Goal: Task Accomplishment & Management: Complete application form

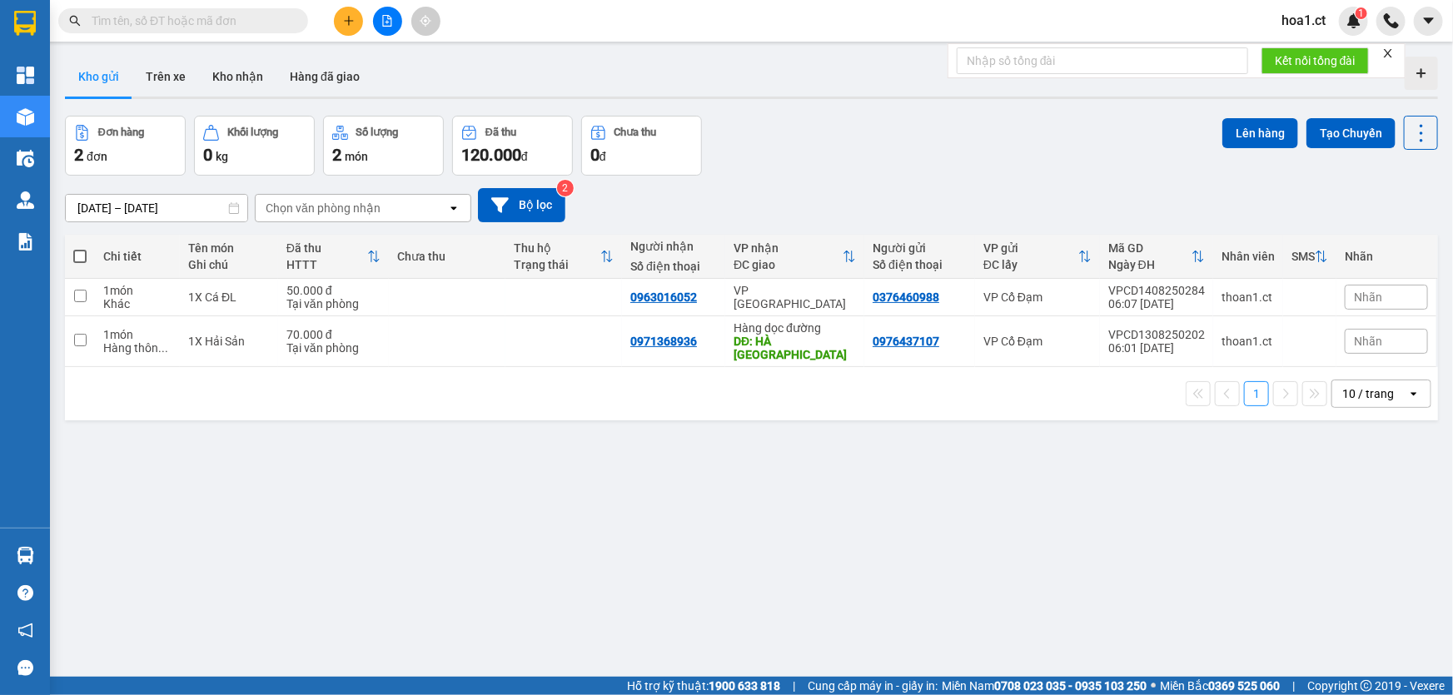
click at [1302, 16] on span "hoa1.ct" at bounding box center [1303, 20] width 71 height 21
click at [1305, 58] on span "Đăng xuất" at bounding box center [1330, 51] width 70 height 18
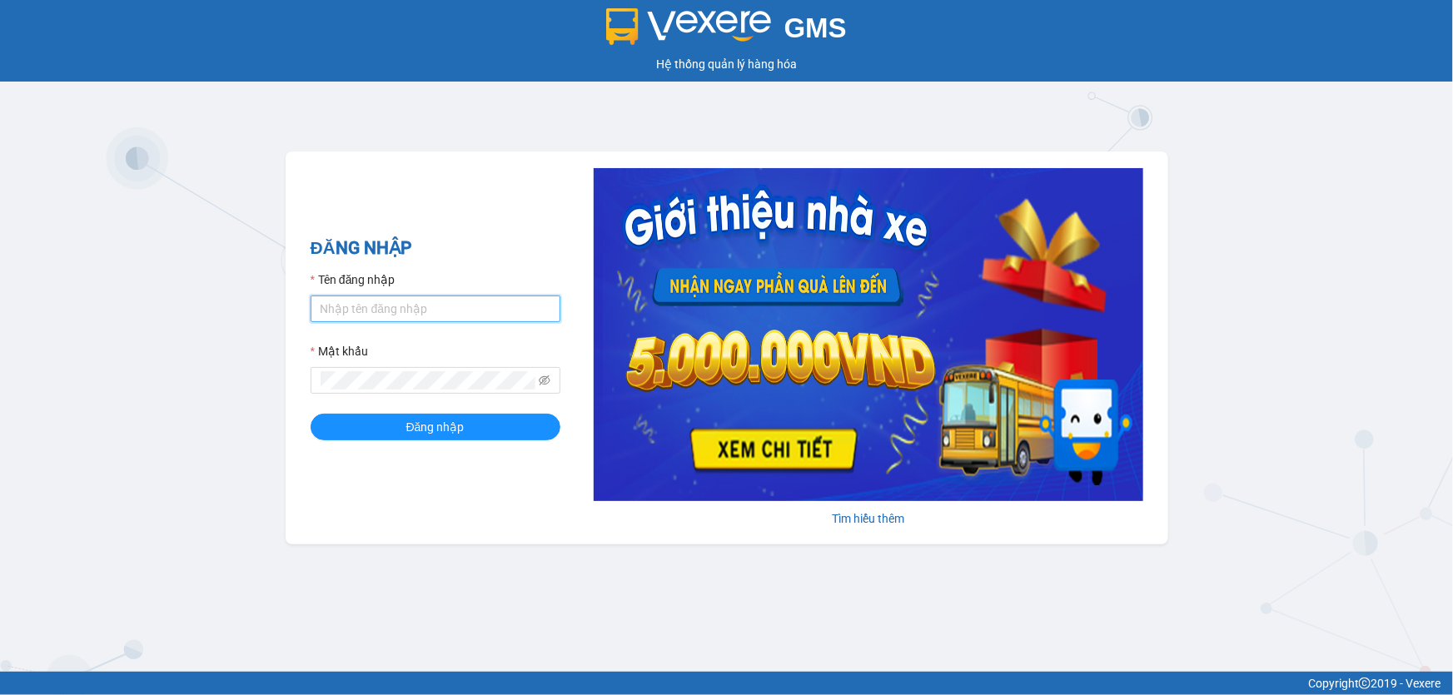
click at [399, 308] on input "Tên đăng nhập" at bounding box center [436, 309] width 250 height 27
type input "thoan1.ct"
click at [311, 414] on button "Đăng nhập" at bounding box center [436, 427] width 250 height 27
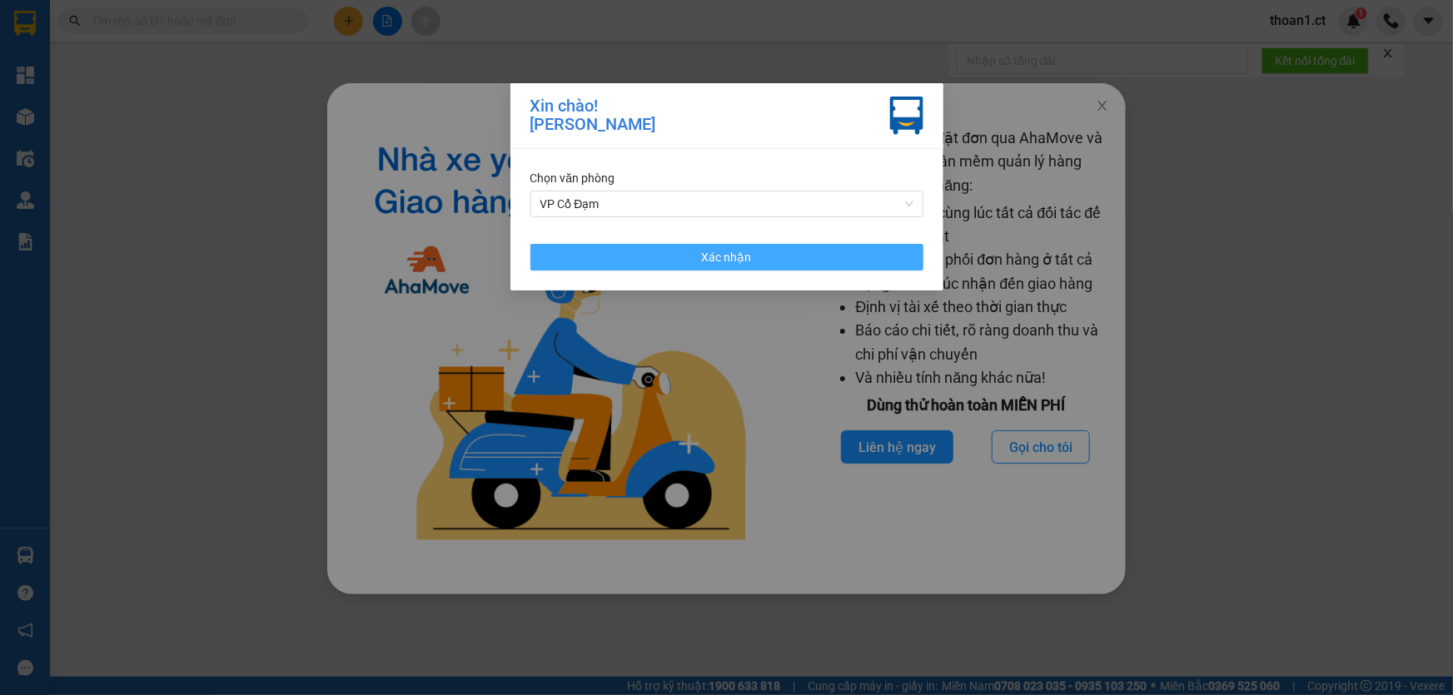
click at [761, 257] on button "Xác nhận" at bounding box center [726, 257] width 393 height 27
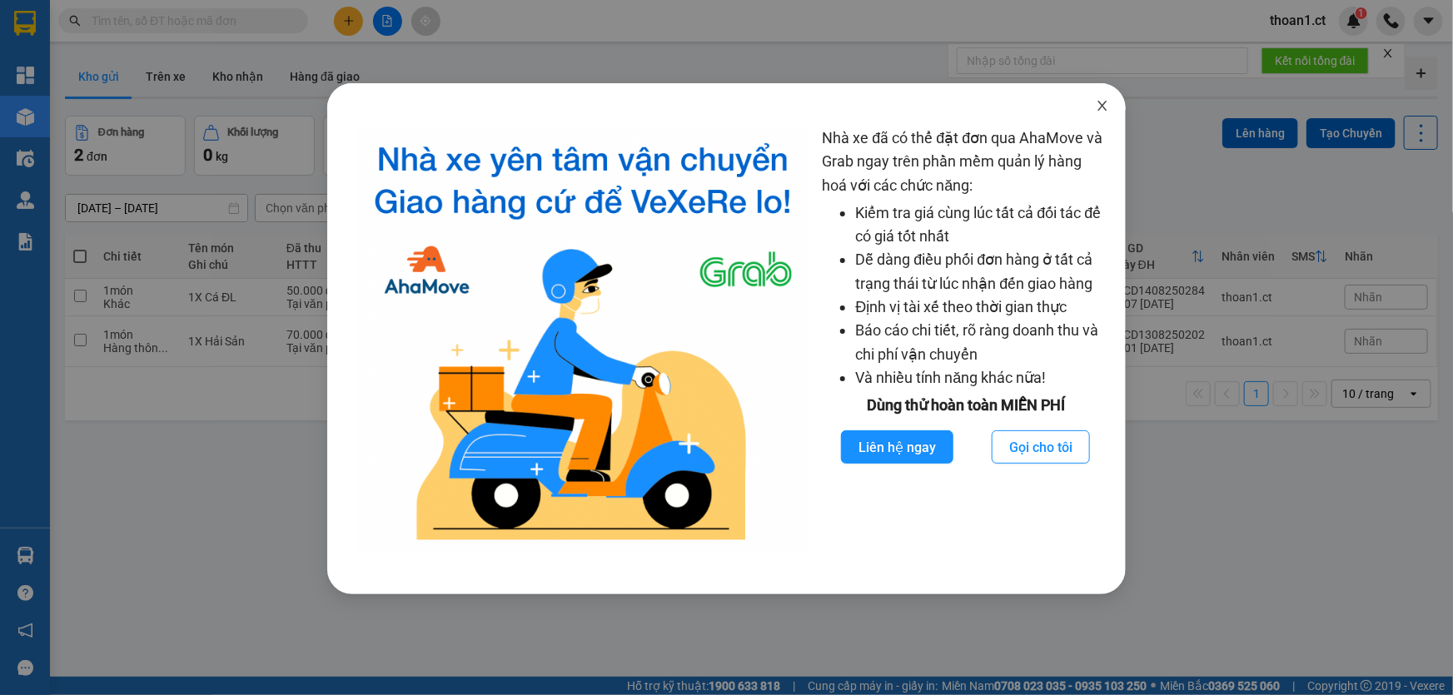
click at [1104, 109] on icon "close" at bounding box center [1102, 105] width 13 height 13
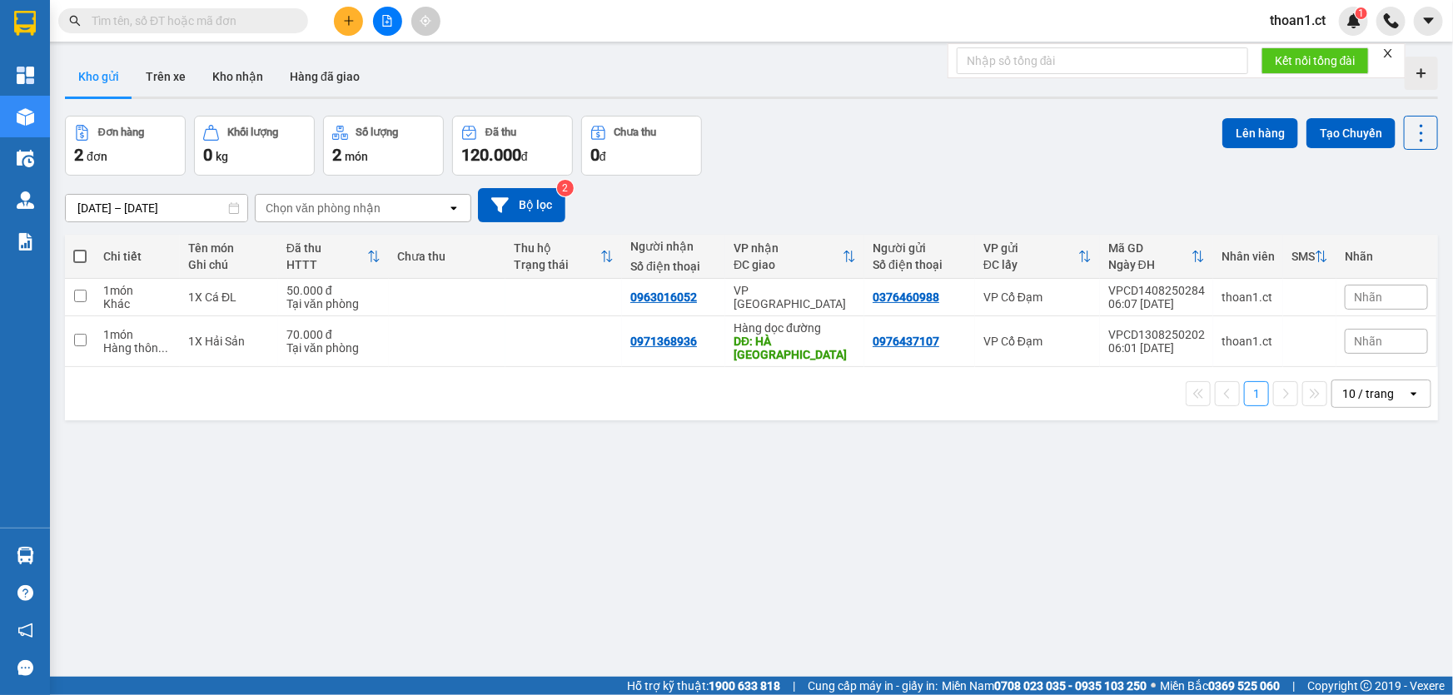
click at [351, 22] on icon "plus" at bounding box center [349, 21] width 12 height 12
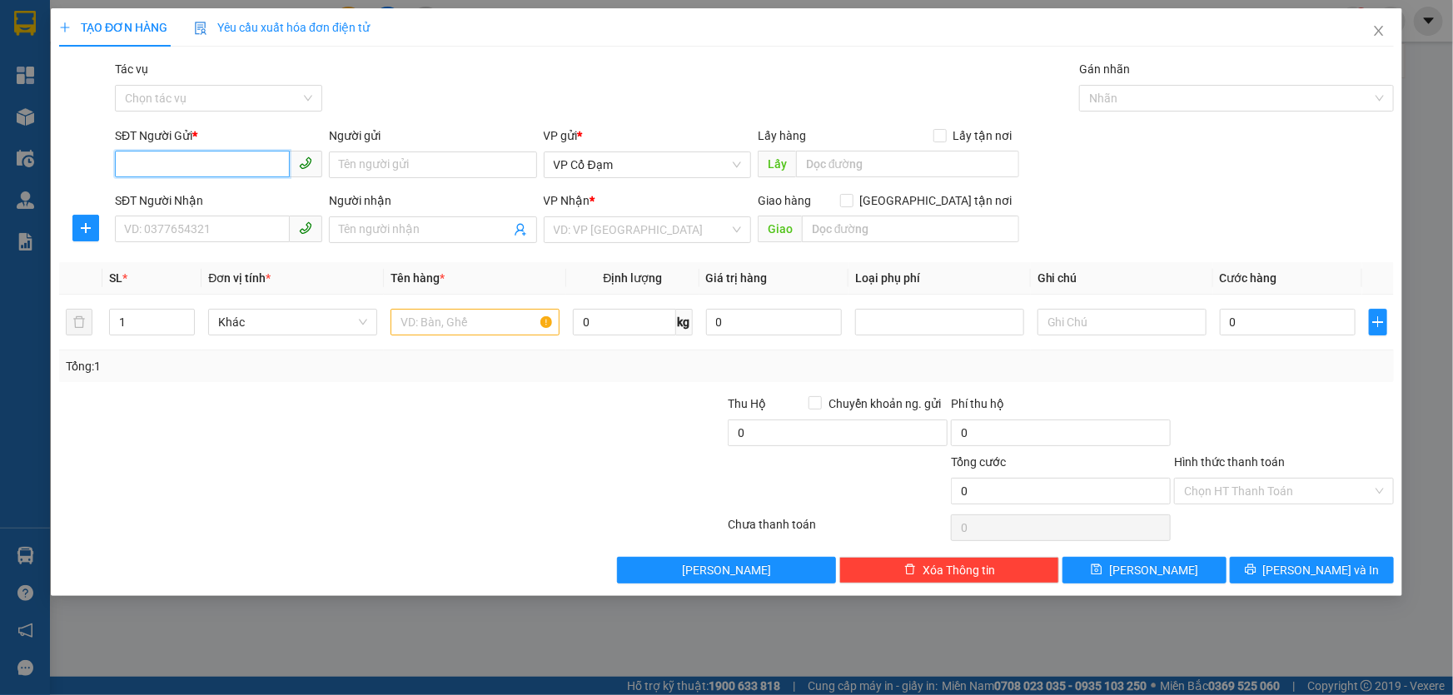
click at [251, 166] on input "SĐT Người Gửi *" at bounding box center [202, 164] width 175 height 27
type input "0988196879"
click at [241, 233] on input "SĐT Người Nhận" at bounding box center [202, 229] width 175 height 27
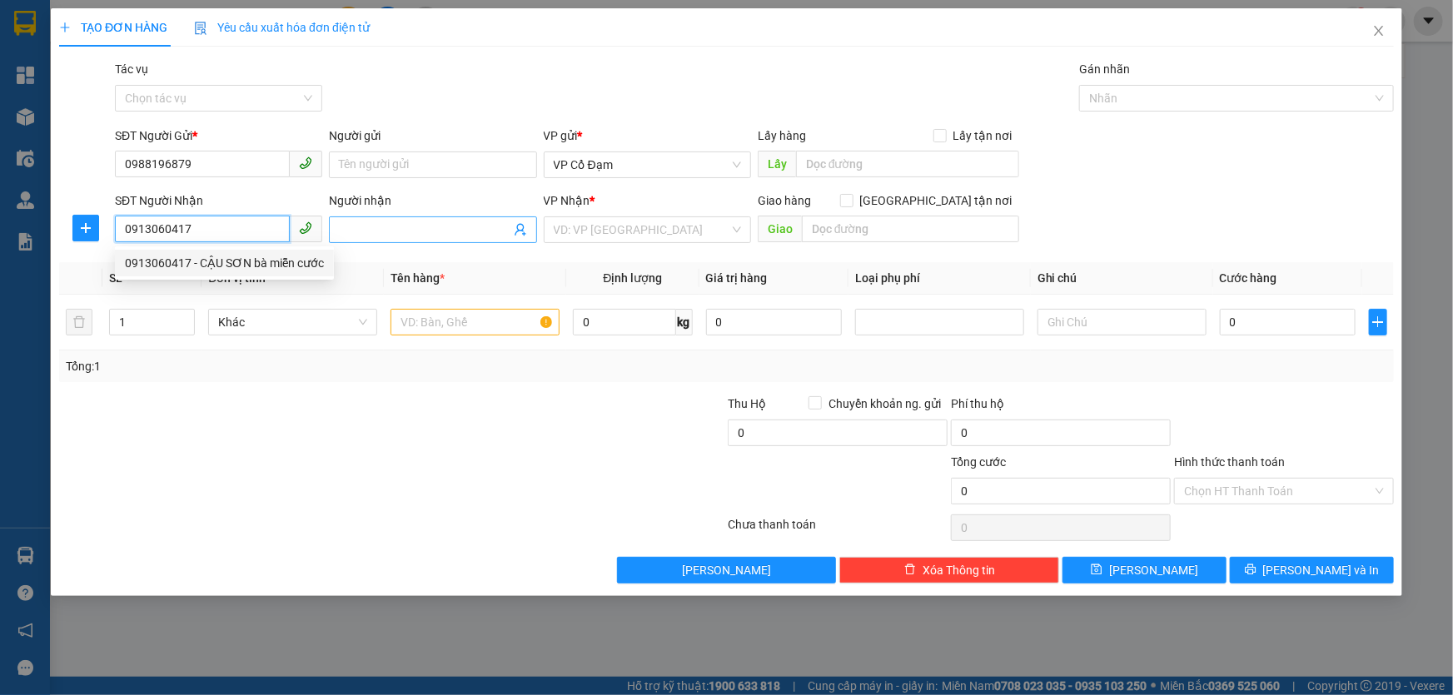
type input "0913060417"
click at [381, 225] on input "Người nhận" at bounding box center [424, 230] width 171 height 18
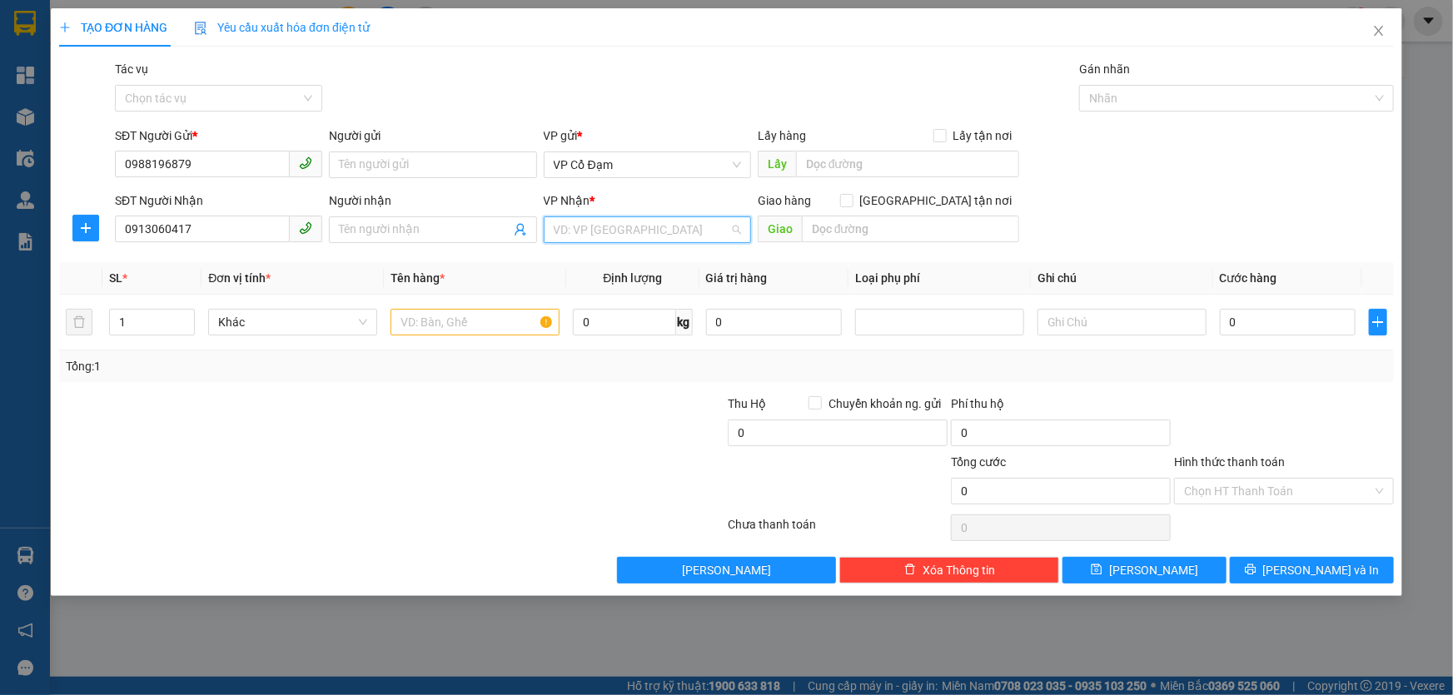
click at [703, 238] on input "search" at bounding box center [642, 229] width 176 height 25
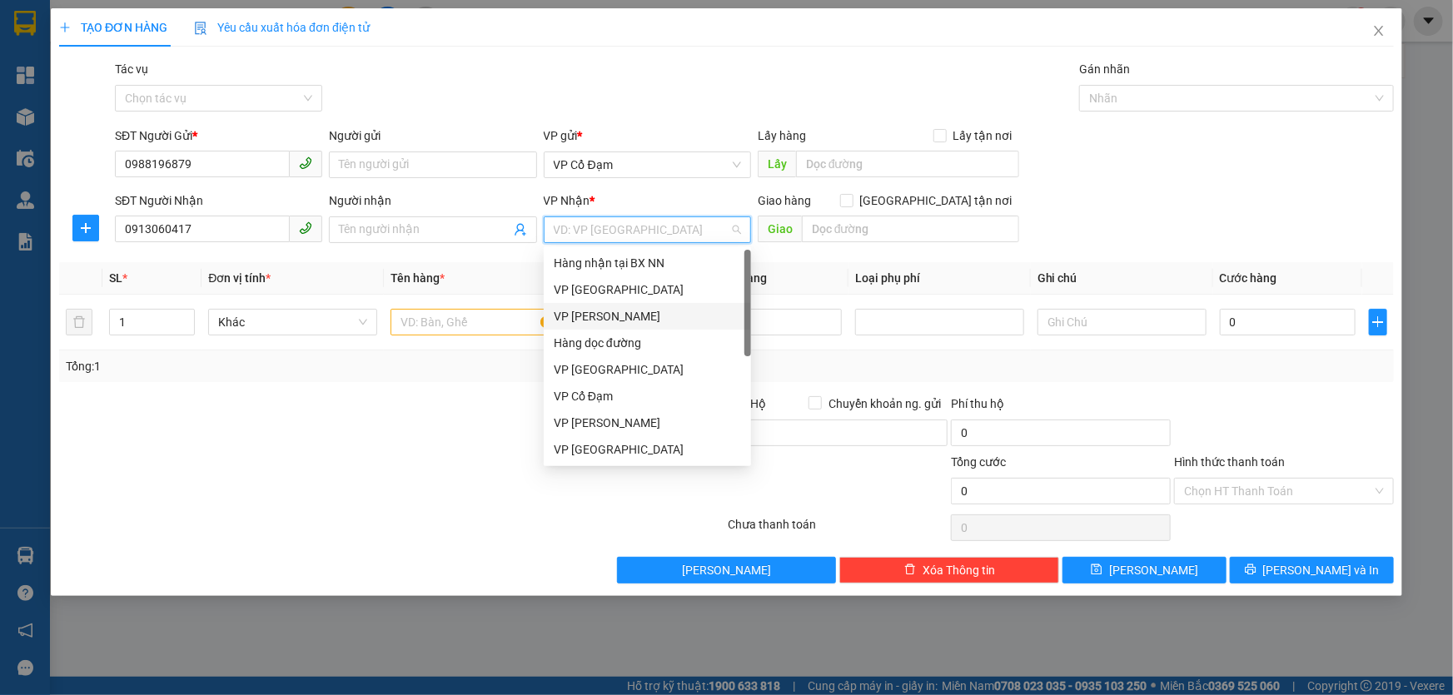
click at [629, 317] on div "VP Hoàng Liệt" at bounding box center [647, 316] width 187 height 18
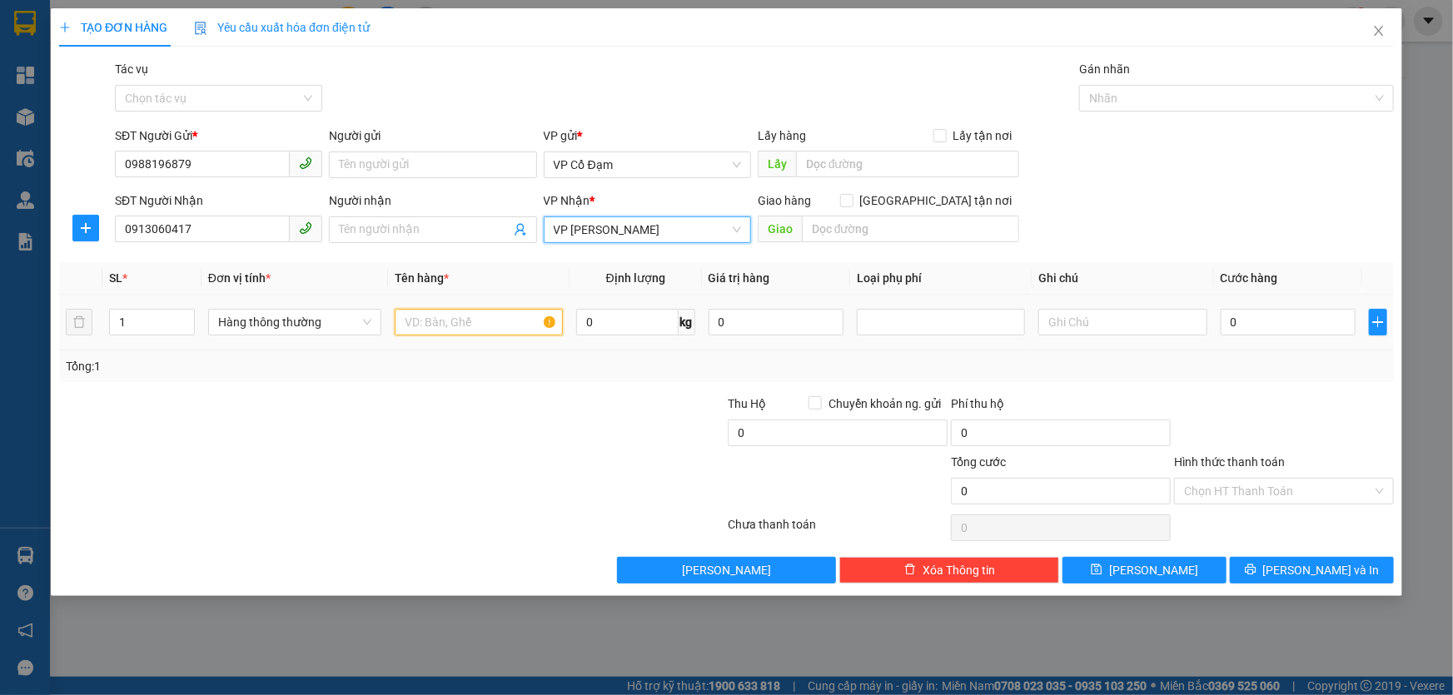
click at [498, 321] on input "text" at bounding box center [479, 322] width 168 height 27
type input "X"
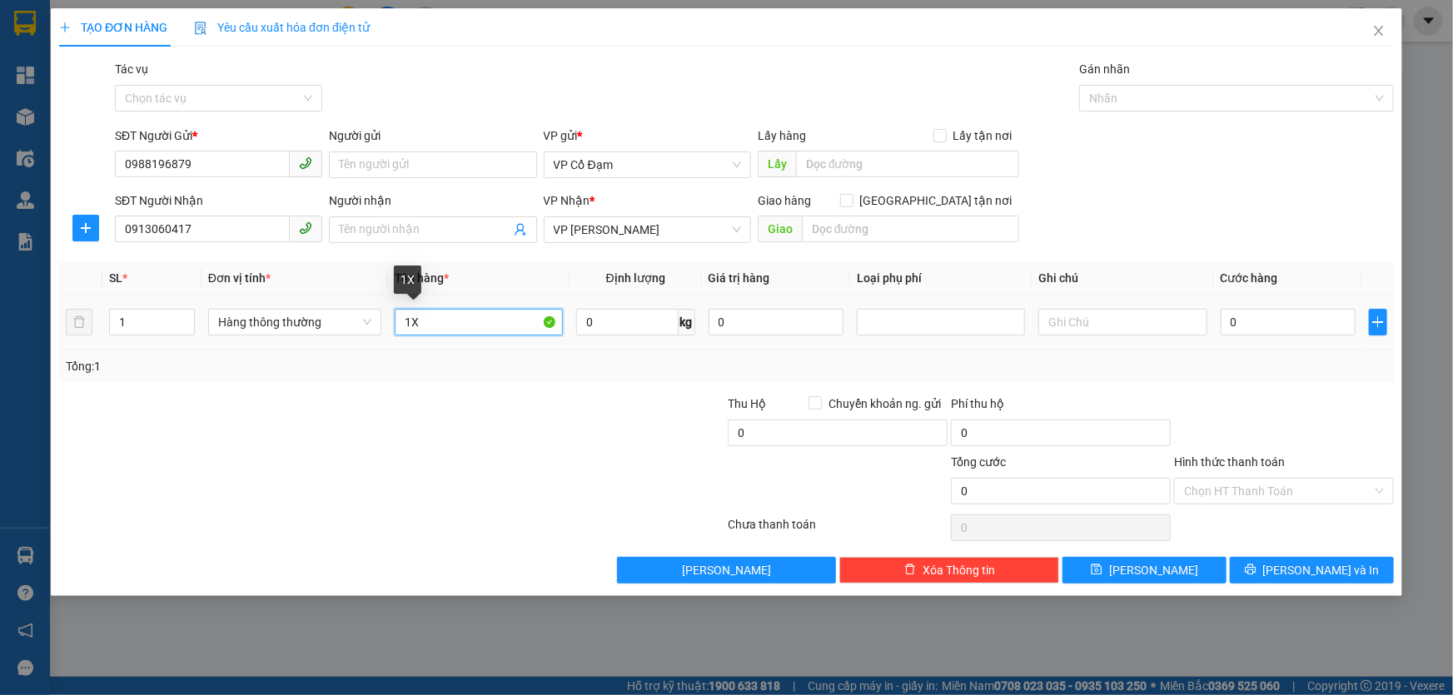
click at [474, 316] on input "1X" at bounding box center [479, 322] width 168 height 27
type input "1X Hải Sản ĐL"
click at [511, 279] on th "Tên hàng *" at bounding box center [479, 278] width 182 height 32
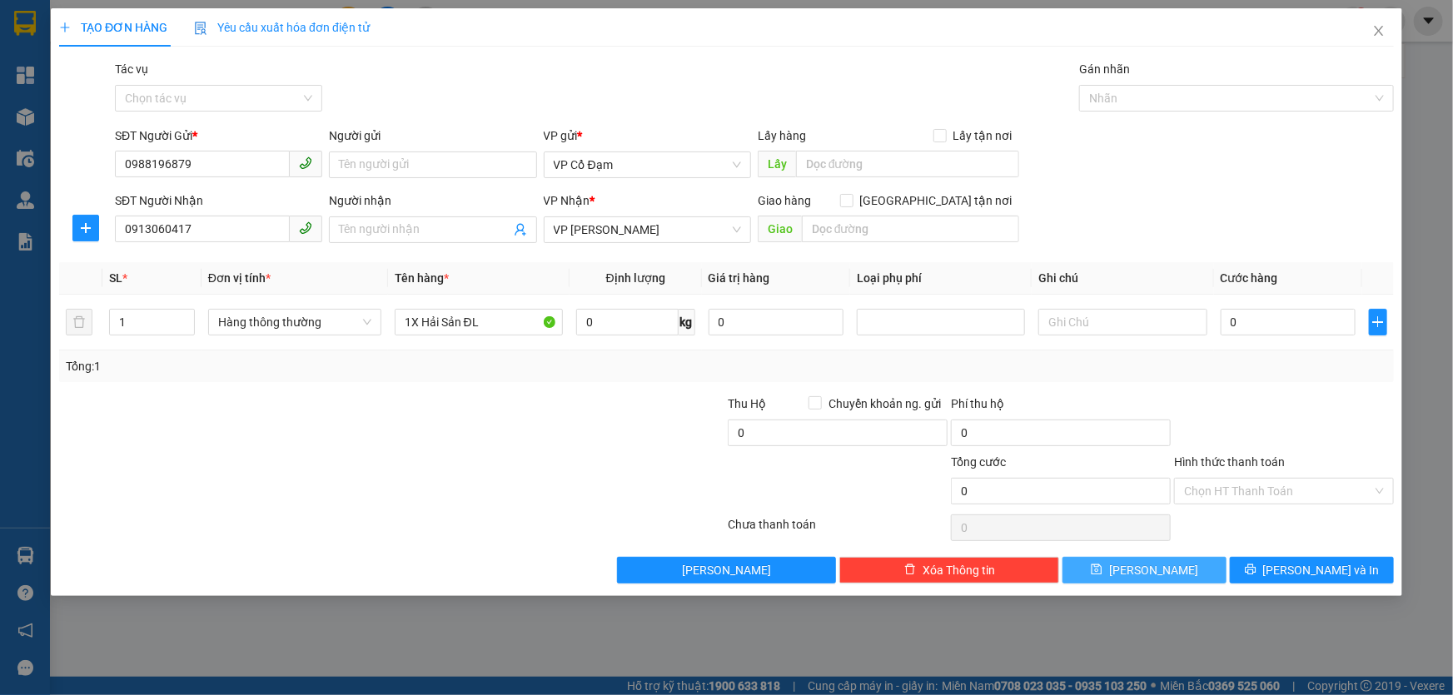
click at [1206, 573] on button "Lưu" at bounding box center [1144, 570] width 164 height 27
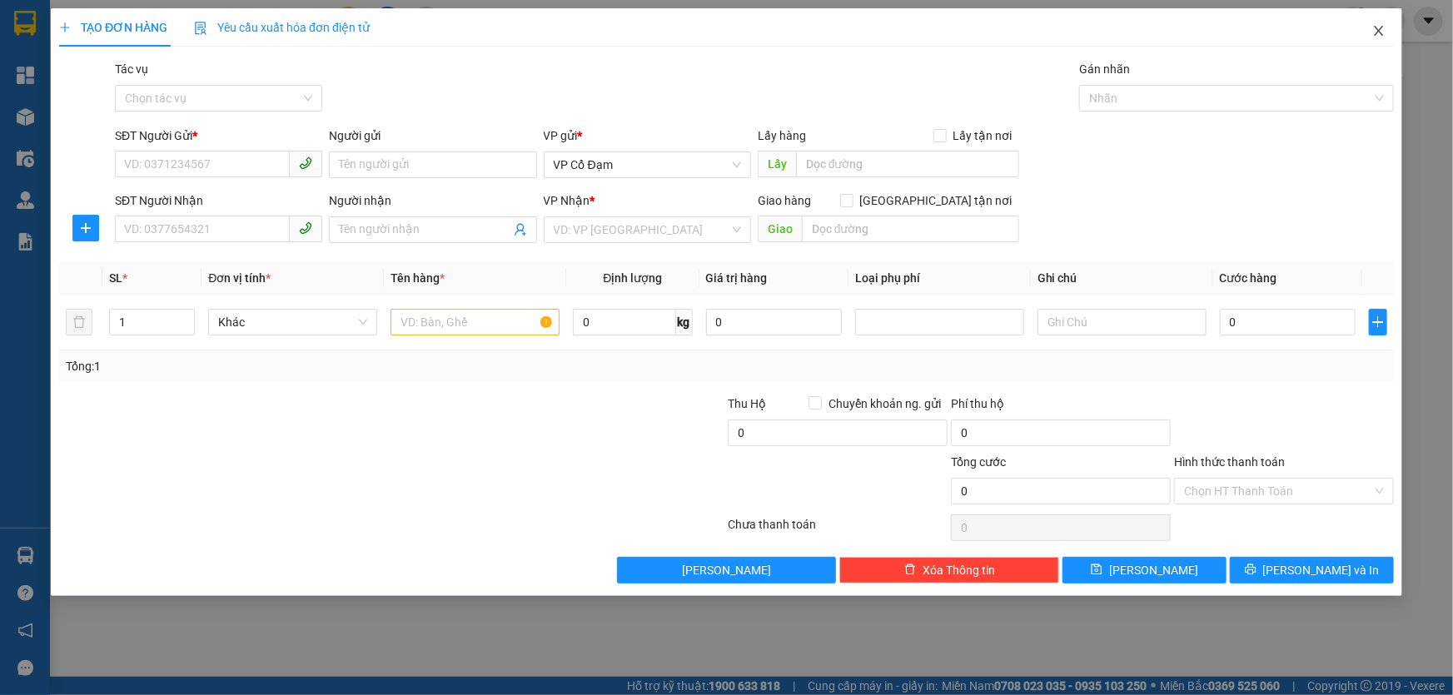
click at [1381, 27] on icon "close" at bounding box center [1378, 30] width 13 height 13
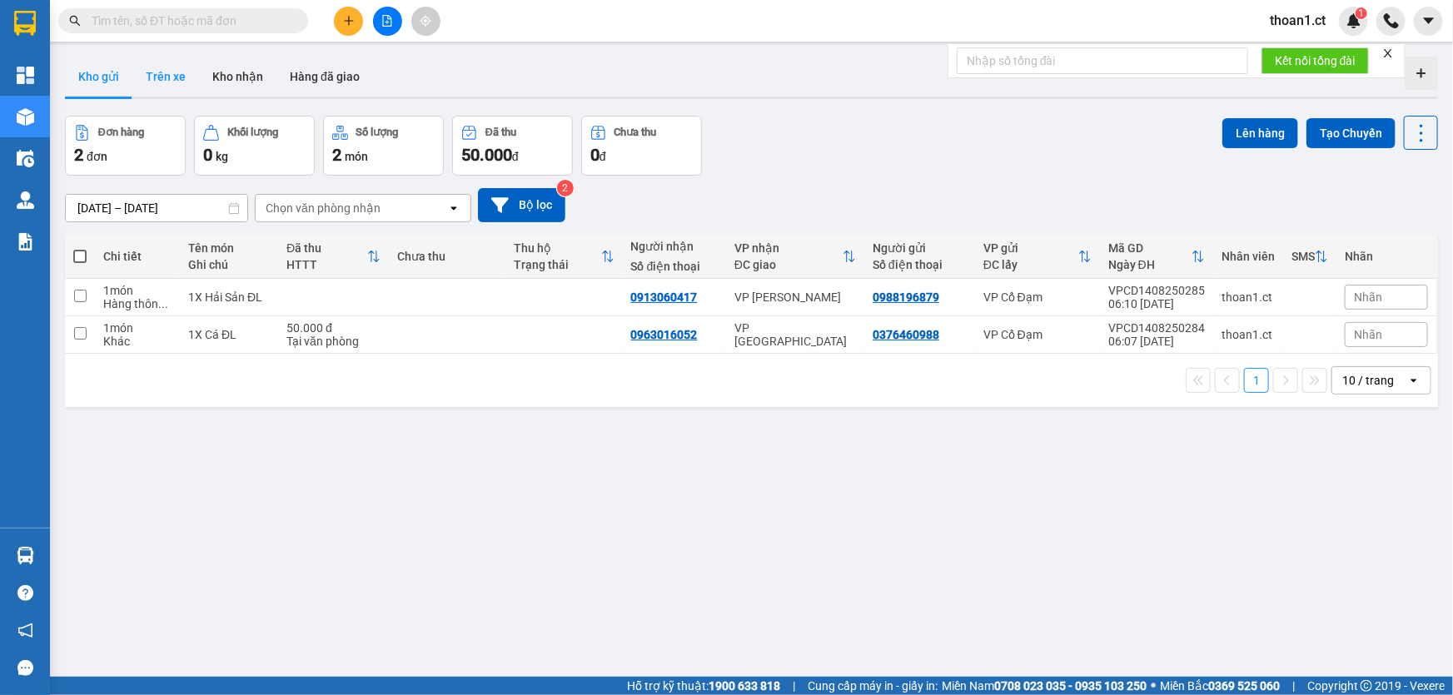
click at [172, 83] on button "Trên xe" at bounding box center [165, 77] width 67 height 40
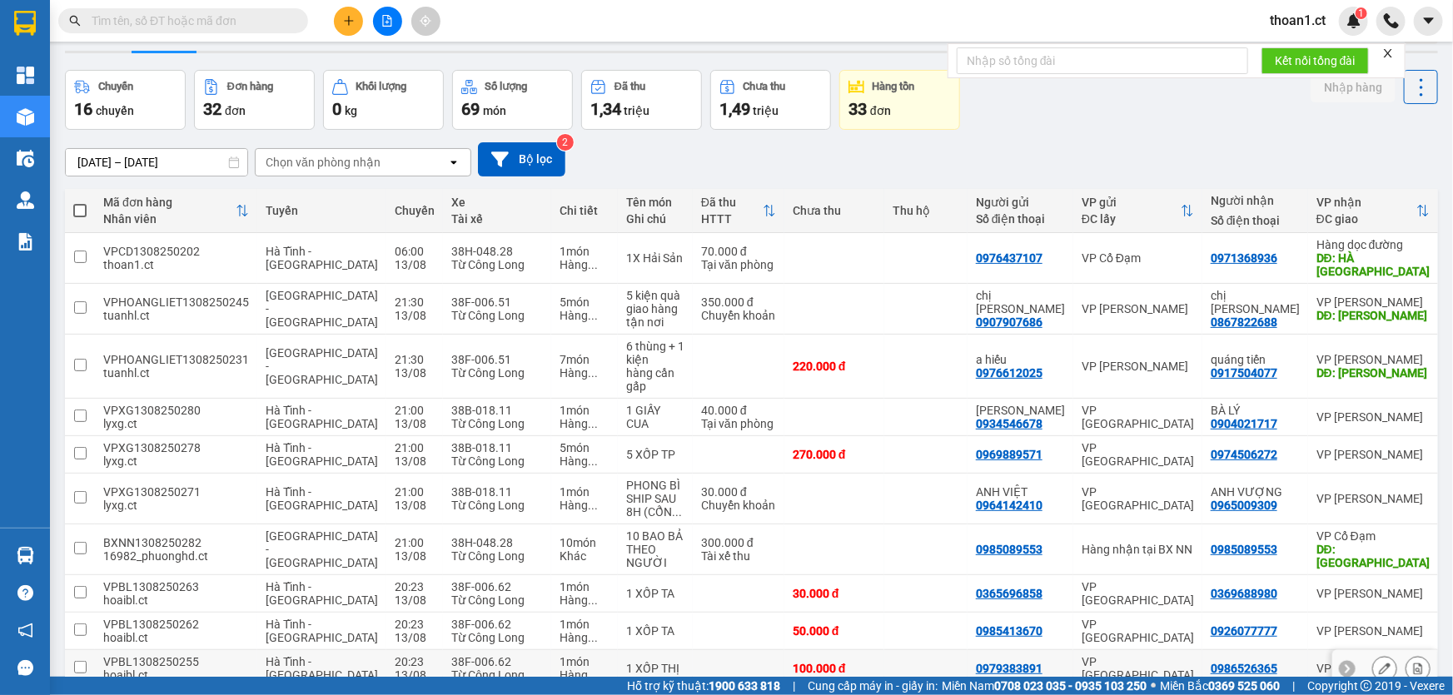
scroll to position [123, 0]
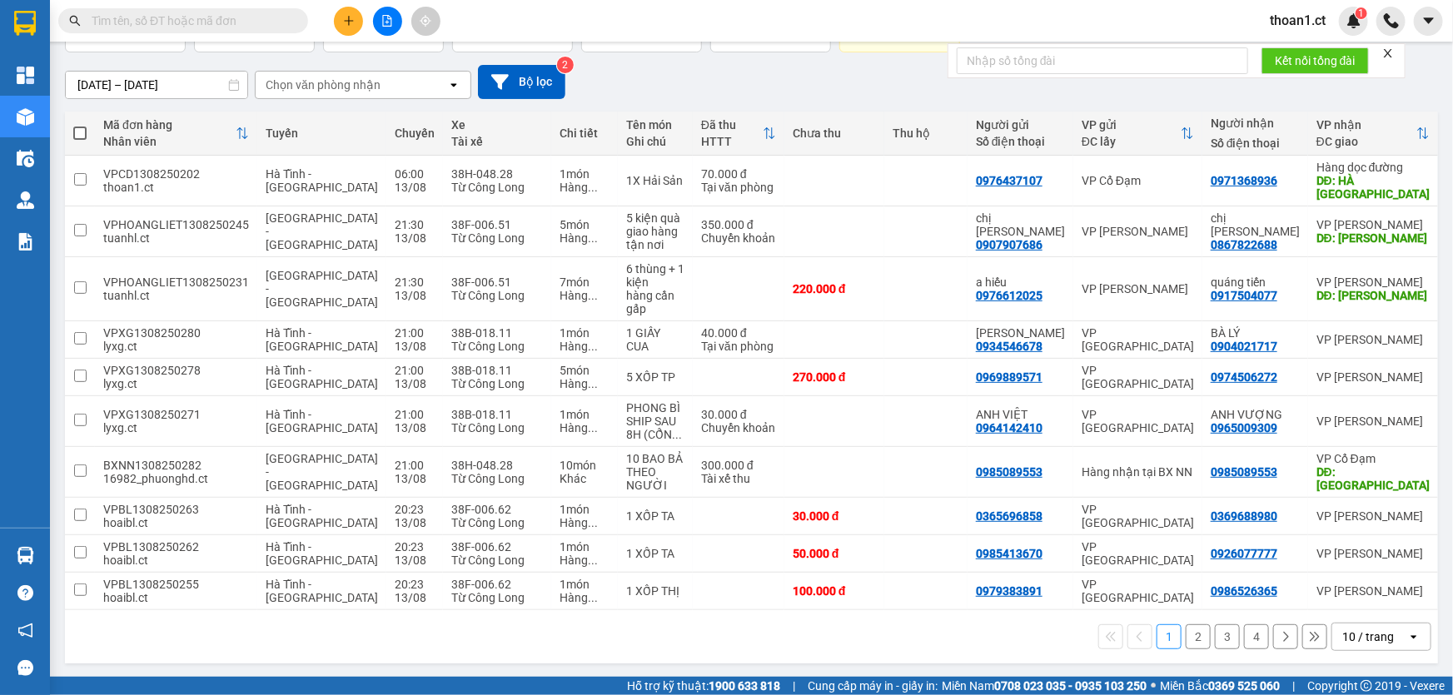
click at [1191, 633] on button "2" at bounding box center [1198, 636] width 25 height 25
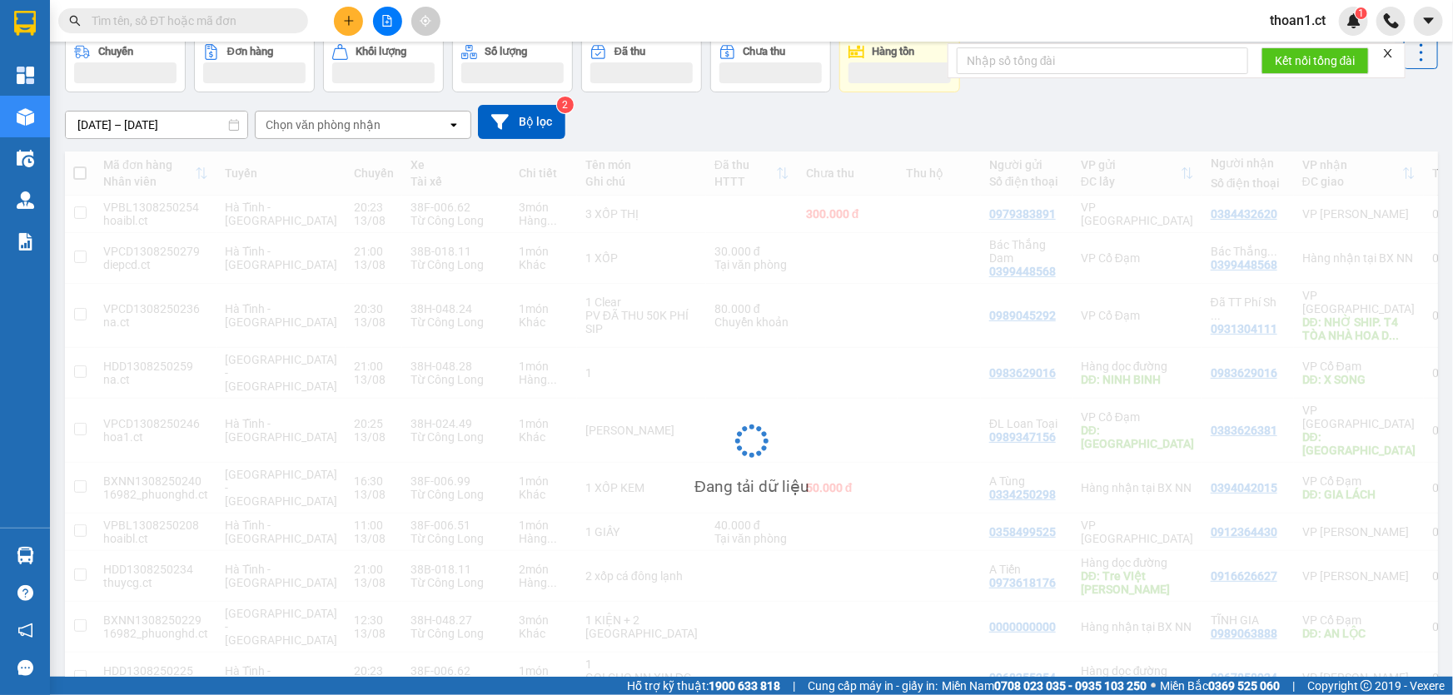
scroll to position [83, 0]
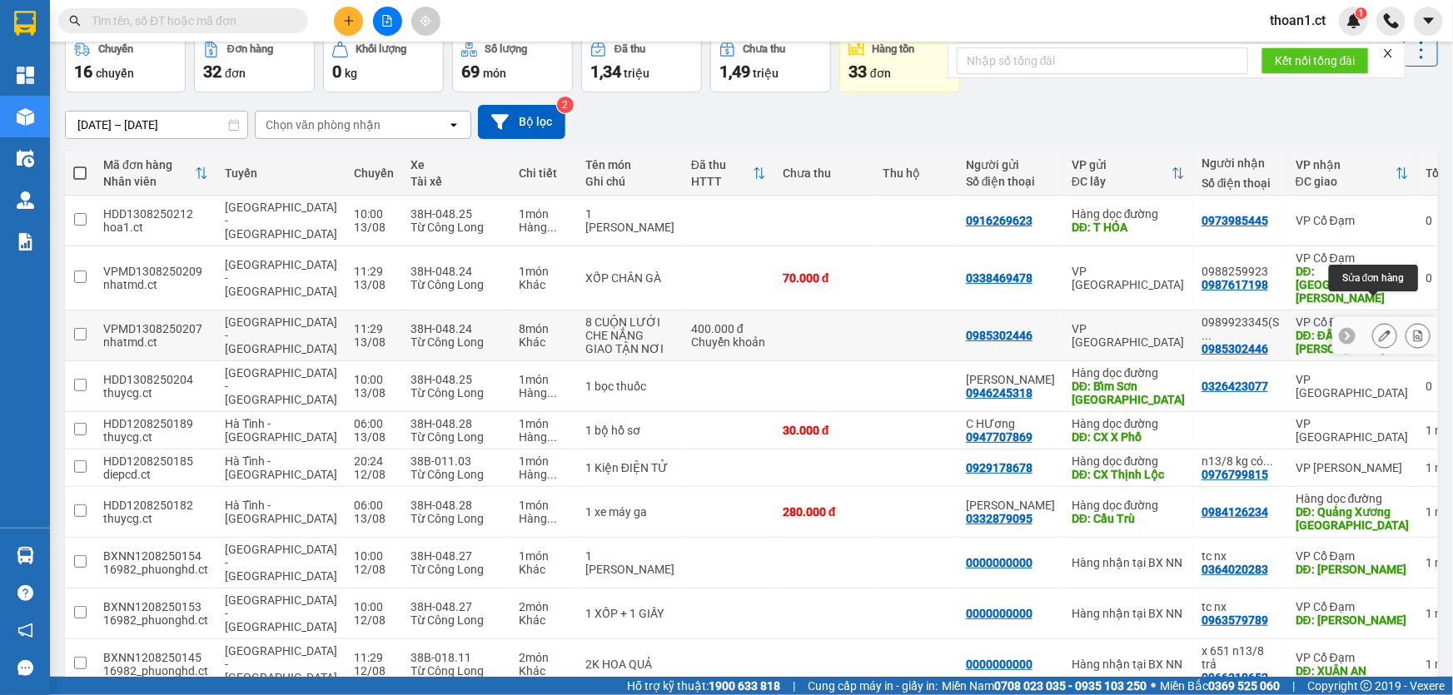
click at [1379, 330] on icon at bounding box center [1385, 336] width 12 height 12
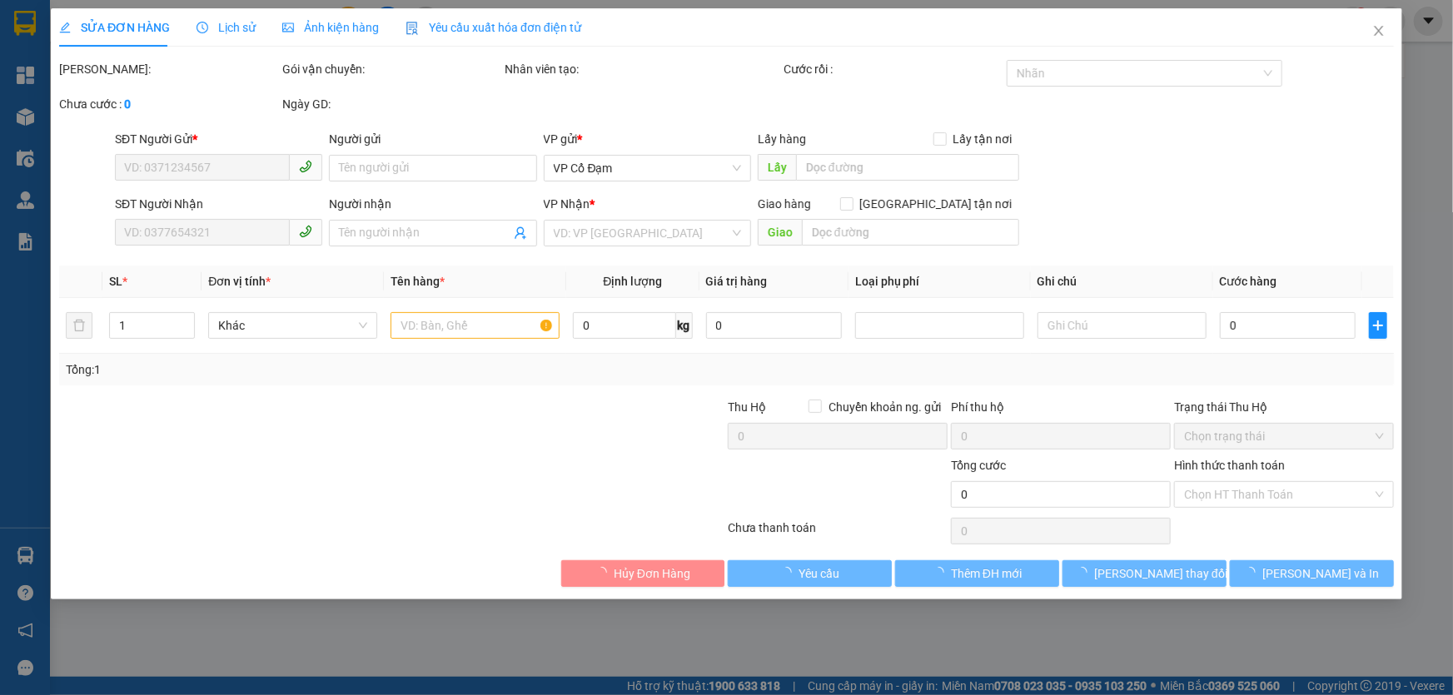
type input "0985302446"
type input "0989923345(SĐT NN Ạ)"
type input "ĐẦM TÔM ANH THÁI"
type input "400.000"
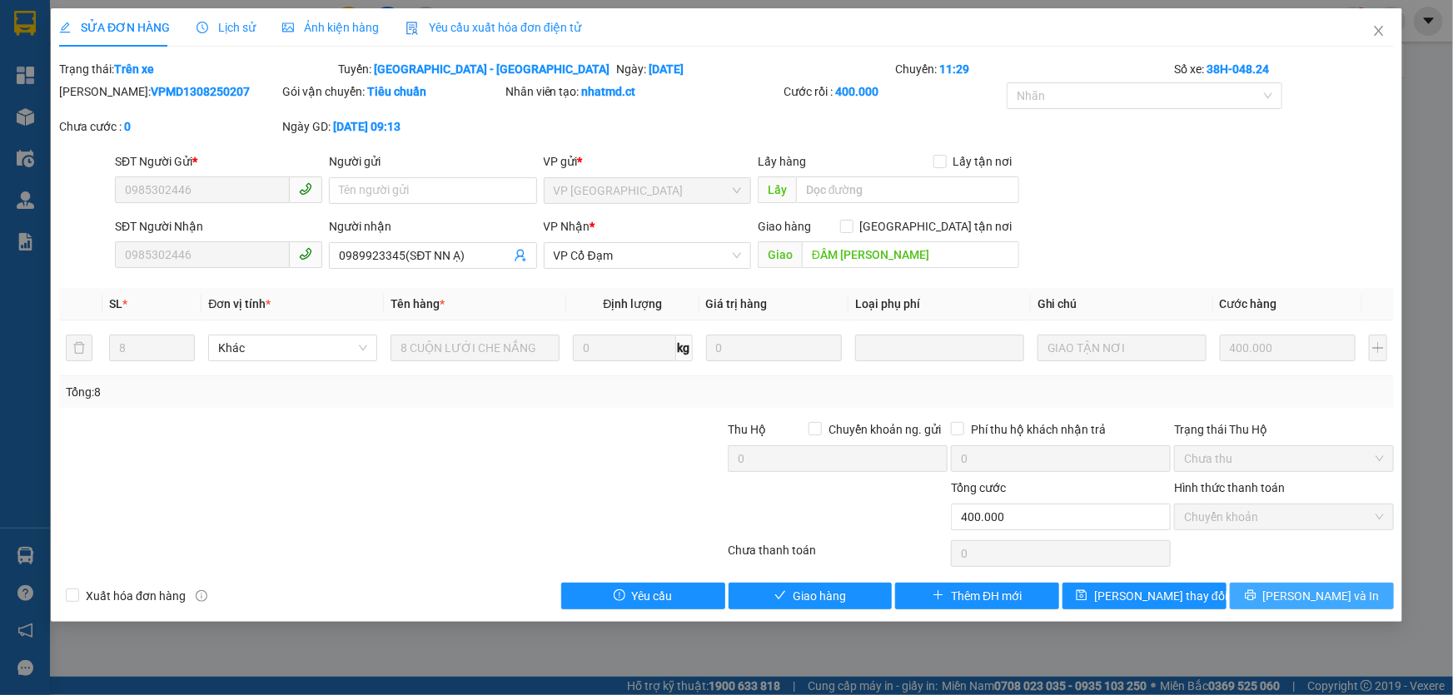
click at [1311, 597] on span "Lưu và In" at bounding box center [1321, 596] width 117 height 18
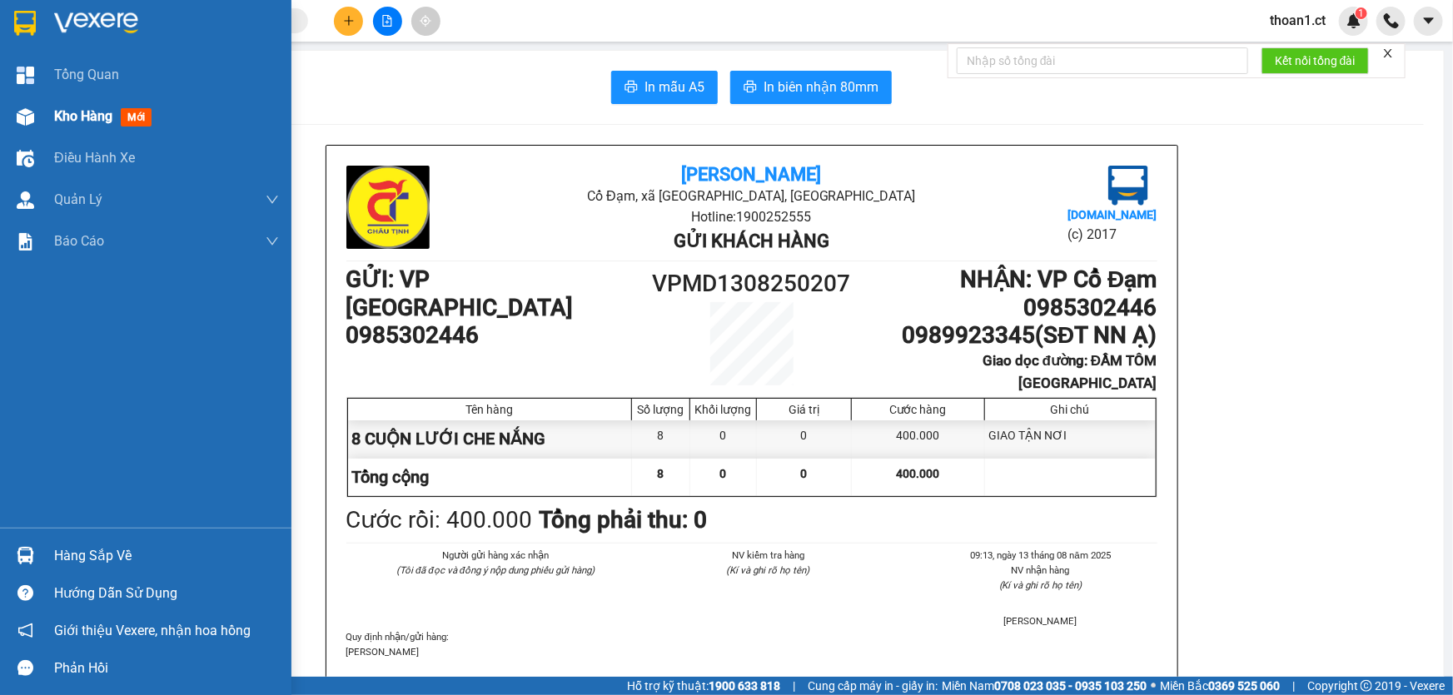
click at [137, 109] on span "mới" at bounding box center [136, 117] width 31 height 18
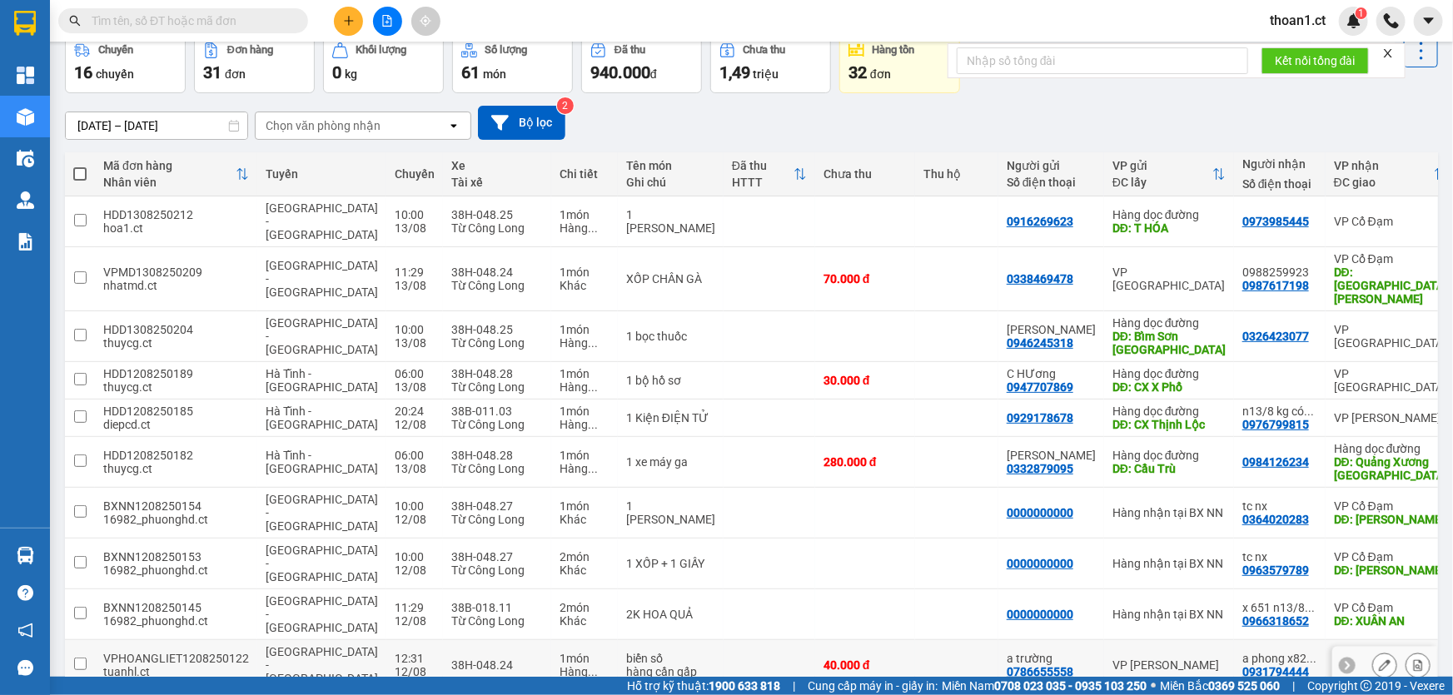
scroll to position [83, 0]
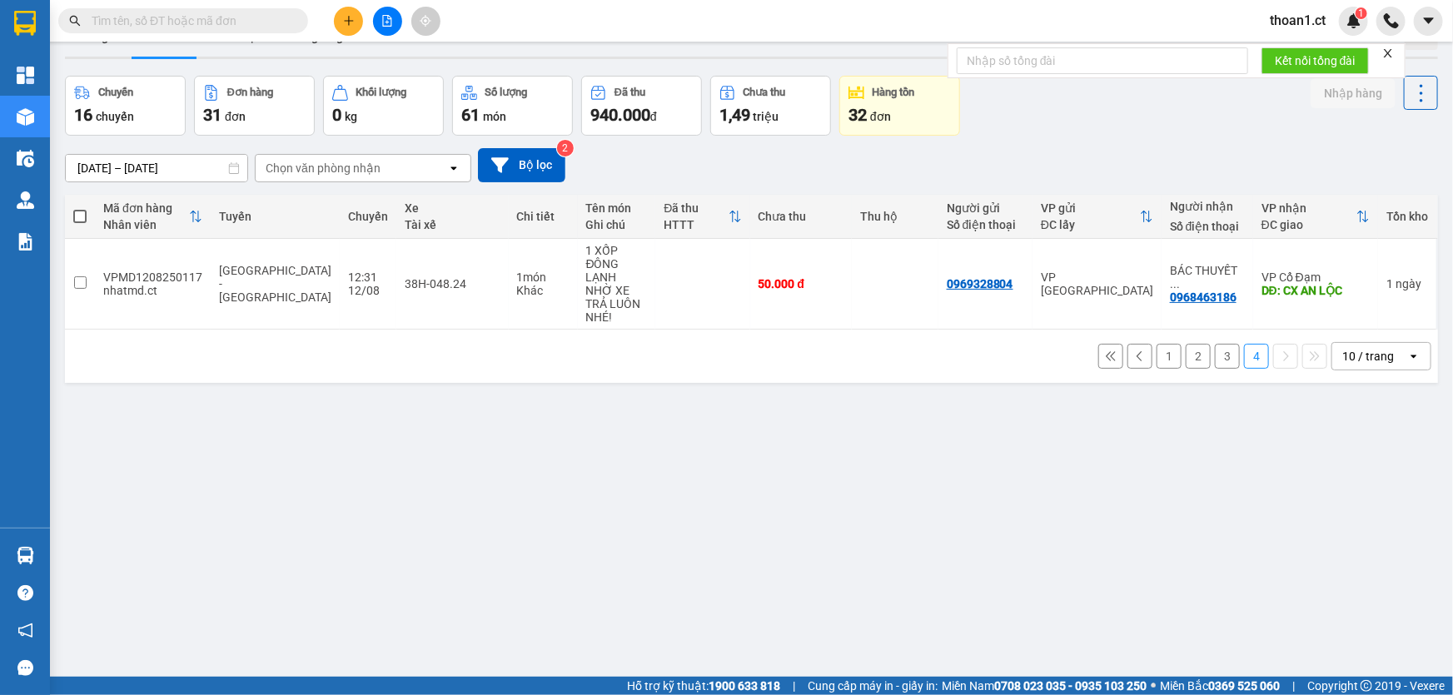
scroll to position [0, 0]
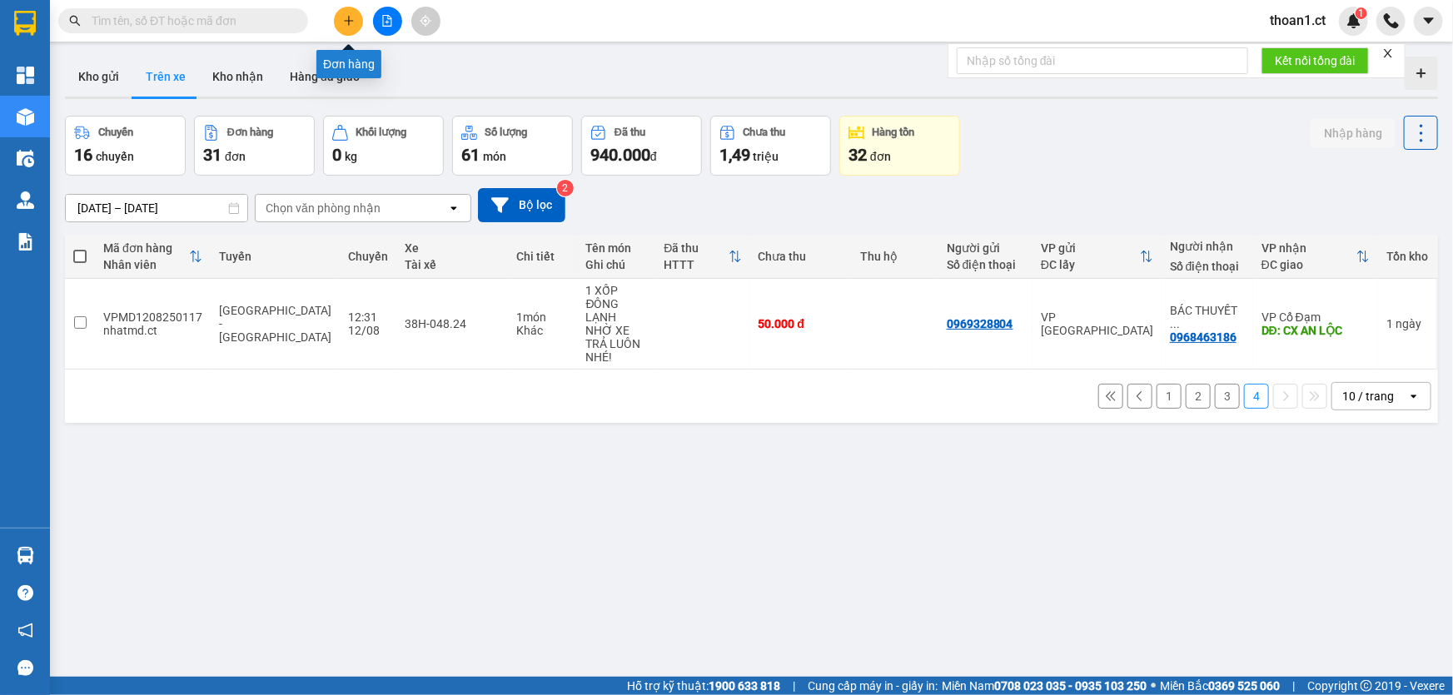
click at [340, 15] on button at bounding box center [348, 21] width 29 height 29
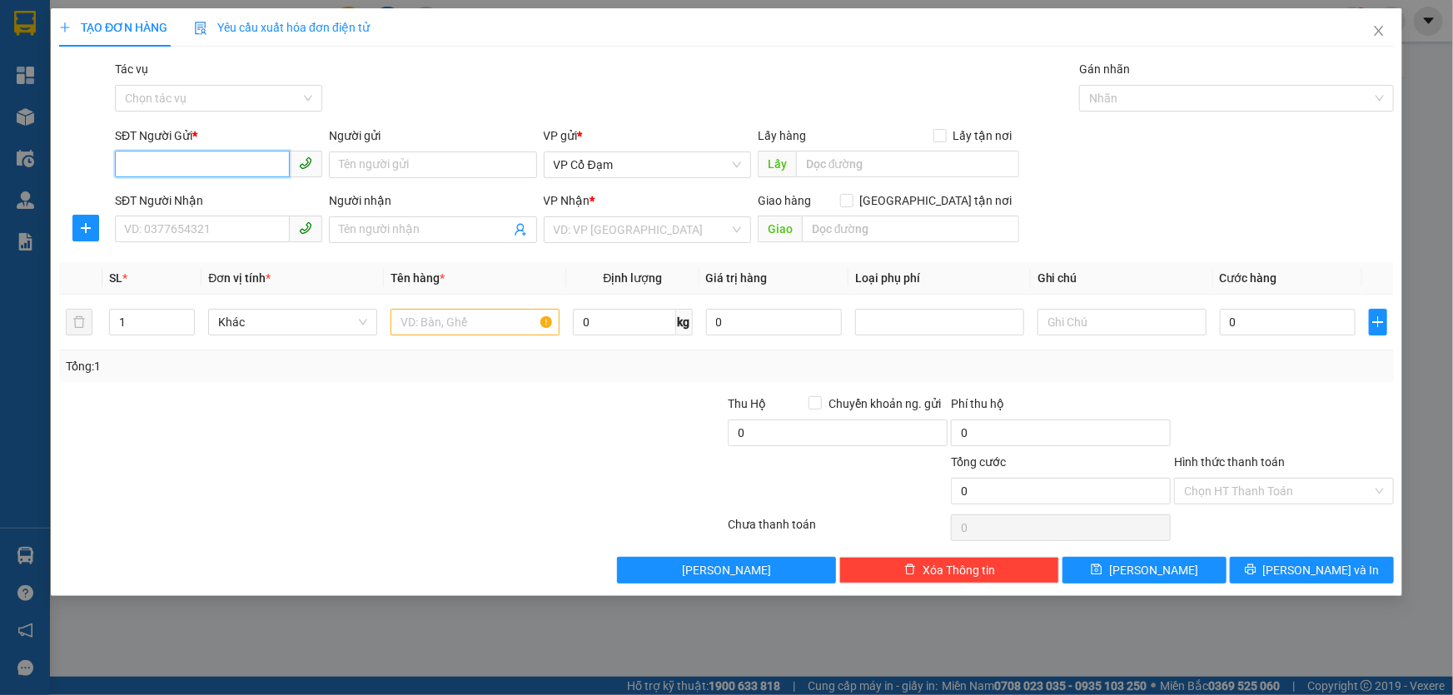
click at [231, 164] on input "SĐT Người Gửi *" at bounding box center [202, 164] width 175 height 27
type input "0000"
click at [1379, 29] on icon "close" at bounding box center [1378, 30] width 13 height 13
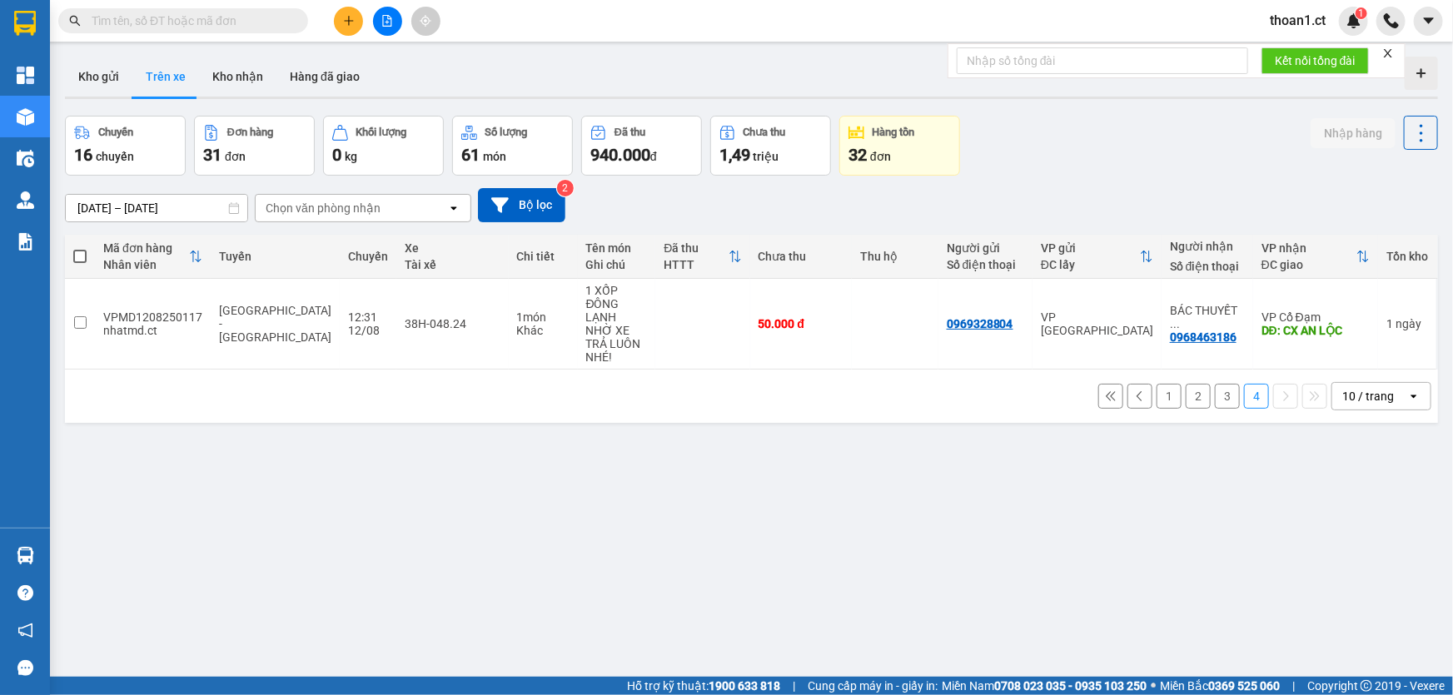
click at [260, 22] on input "text" at bounding box center [190, 21] width 196 height 18
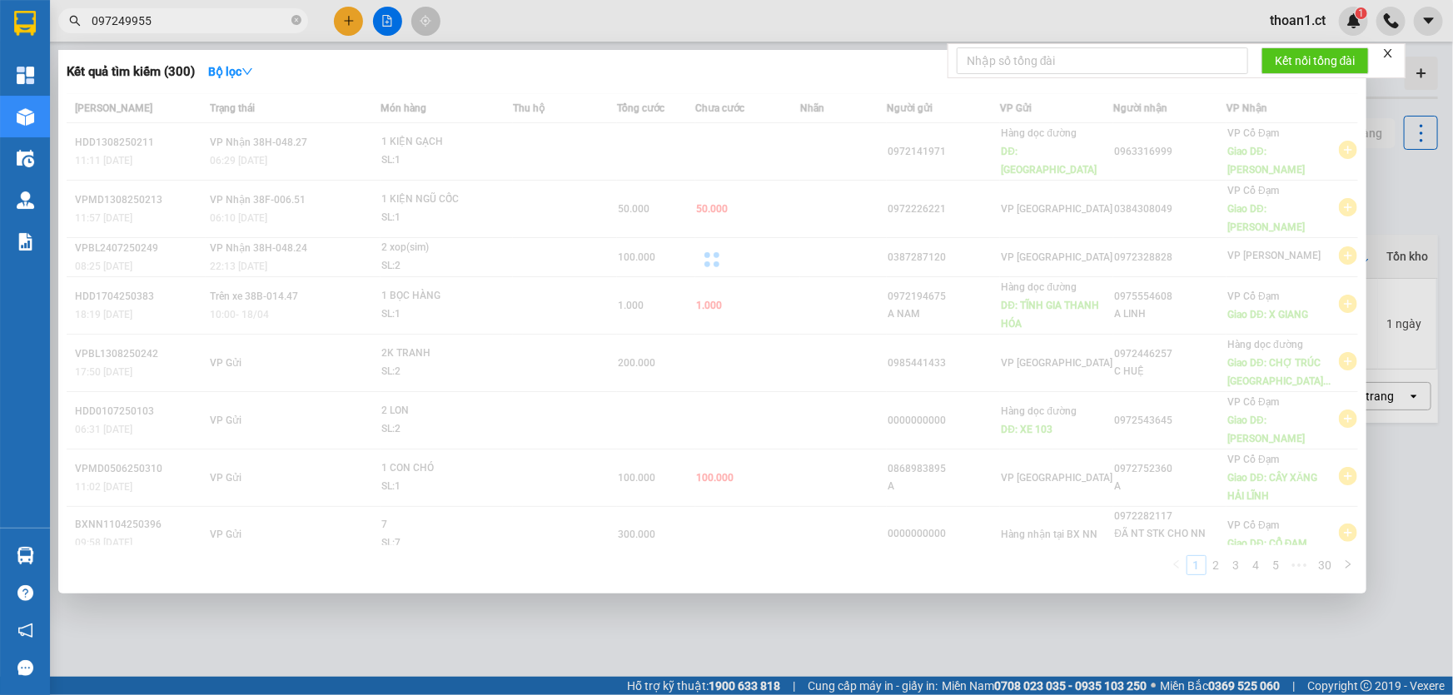
type input "0972499558"
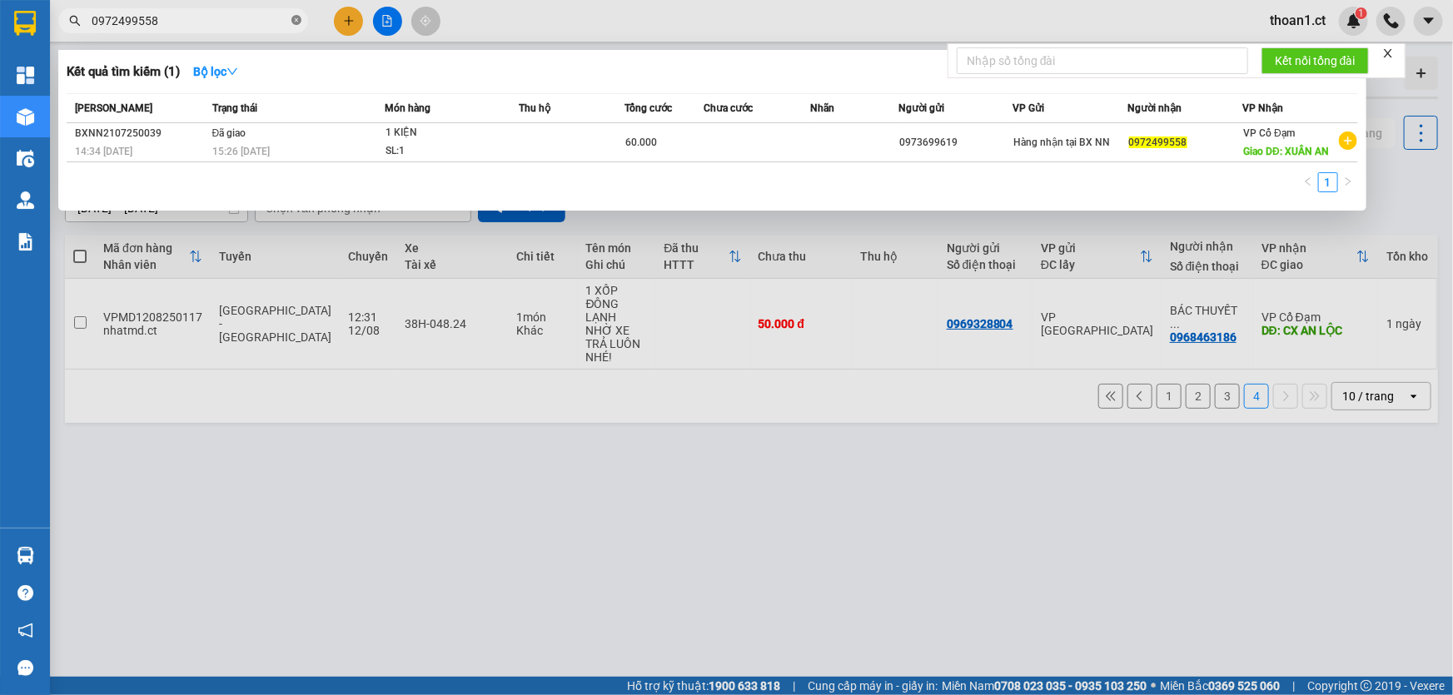
click at [291, 19] on icon "close-circle" at bounding box center [296, 20] width 10 height 10
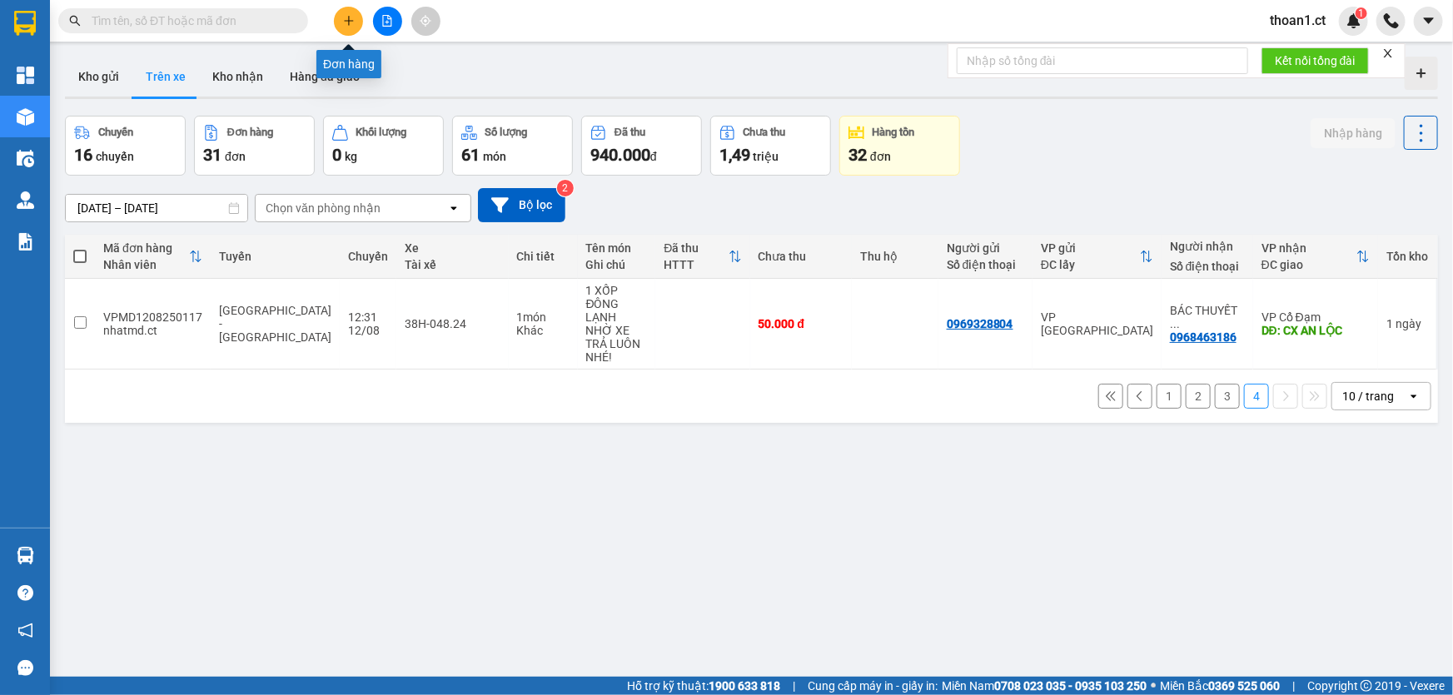
click at [339, 20] on button at bounding box center [348, 21] width 29 height 29
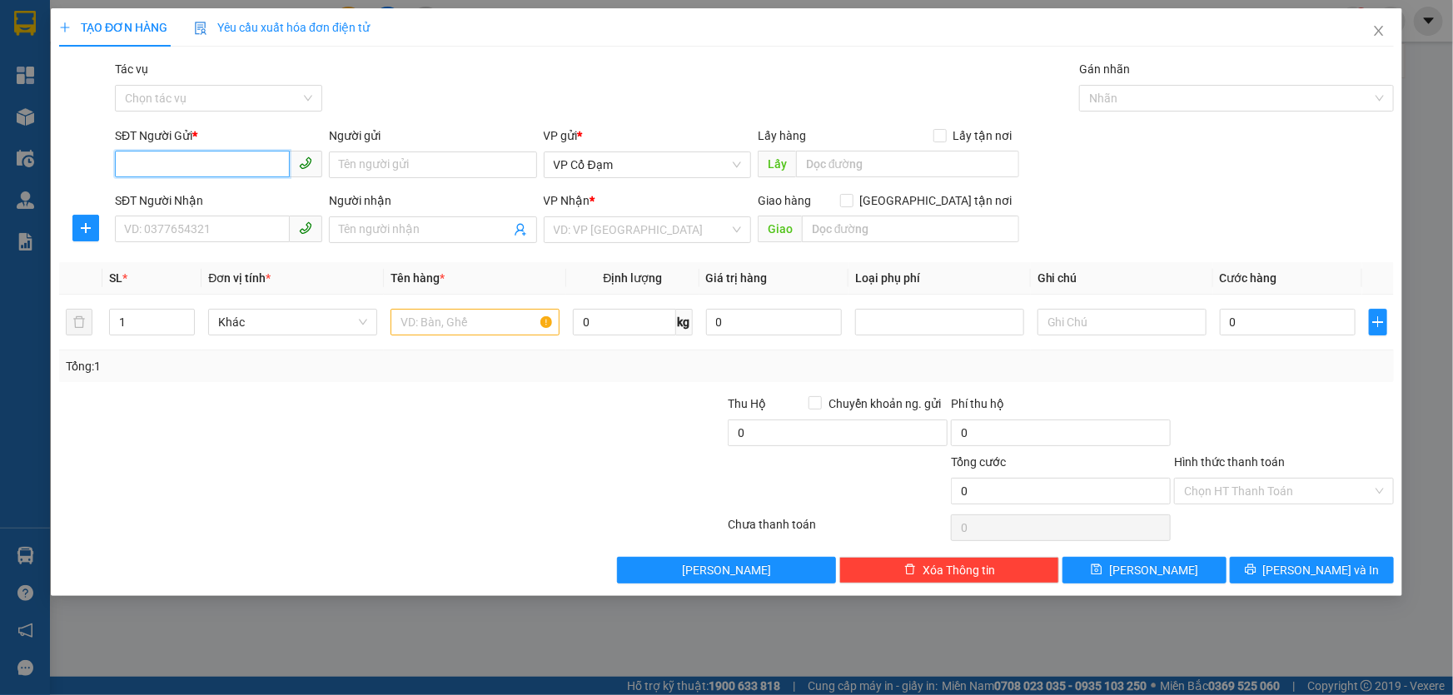
click at [211, 162] on input "SĐT Người Gửi *" at bounding box center [202, 164] width 175 height 27
click at [210, 162] on input "0972499558" at bounding box center [202, 164] width 175 height 27
type input "0972499558"
click at [205, 225] on input "SĐT Người Nhận" at bounding box center [202, 229] width 175 height 27
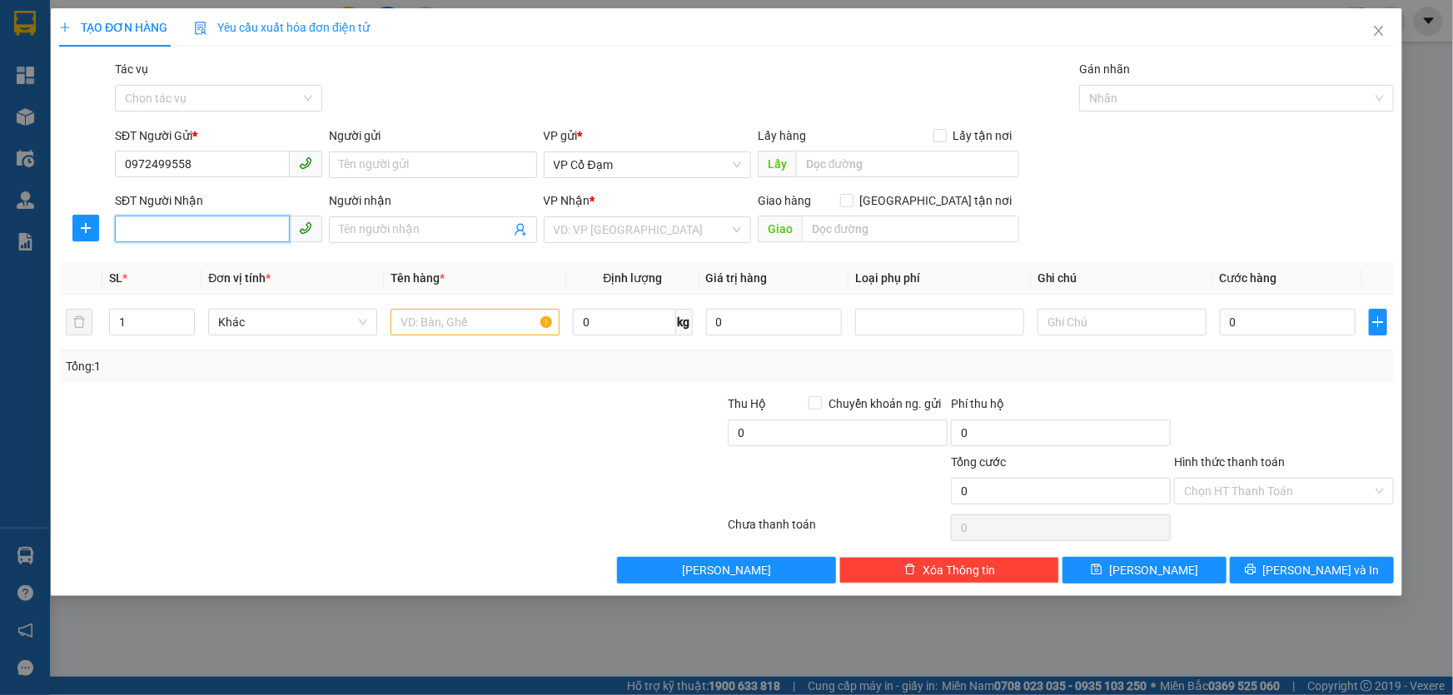
paste input "0972499558"
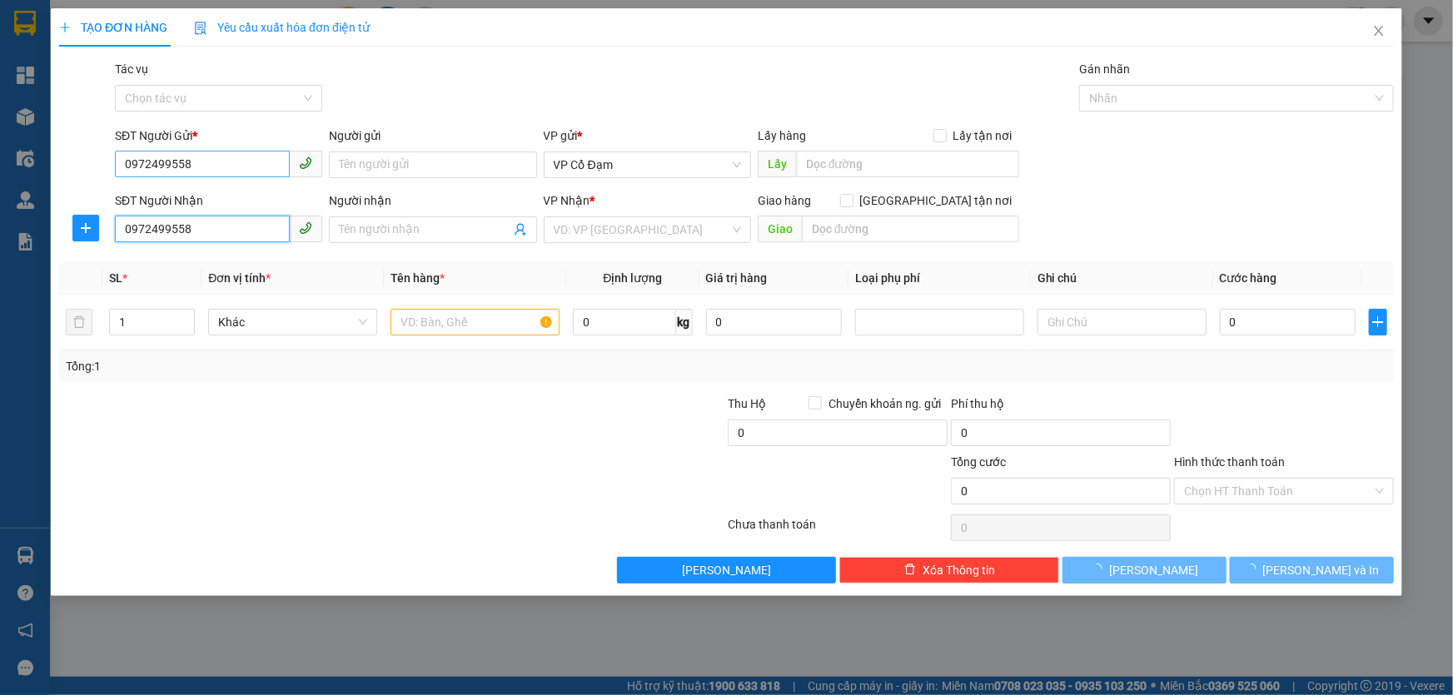
type input "0972499558"
click at [225, 169] on input "0972499558" at bounding box center [202, 164] width 175 height 27
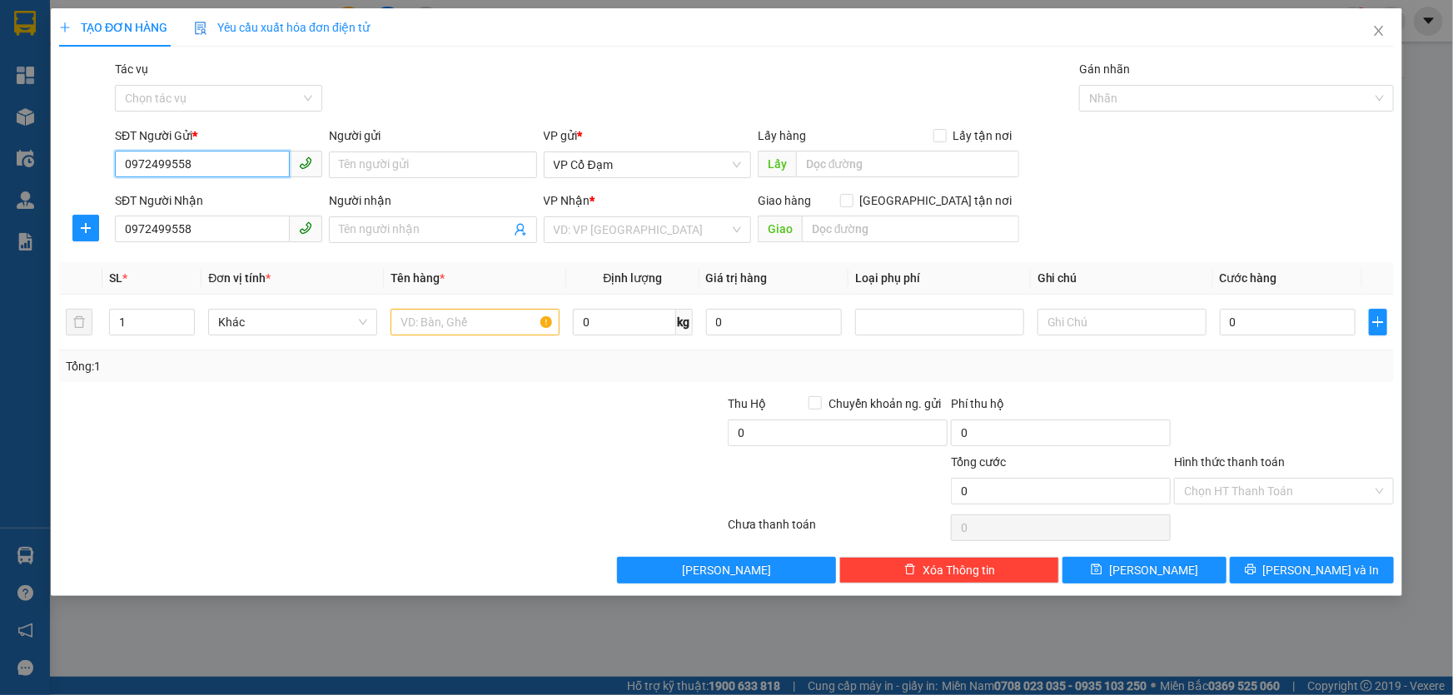
click at [225, 169] on input "0972499558" at bounding box center [202, 164] width 175 height 27
type input "0000000000"
click at [609, 223] on input "search" at bounding box center [642, 229] width 176 height 25
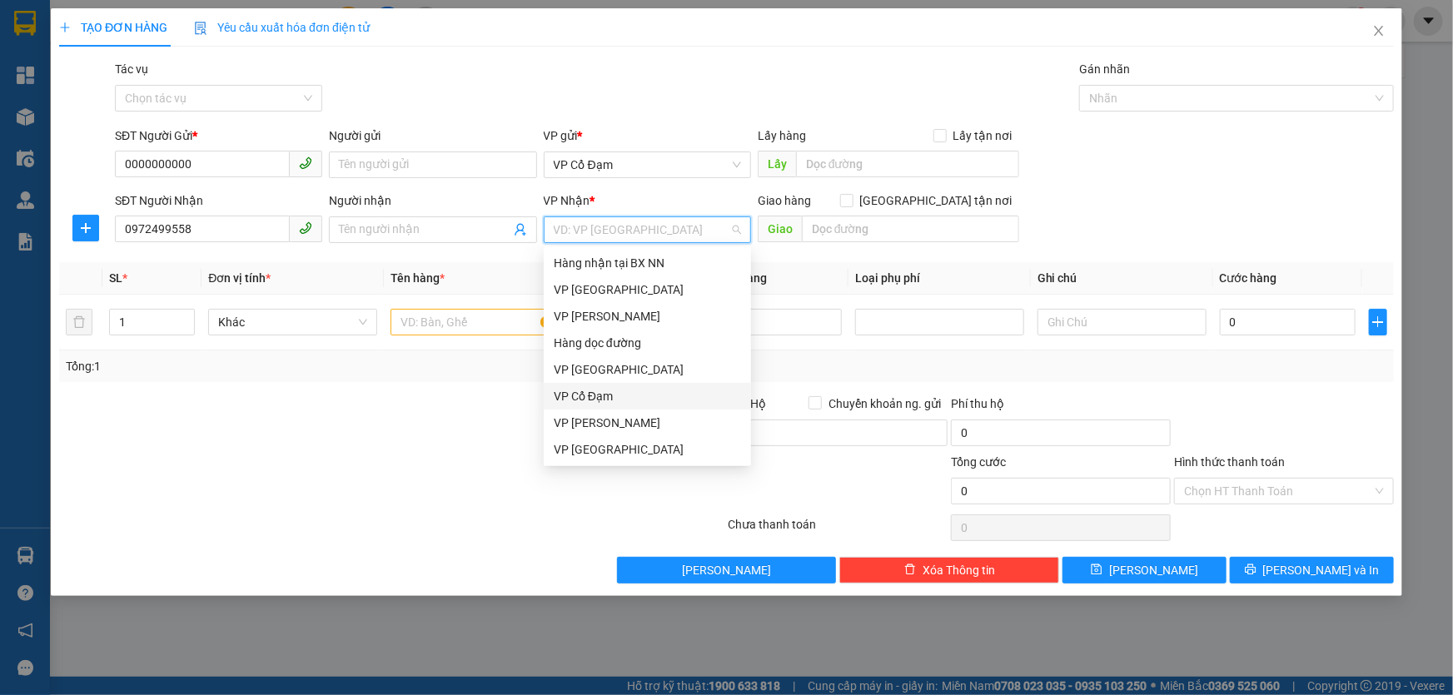
click at [591, 397] on div "VP Cổ Đạm" at bounding box center [647, 396] width 187 height 18
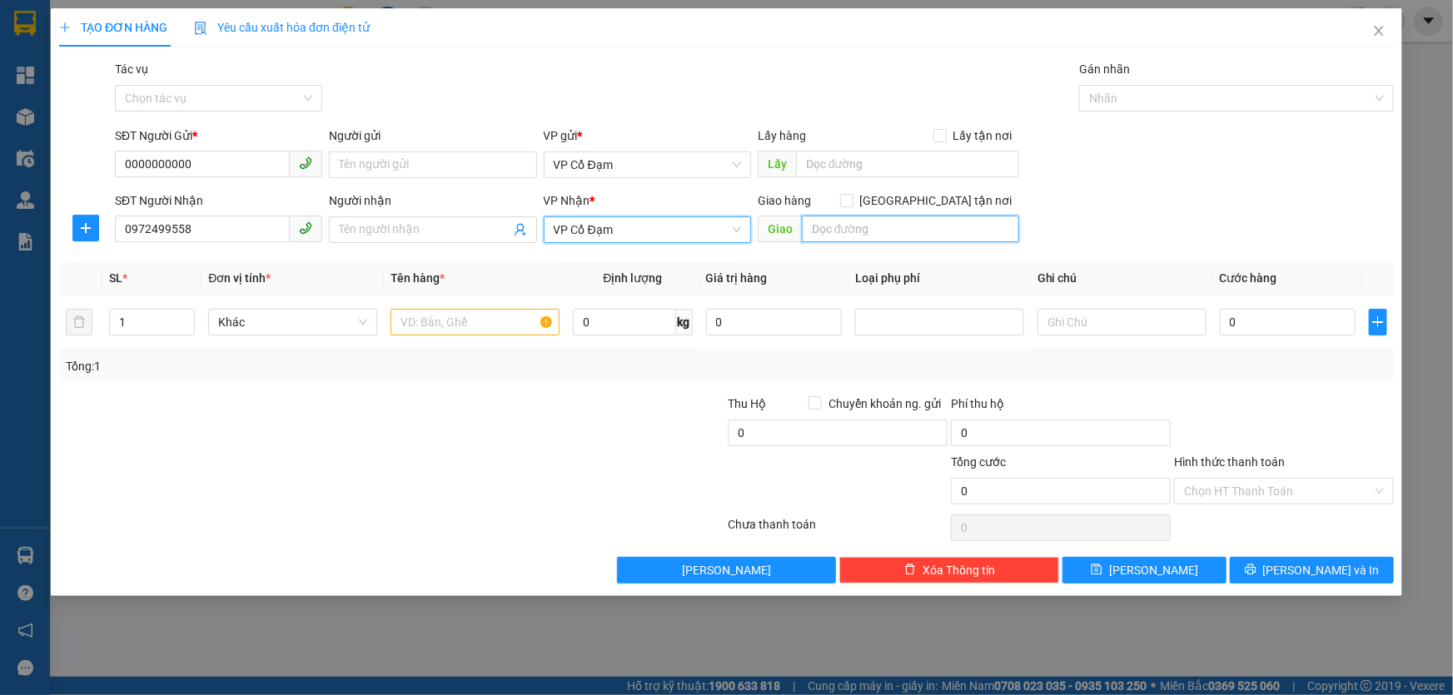
click at [825, 235] on input "text" at bounding box center [910, 229] width 217 height 27
type input "X AN"
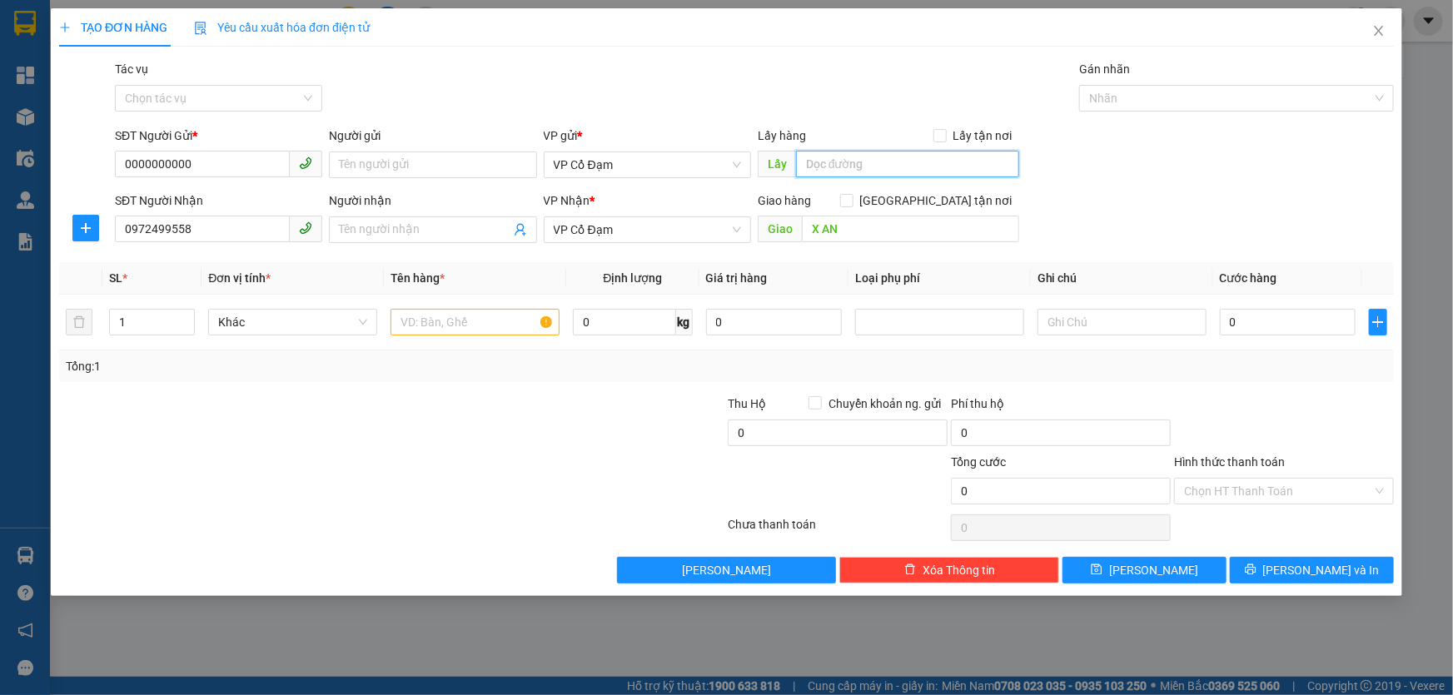
click at [839, 160] on input "text" at bounding box center [907, 164] width 223 height 27
type input "XE 811"
click at [438, 326] on input "text" at bounding box center [474, 322] width 169 height 27
type input "1G"
click at [1111, 390] on div "Transit Pickup Surcharge Ids Transit Deliver Surcharge Ids Transit Deliver Surc…" at bounding box center [726, 322] width 1335 height 524
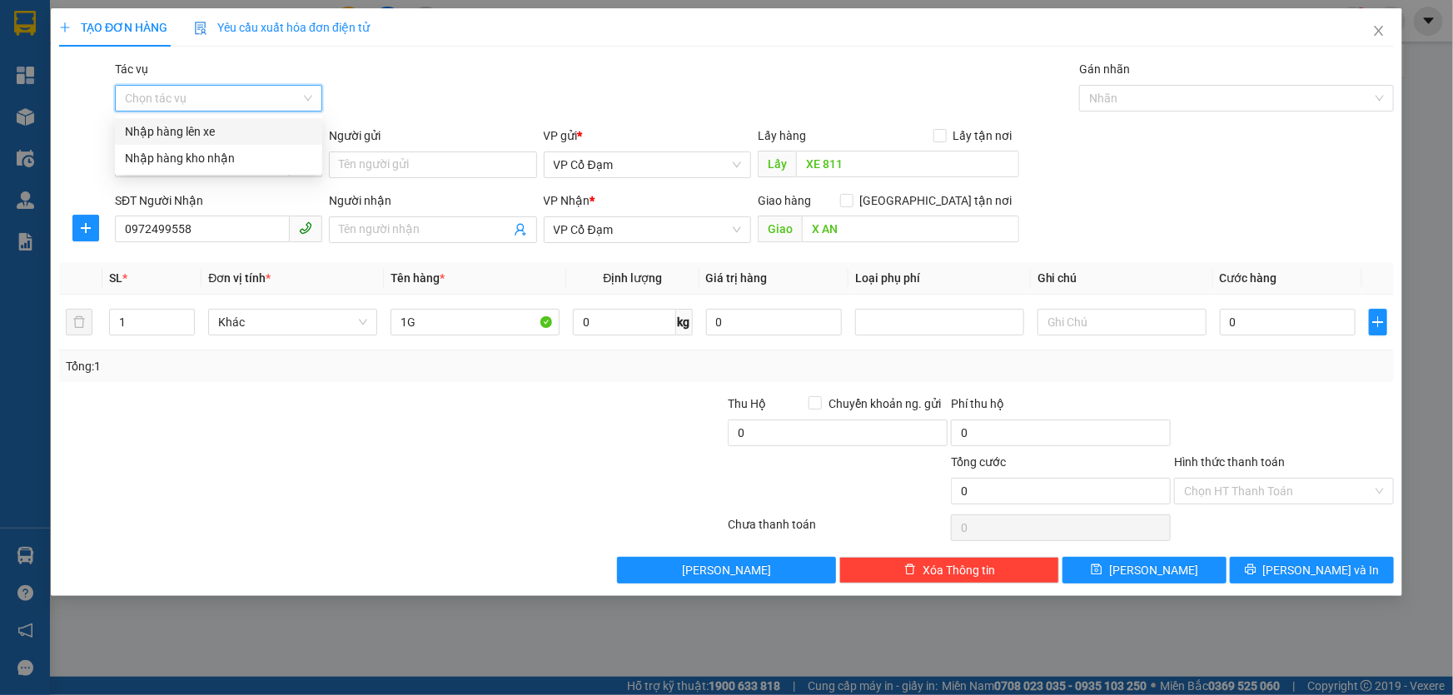
click at [258, 95] on input "Tác vụ" at bounding box center [213, 98] width 176 height 25
click at [253, 133] on div "Nhập hàng lên xe" at bounding box center [218, 131] width 187 height 18
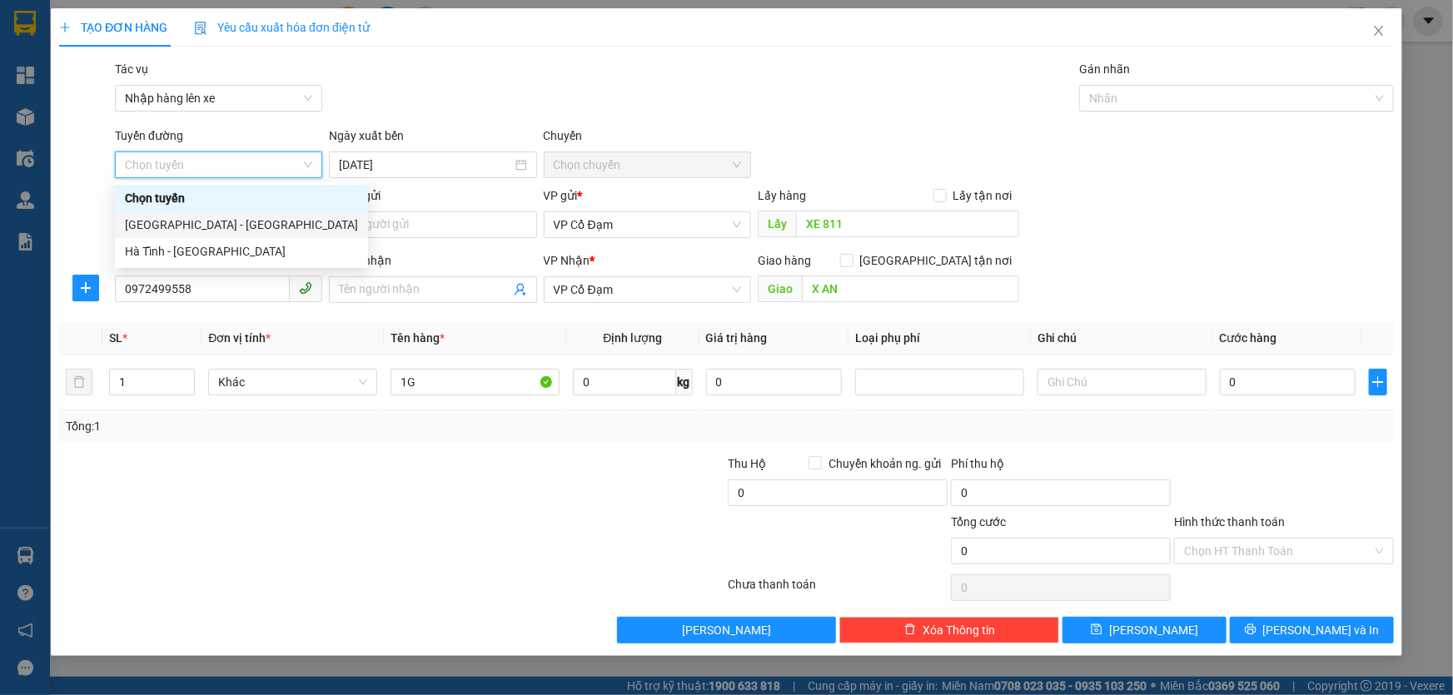
click at [241, 219] on div "Hà Nội - Hà Tĩnh" at bounding box center [241, 225] width 233 height 18
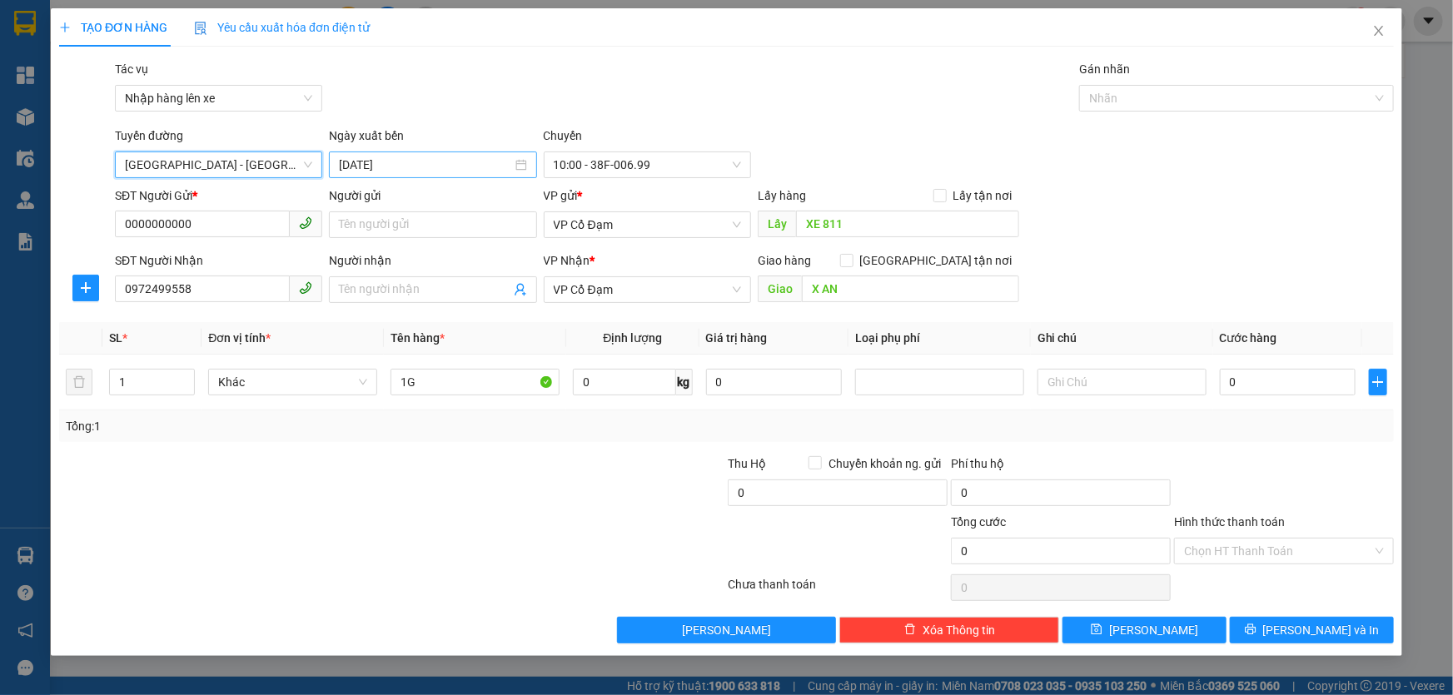
click at [443, 167] on input "14/08/2025" at bounding box center [425, 165] width 172 height 18
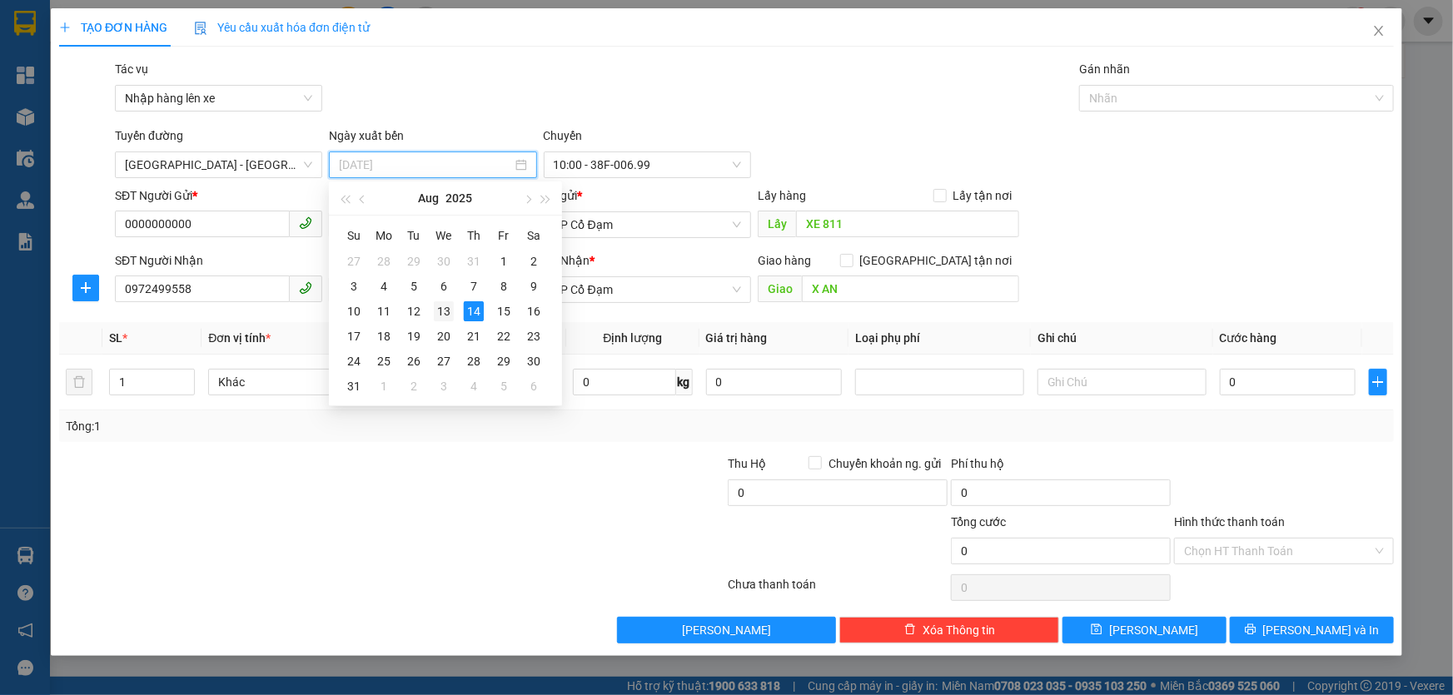
click at [450, 310] on div "13" at bounding box center [444, 311] width 20 height 20
type input "13/08/2025"
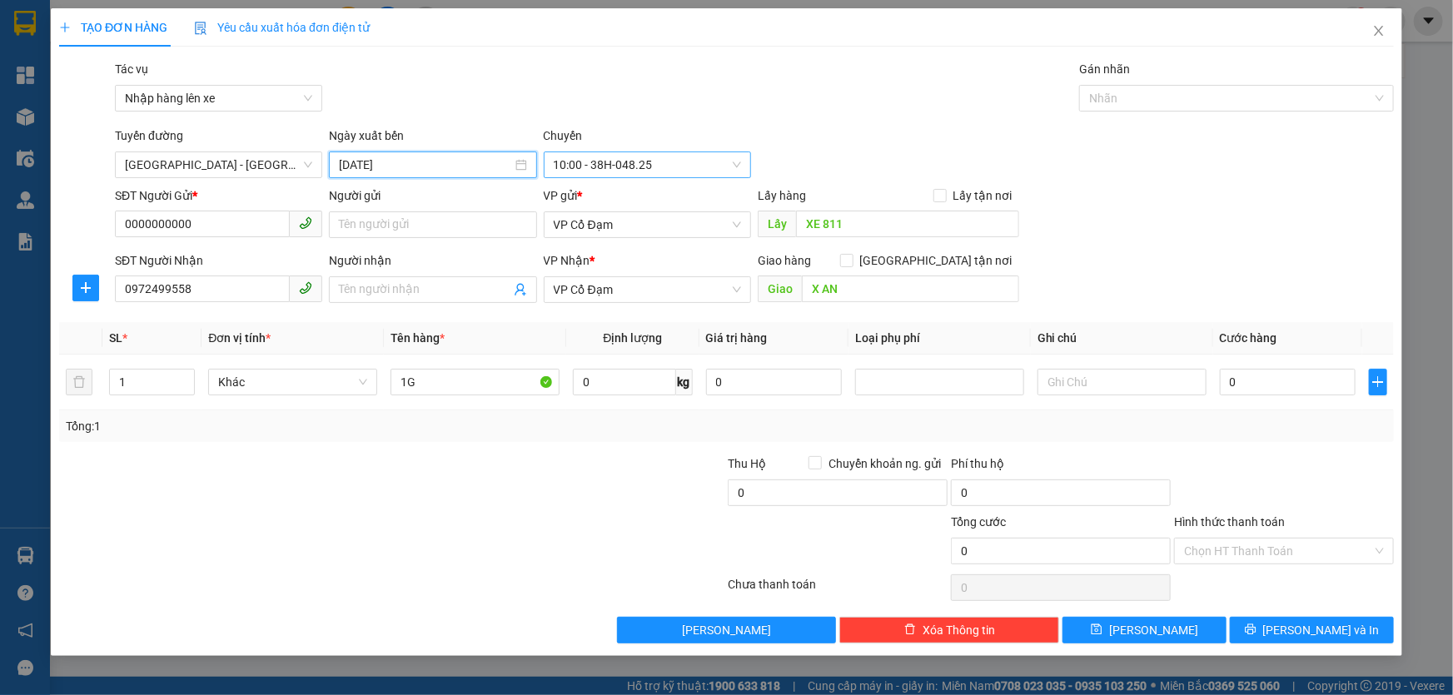
click at [614, 164] on span "10:00 - 38H-048.25" at bounding box center [647, 164] width 187 height 25
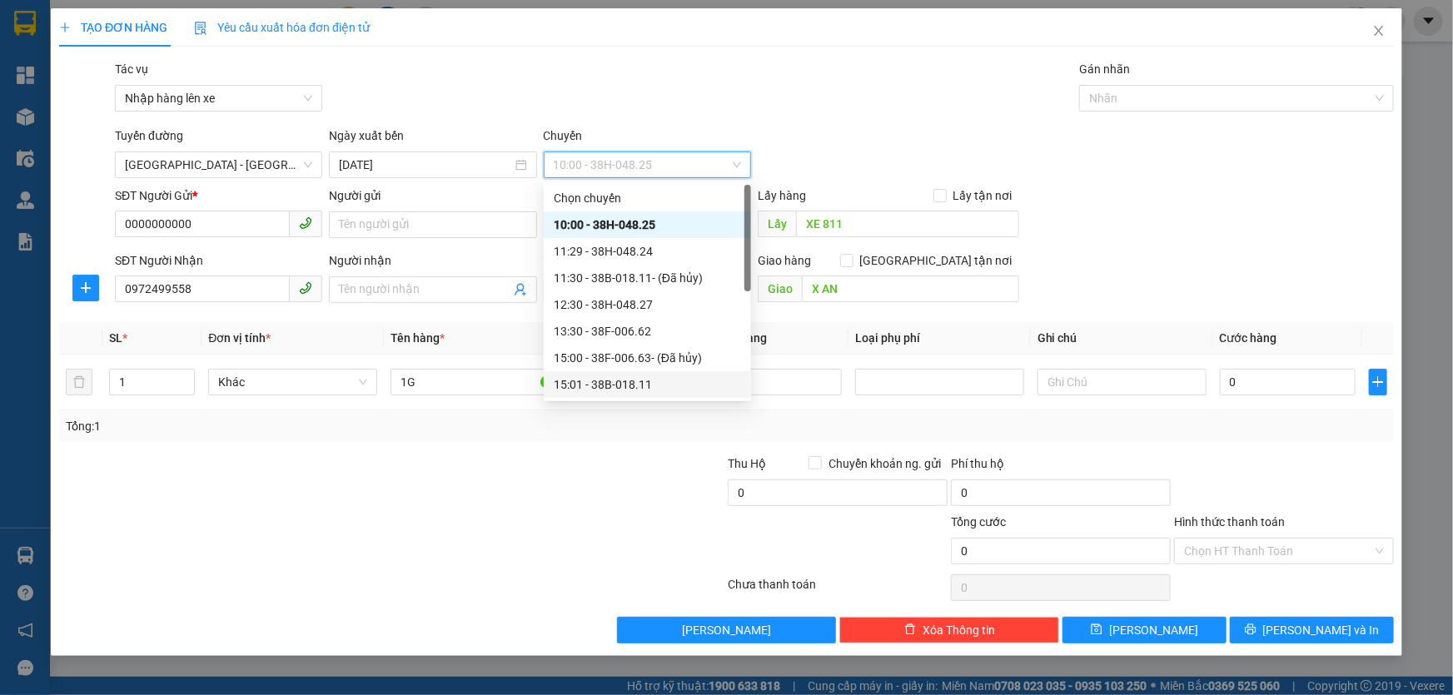
click at [640, 375] on div "15:01 - 38B-018.11" at bounding box center [647, 384] width 187 height 18
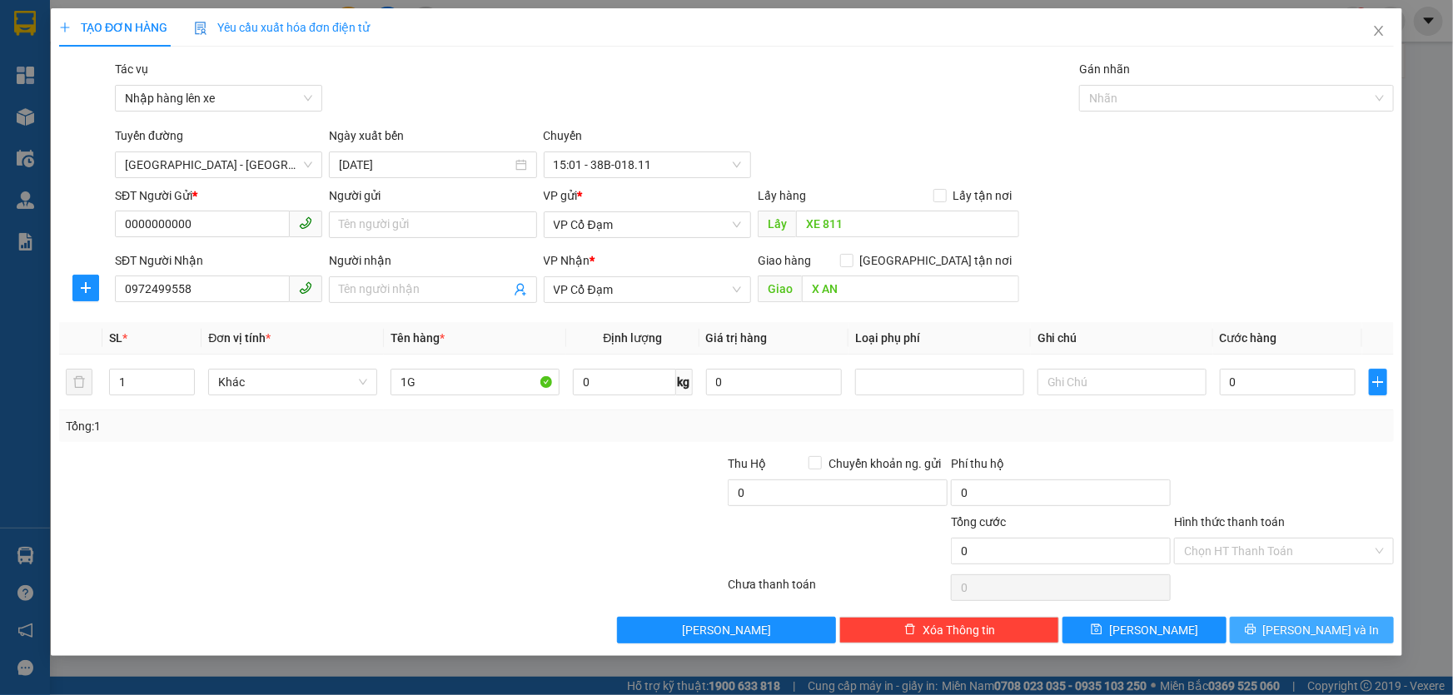
click at [1313, 631] on span "Lưu và In" at bounding box center [1321, 630] width 117 height 18
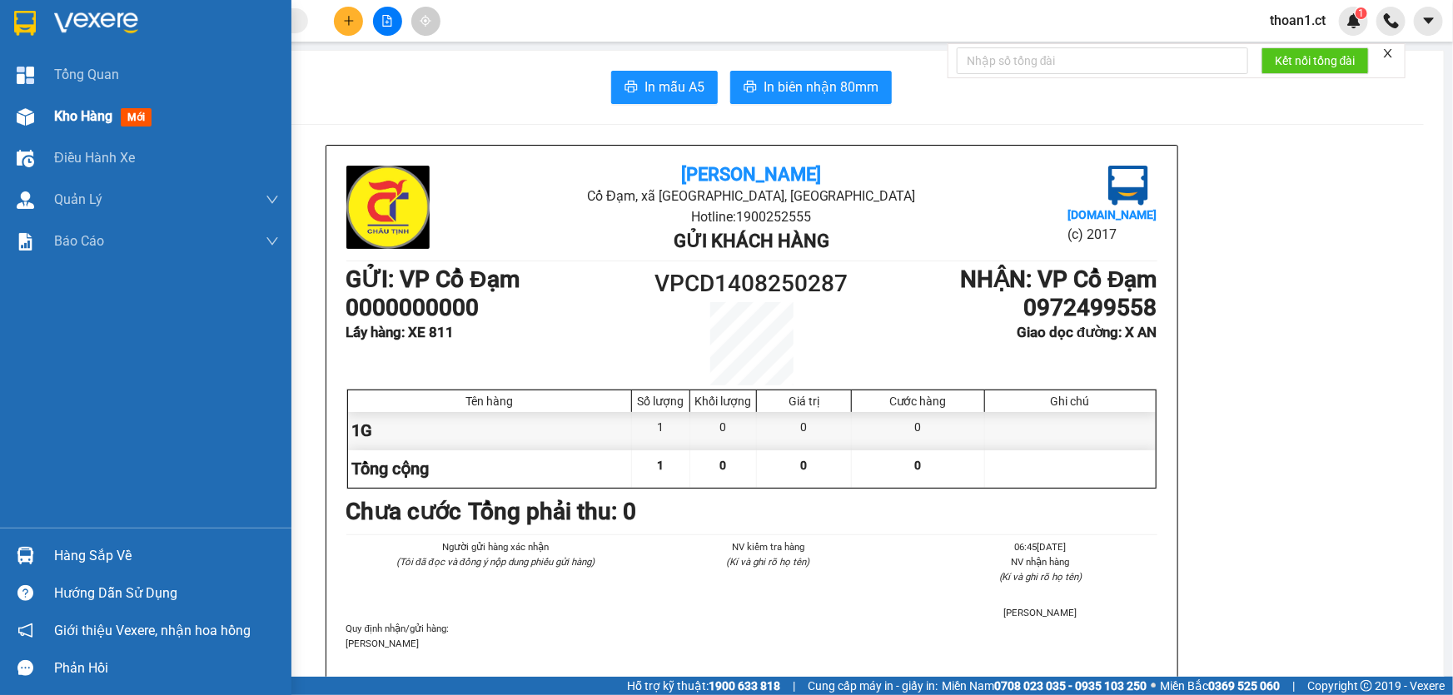
click at [127, 121] on span "mới" at bounding box center [136, 117] width 31 height 18
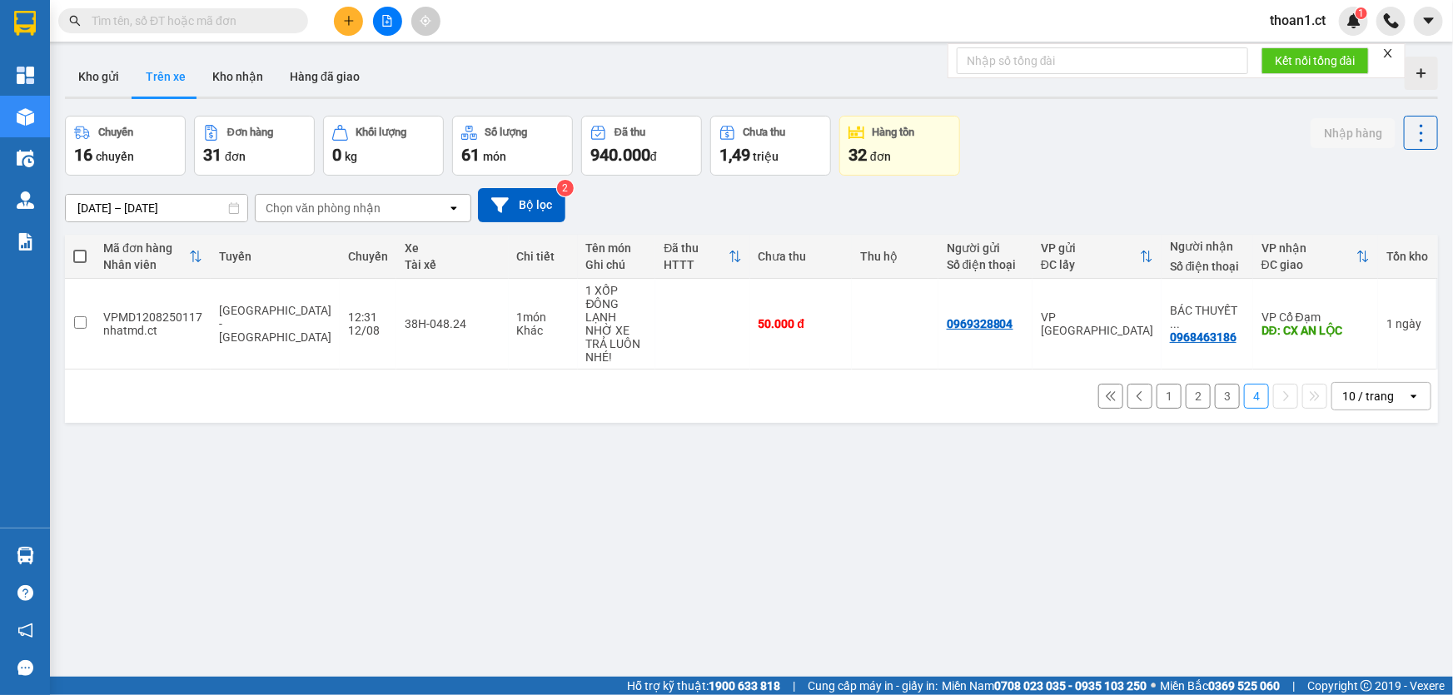
click at [180, 17] on input "text" at bounding box center [190, 21] width 196 height 18
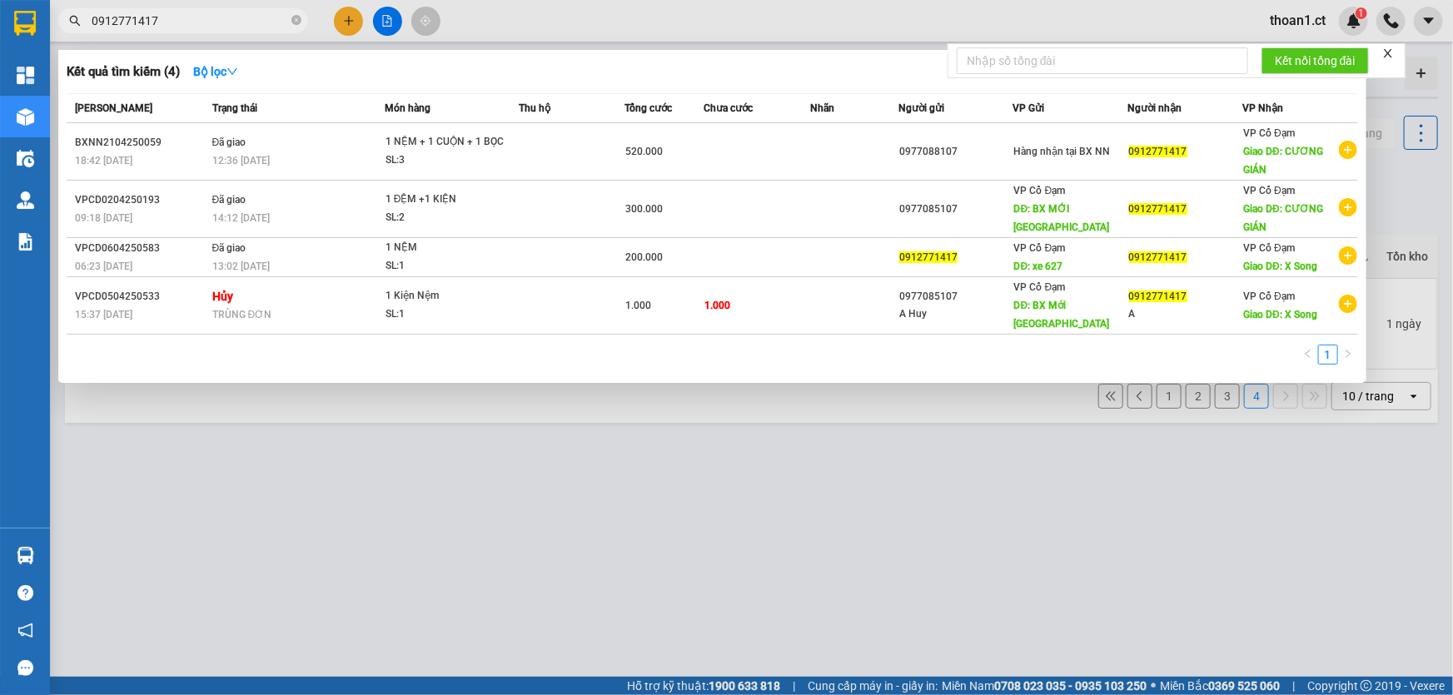
type input "0912771417"
click at [357, 19] on div at bounding box center [726, 347] width 1453 height 695
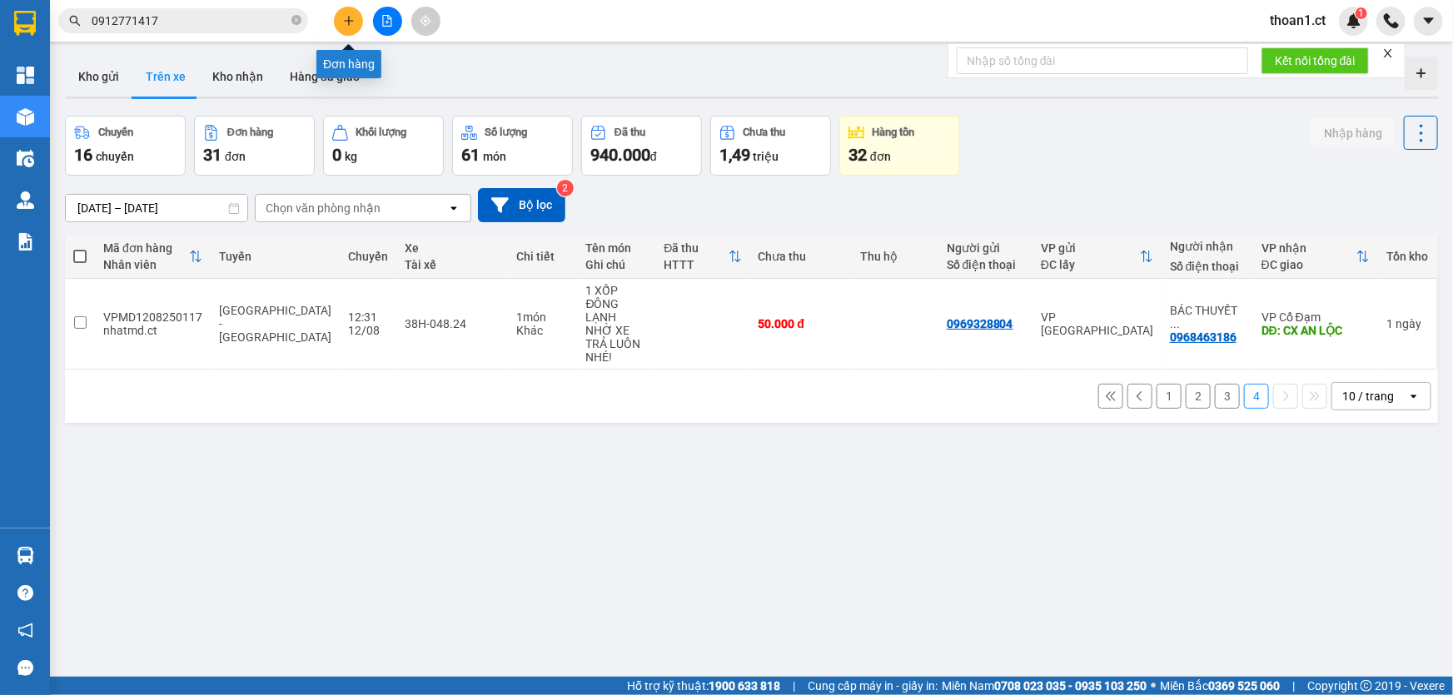
click at [345, 17] on icon "plus" at bounding box center [349, 21] width 12 height 12
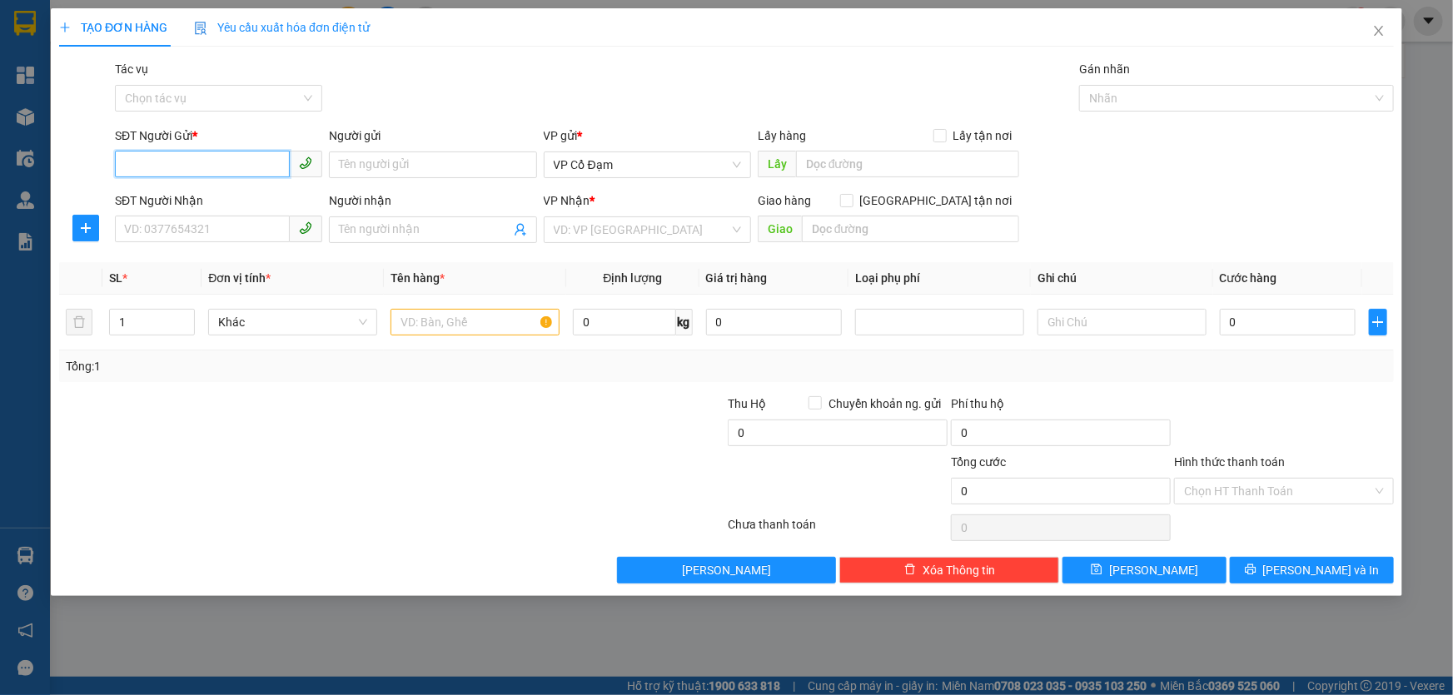
click at [196, 163] on input "SĐT Người Gửi *" at bounding box center [202, 164] width 175 height 27
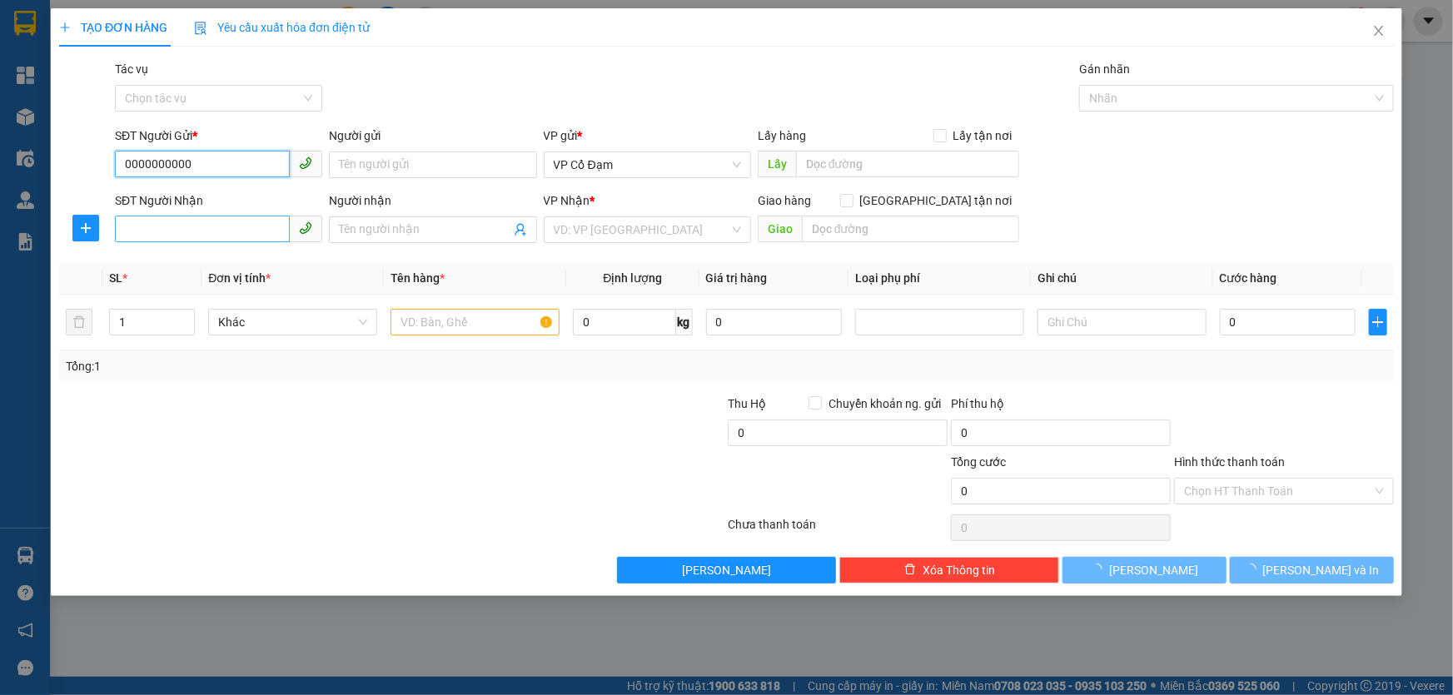
type input "0000000000"
click at [204, 226] on input "SĐT Người Nhận" at bounding box center [202, 229] width 175 height 27
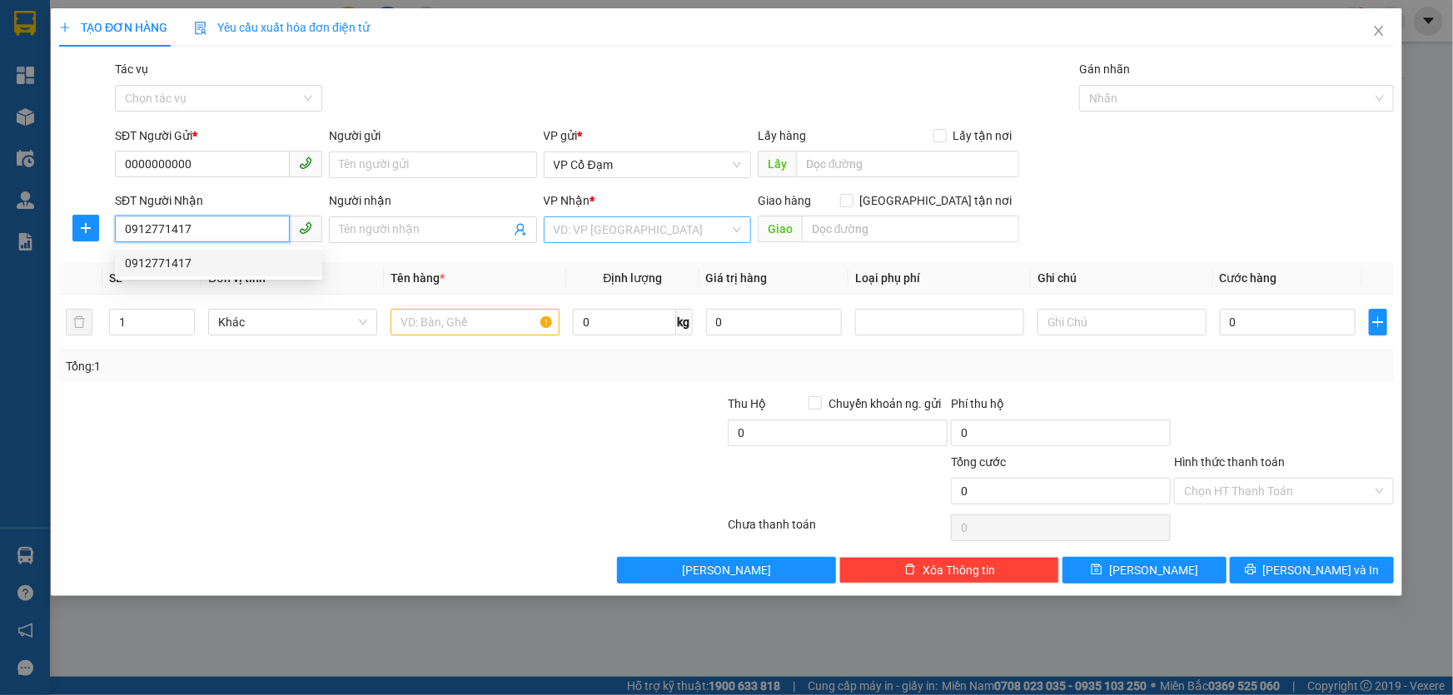
type input "0912771417"
click at [650, 231] on input "search" at bounding box center [642, 229] width 176 height 25
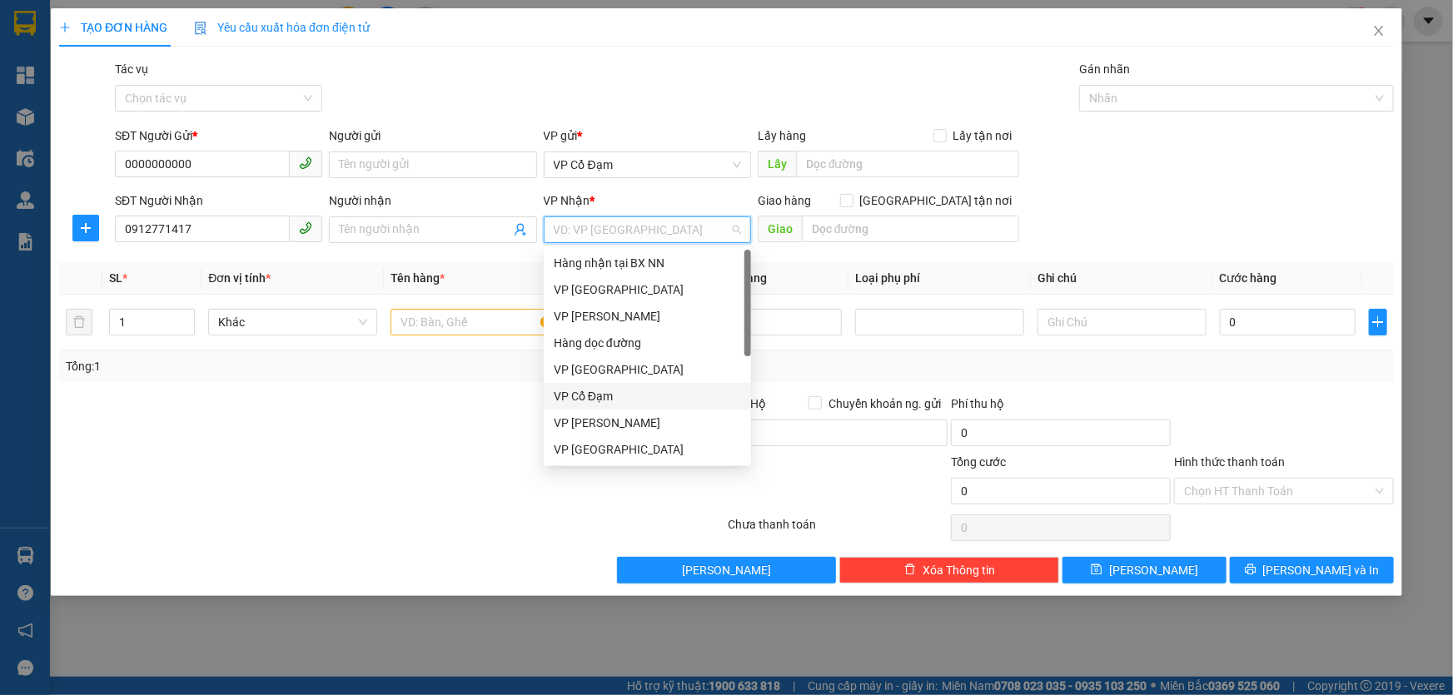
click at [621, 392] on div "VP Cổ Đạm" at bounding box center [647, 396] width 187 height 18
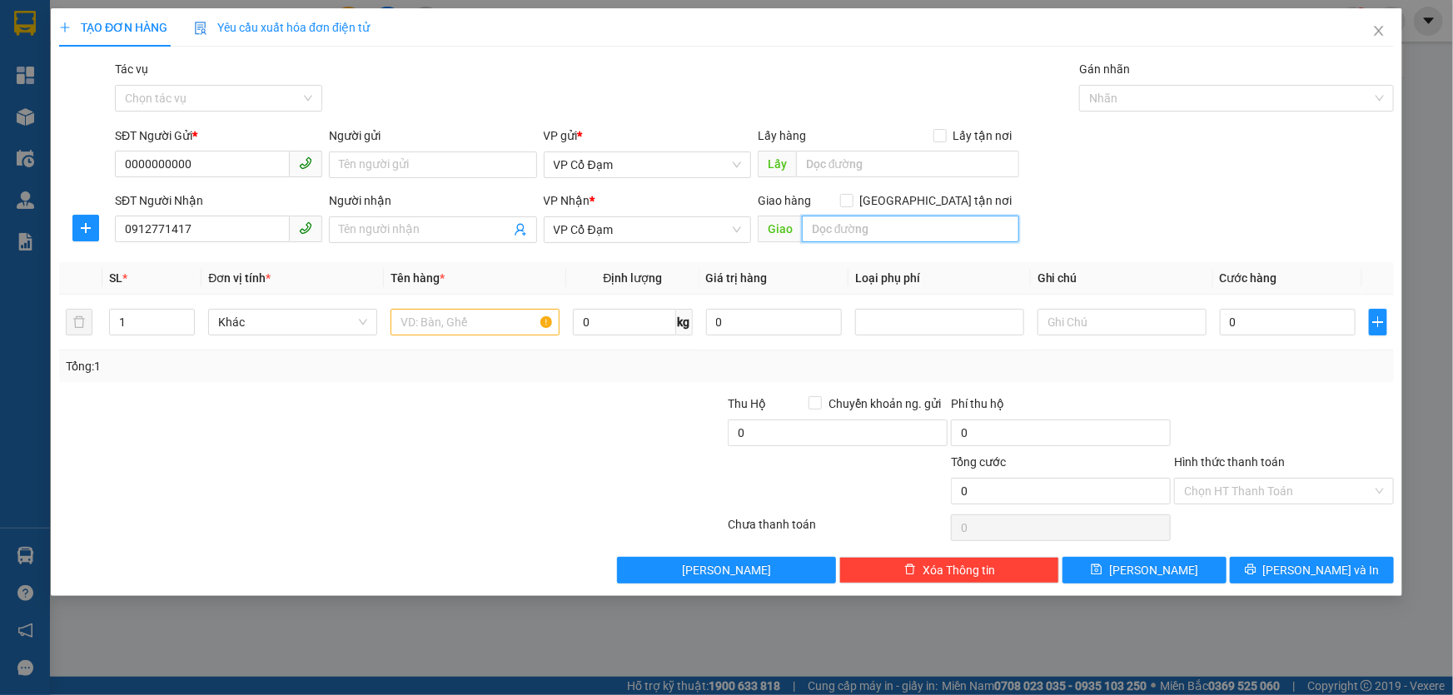
click at [829, 222] on input "text" at bounding box center [910, 229] width 217 height 27
type input "X SONG"
click at [509, 324] on input "text" at bounding box center [474, 322] width 169 height 27
type input "1 NỆM"
click at [842, 162] on input "text" at bounding box center [907, 164] width 223 height 27
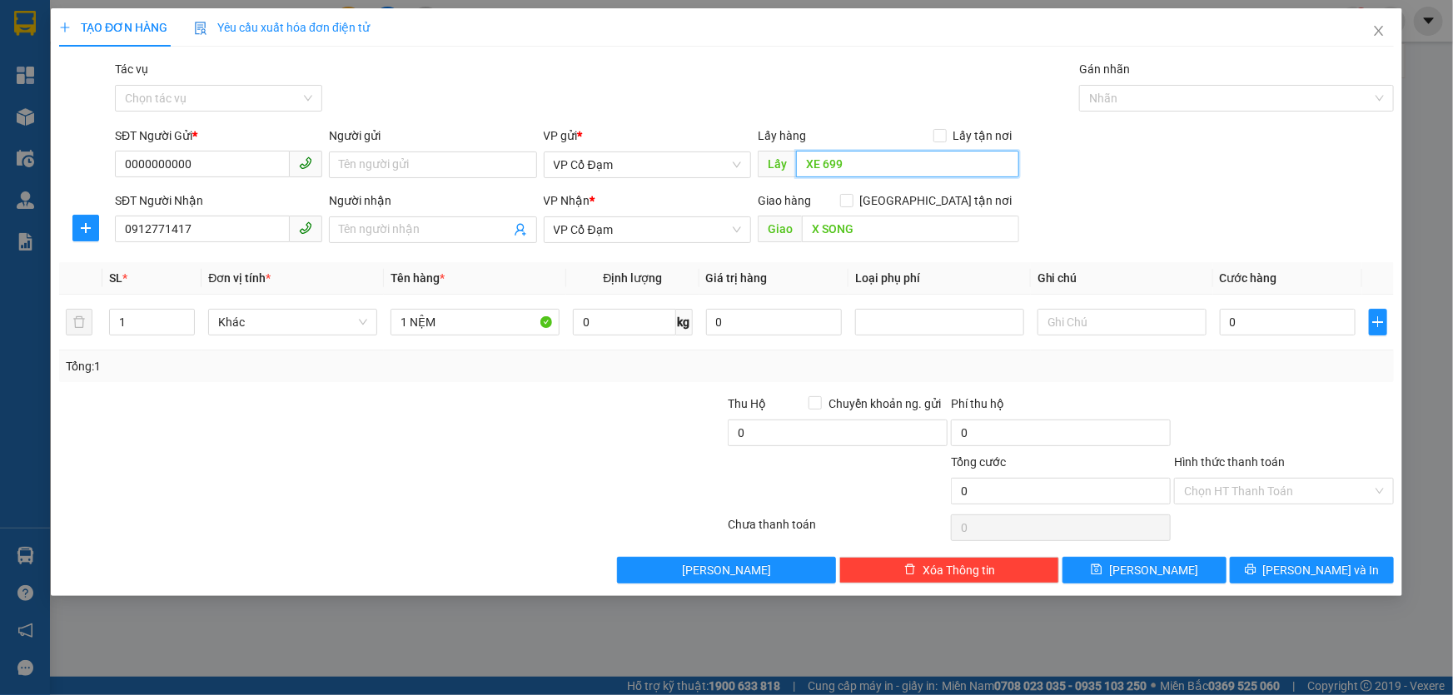
type input "XE 699"
click at [1137, 216] on div "SĐT Người Nhận 0912771417 Người nhận Tên người nhận VP Nhận * VP Cổ Đạm Giao hà…" at bounding box center [754, 220] width 1285 height 58
click at [275, 97] on input "Tác vụ" at bounding box center [213, 98] width 176 height 25
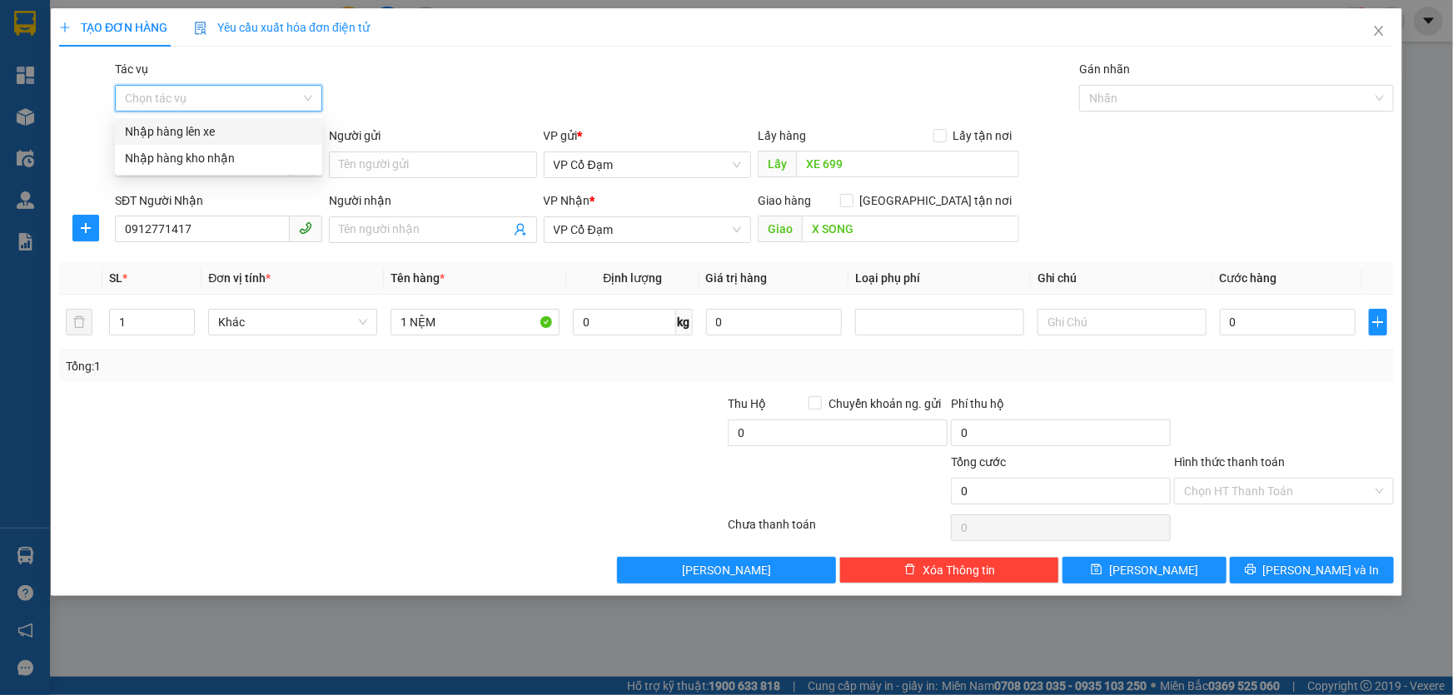
click at [217, 135] on div "Nhập hàng lên xe" at bounding box center [218, 131] width 187 height 18
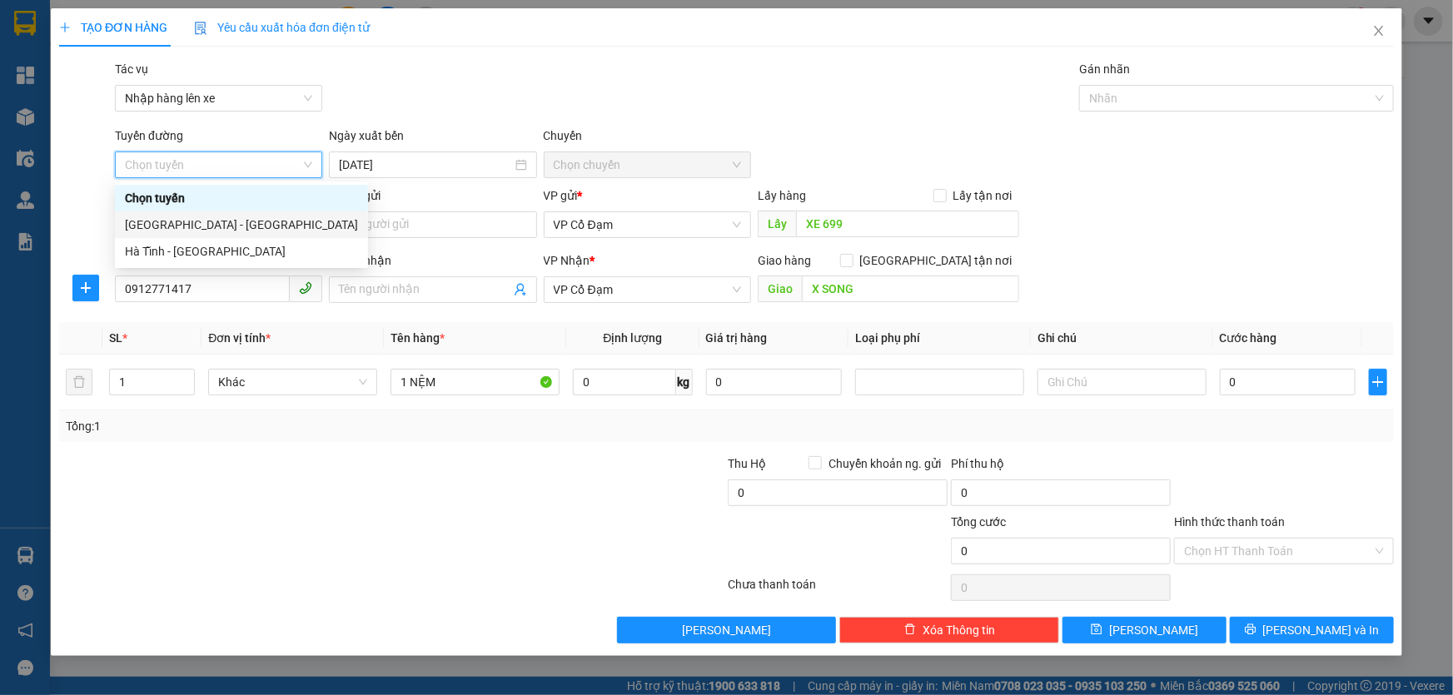
click at [211, 220] on div "Hà Nội - Hà Tĩnh" at bounding box center [241, 225] width 233 height 18
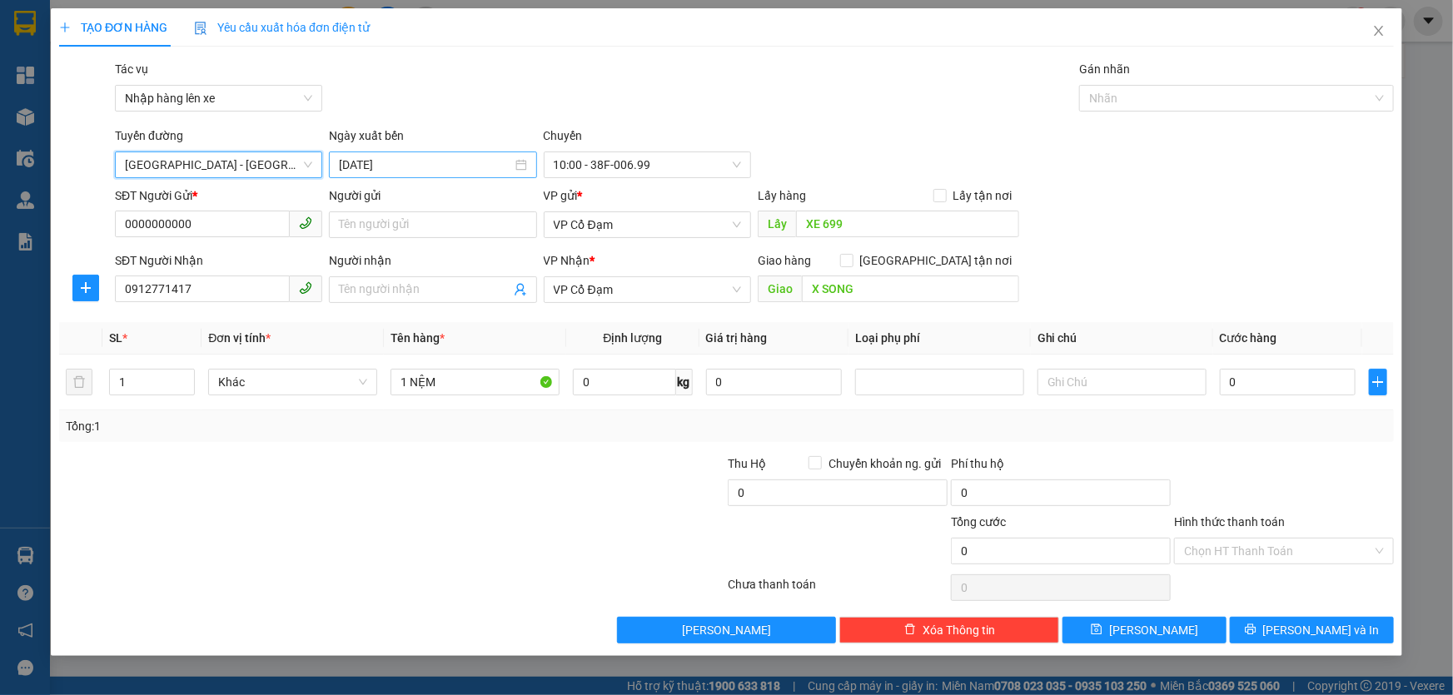
click at [431, 161] on input "14/08/2025" at bounding box center [425, 165] width 172 height 18
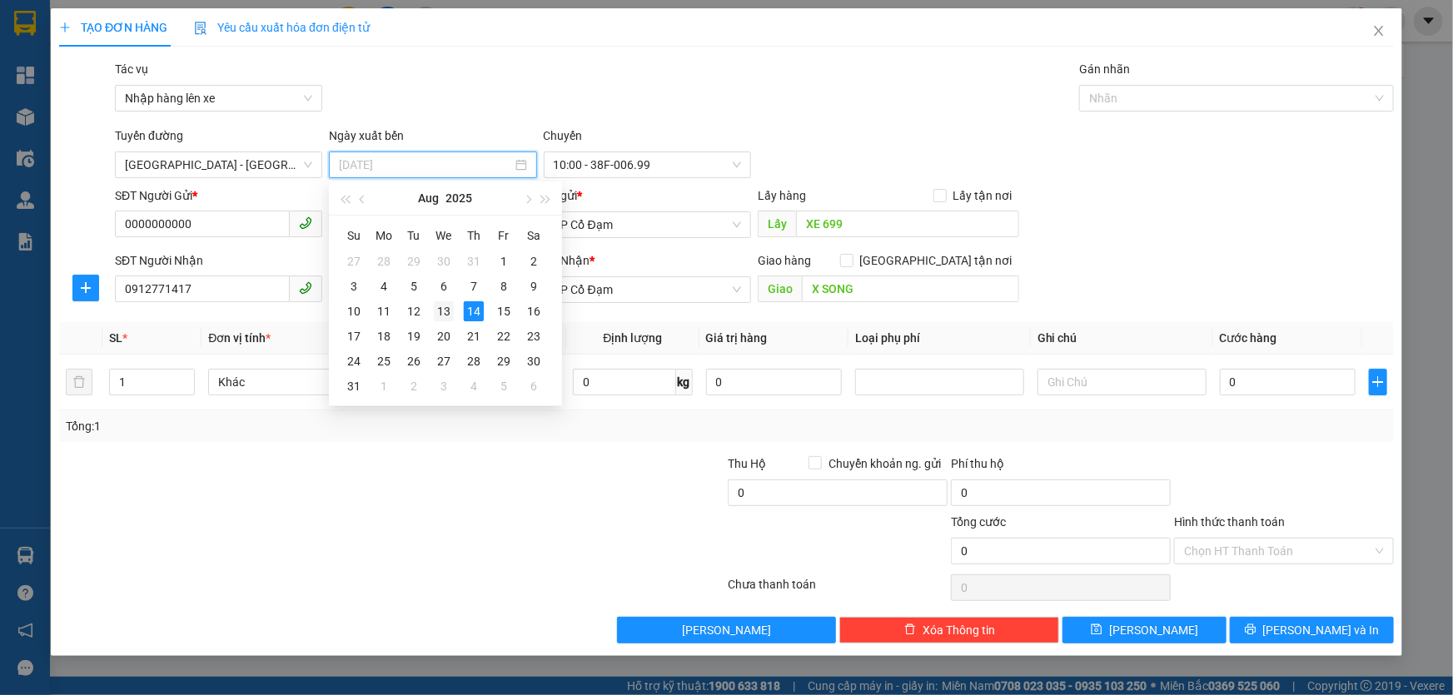
click at [441, 312] on div "13" at bounding box center [444, 311] width 20 height 20
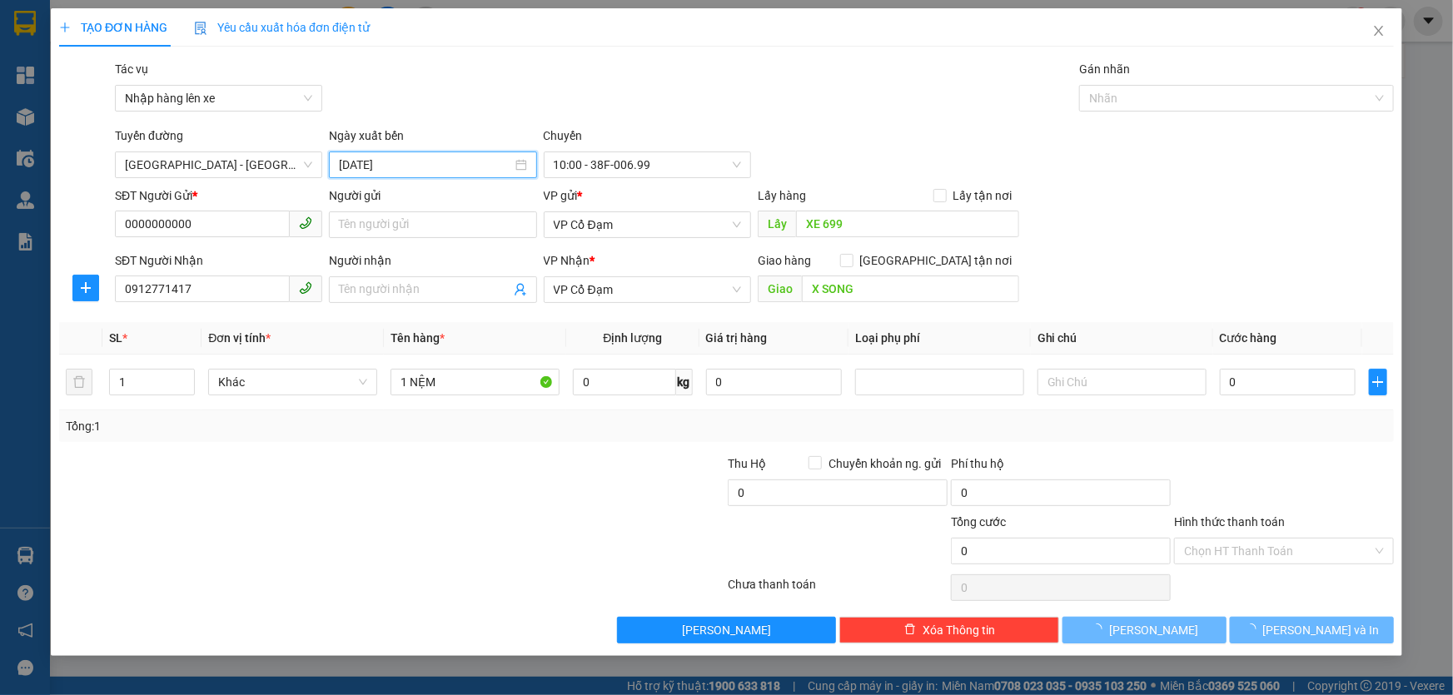
type input "13/08/2025"
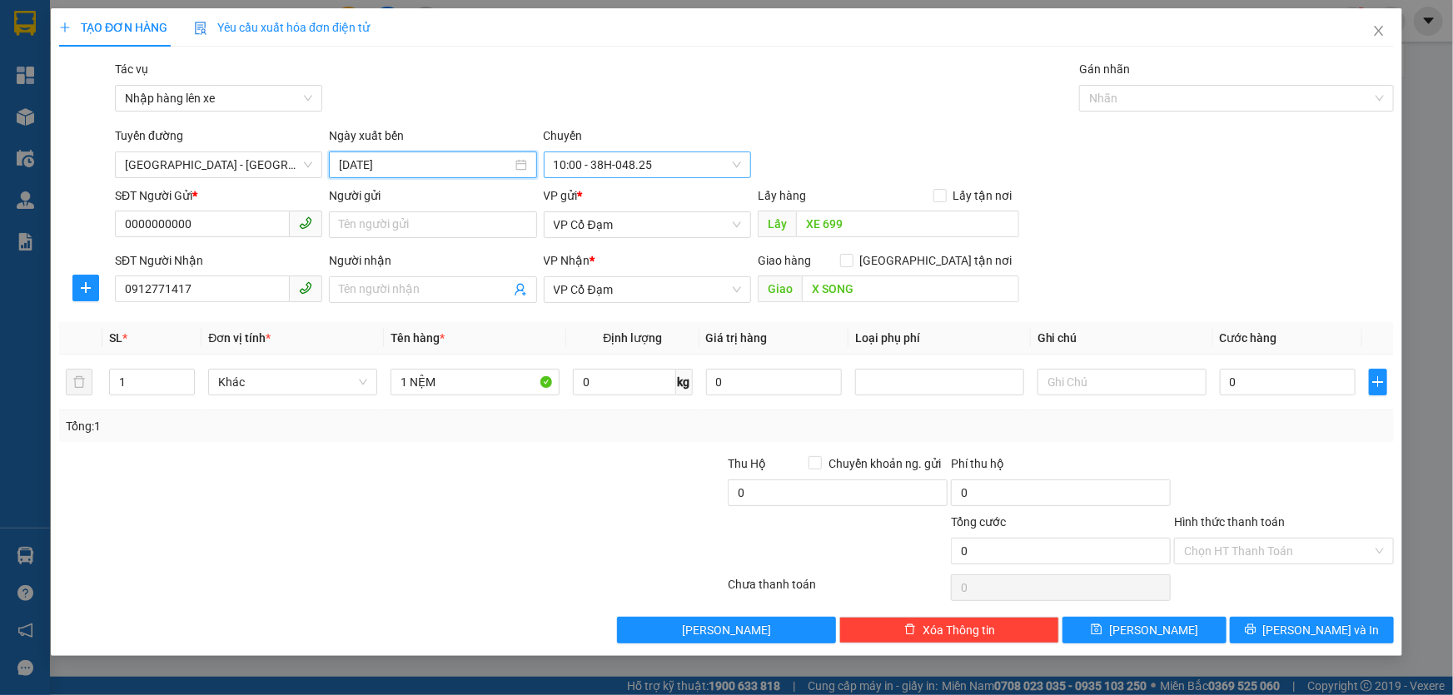
click at [654, 167] on span "10:00 - 38H-048.25" at bounding box center [647, 164] width 187 height 25
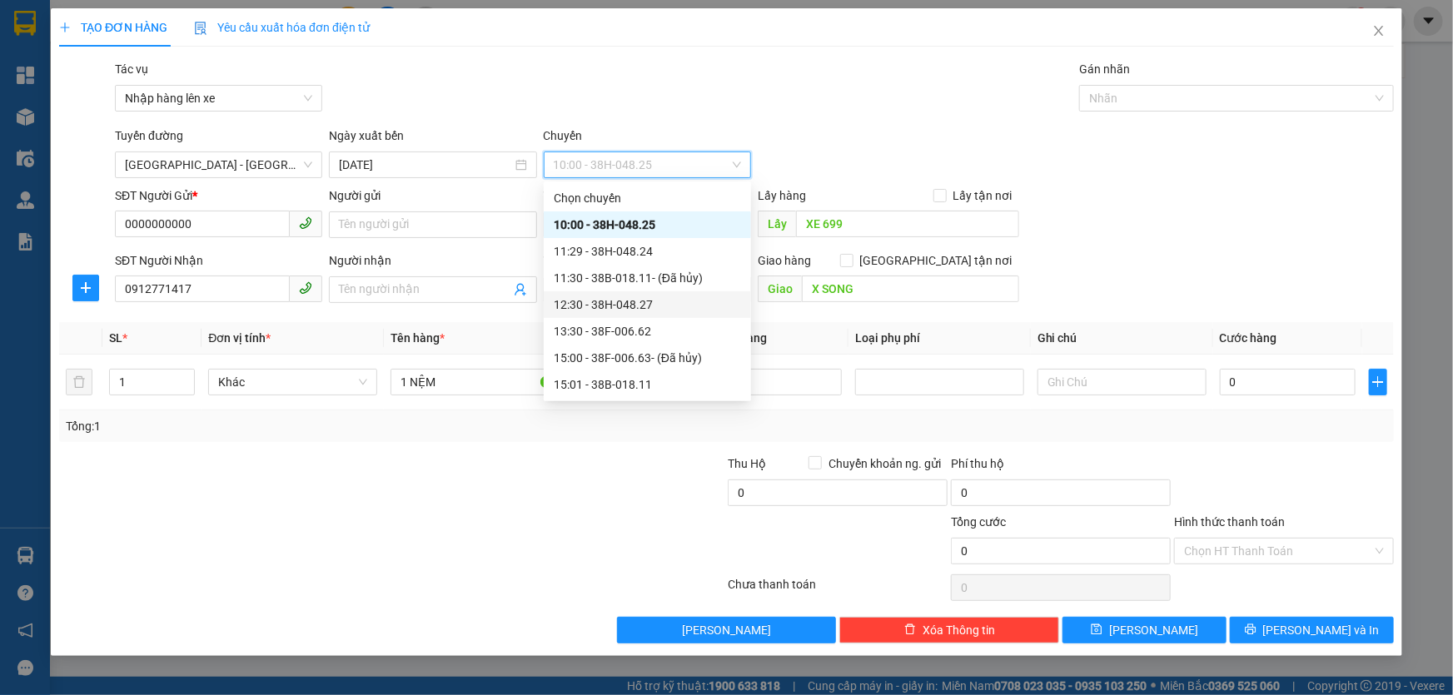
scroll to position [126, 0]
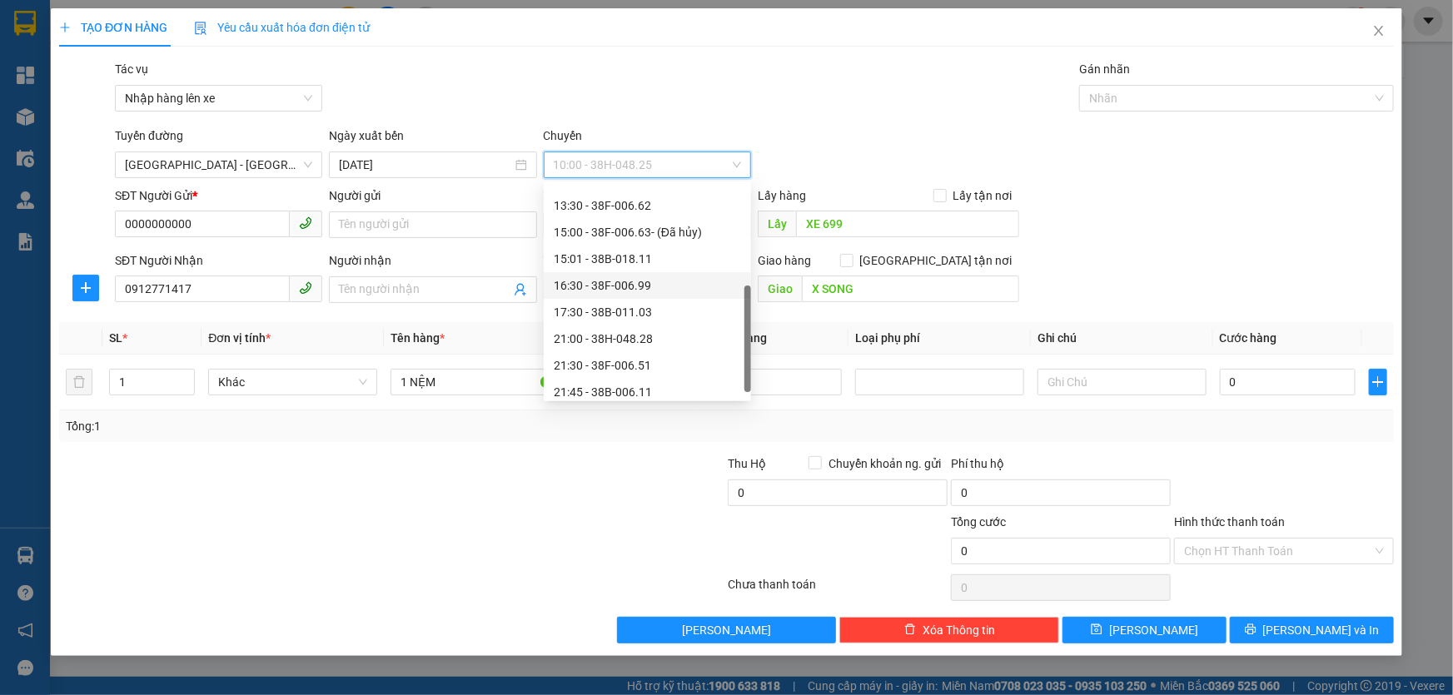
click at [640, 284] on div "16:30 - 38F-006.99" at bounding box center [647, 285] width 187 height 18
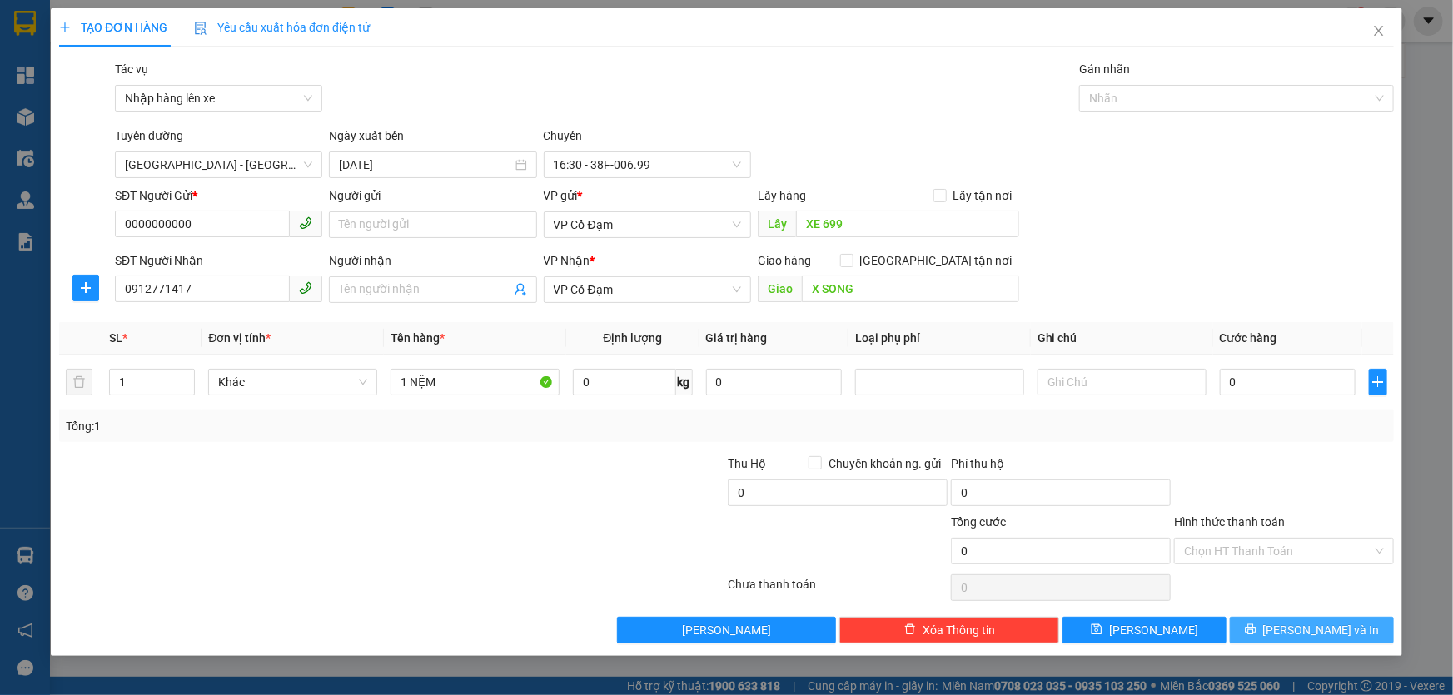
click at [1374, 633] on button "Lưu và In" at bounding box center [1312, 630] width 164 height 27
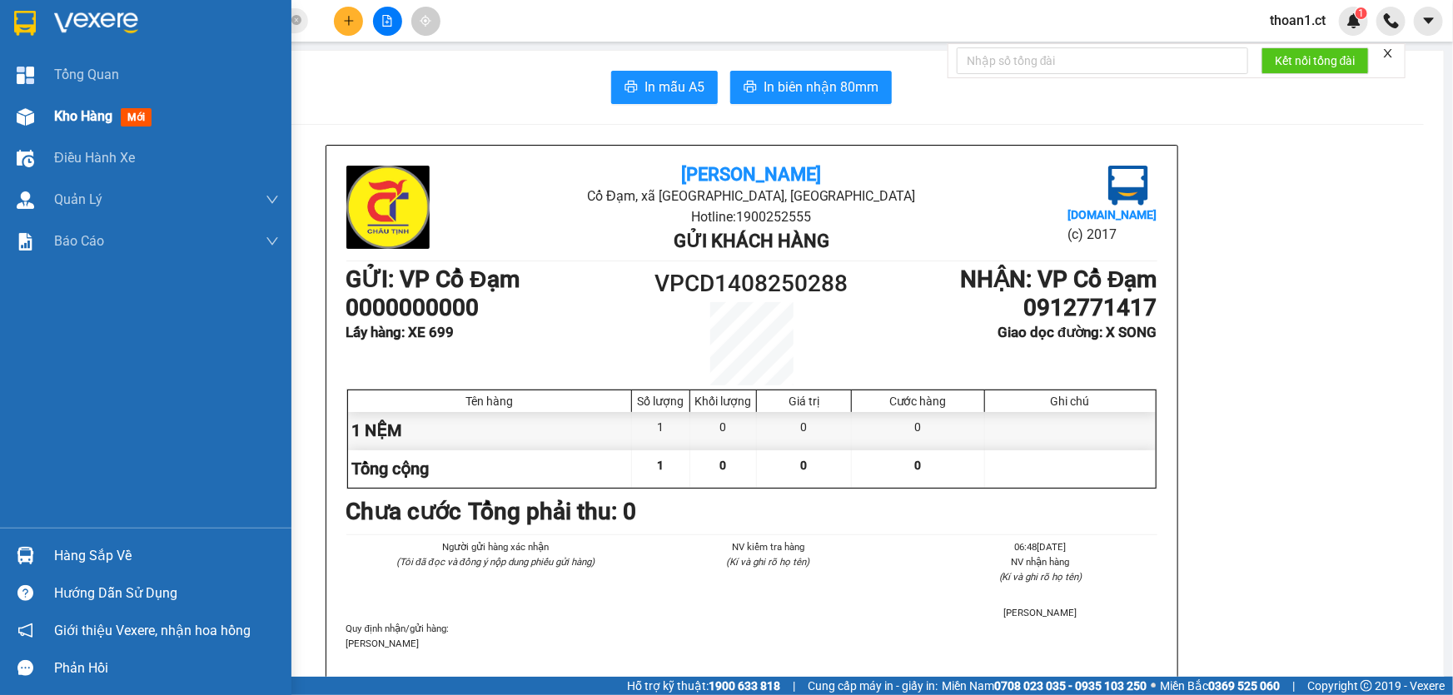
click at [122, 118] on span "mới" at bounding box center [136, 117] width 31 height 18
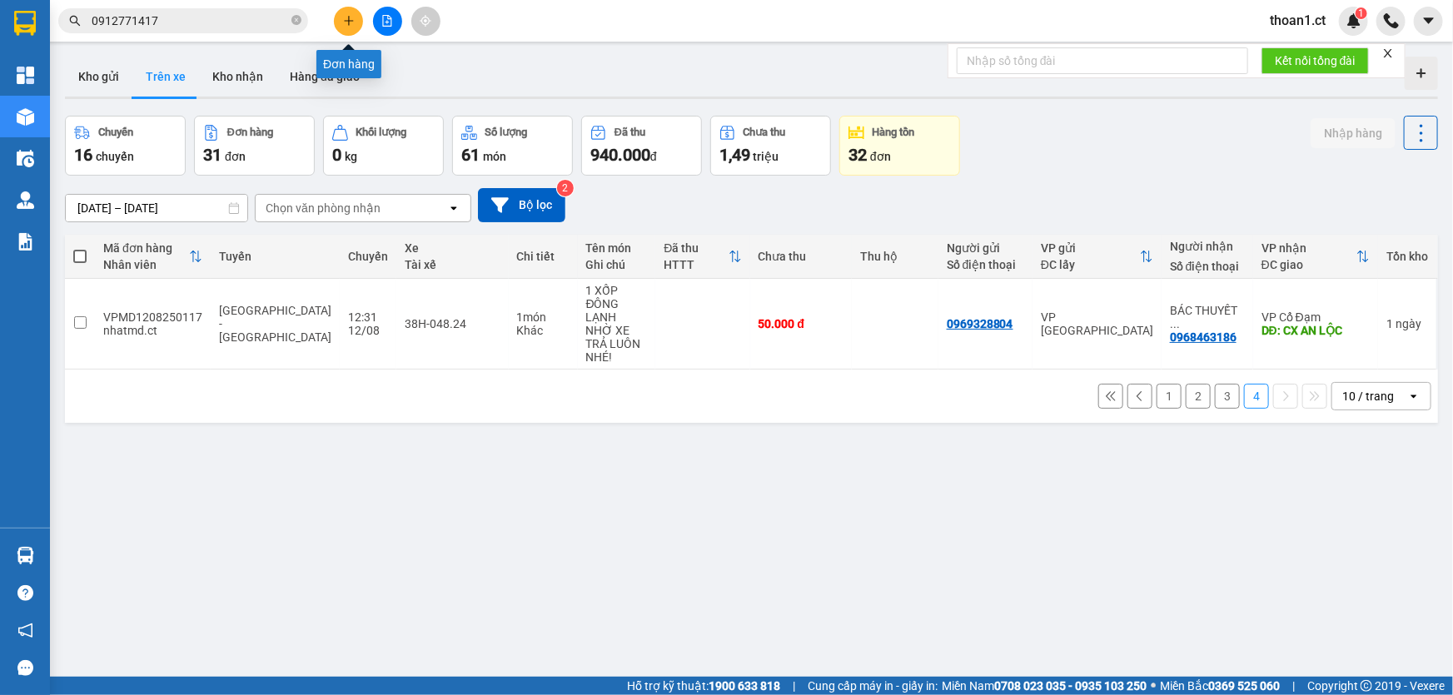
click at [348, 23] on icon "plus" at bounding box center [348, 20] width 1 height 9
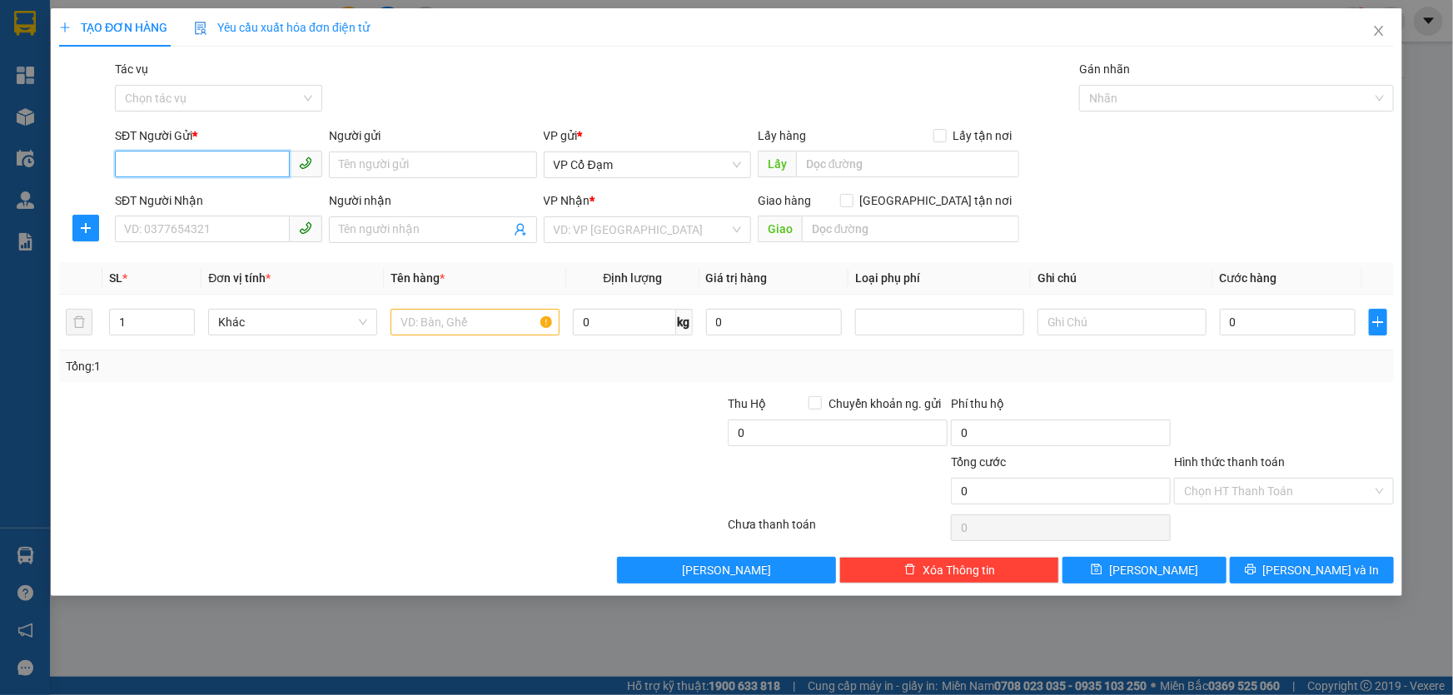
click at [216, 168] on input "SĐT Người Gửi *" at bounding box center [202, 164] width 175 height 27
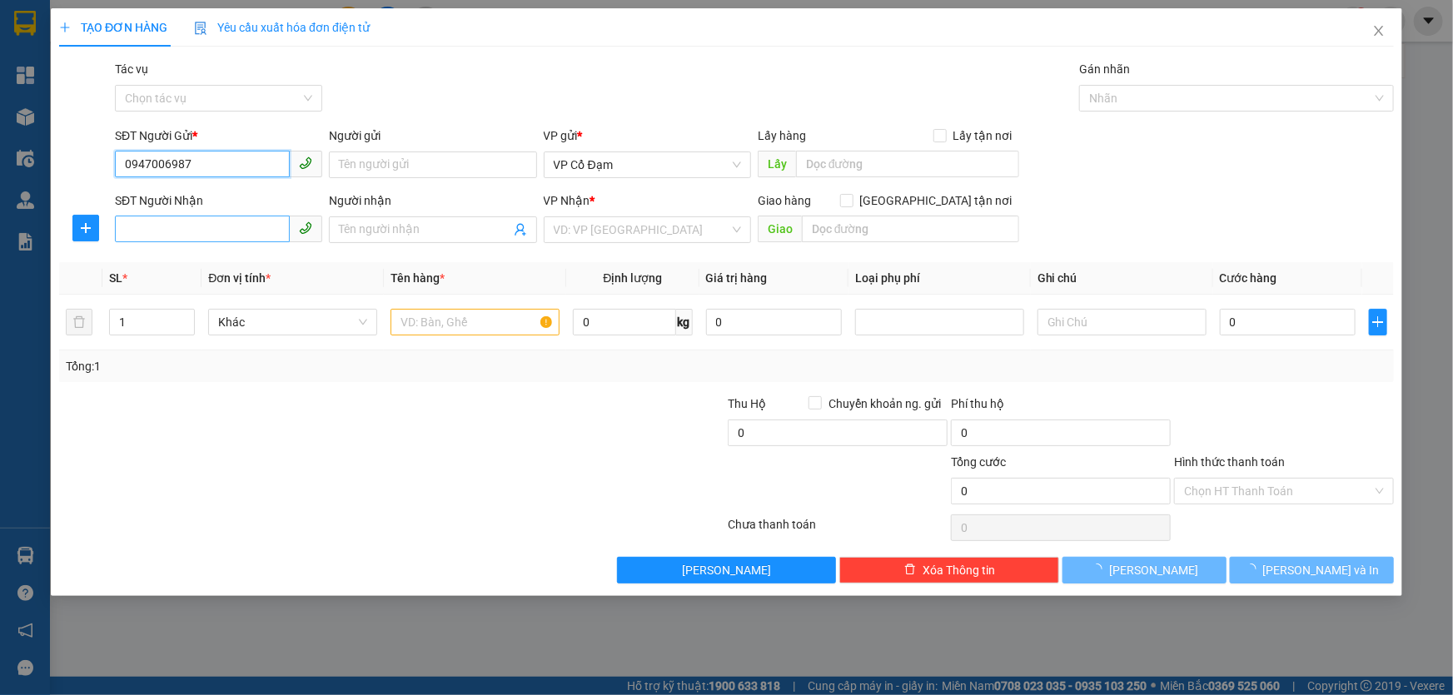
type input "0947006987"
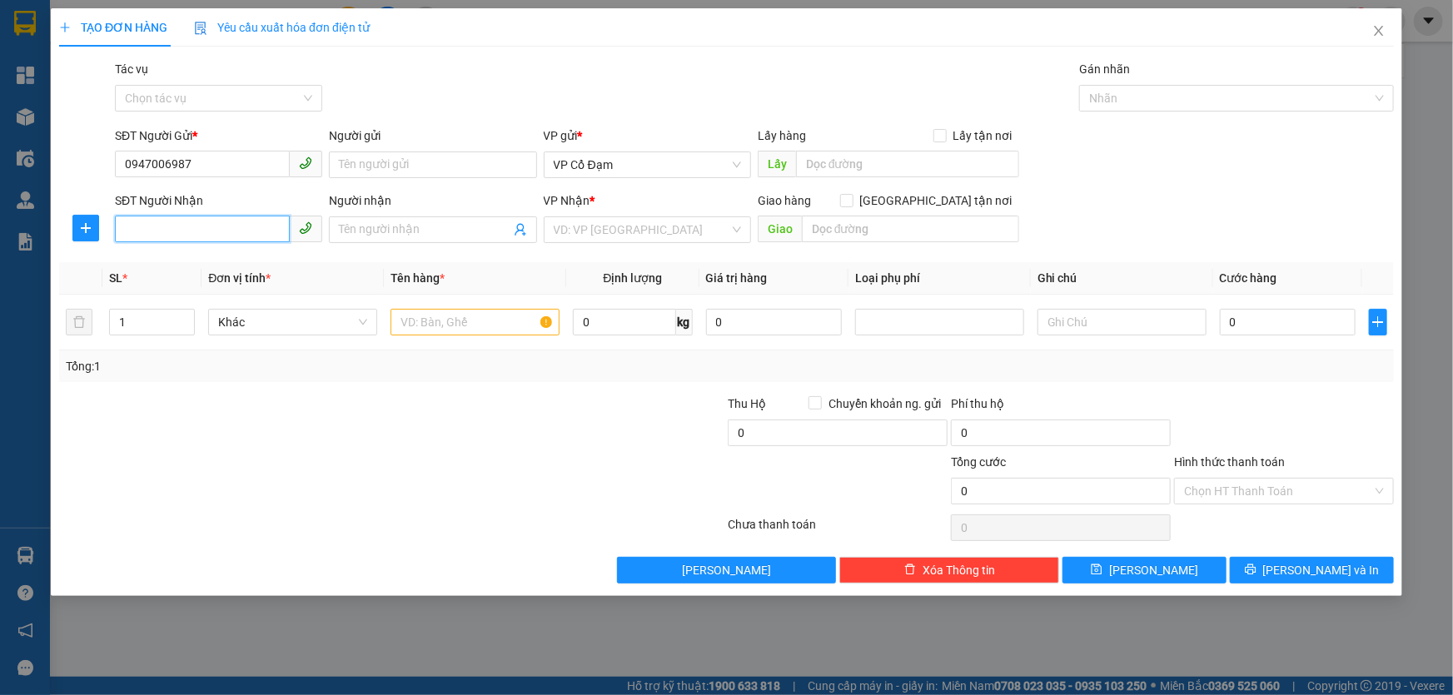
click at [230, 229] on input "SĐT Người Nhận" at bounding box center [202, 229] width 175 height 27
type input "0917758454"
click at [420, 224] on input "Người nhận" at bounding box center [424, 230] width 171 height 18
click at [658, 234] on input "search" at bounding box center [642, 229] width 176 height 25
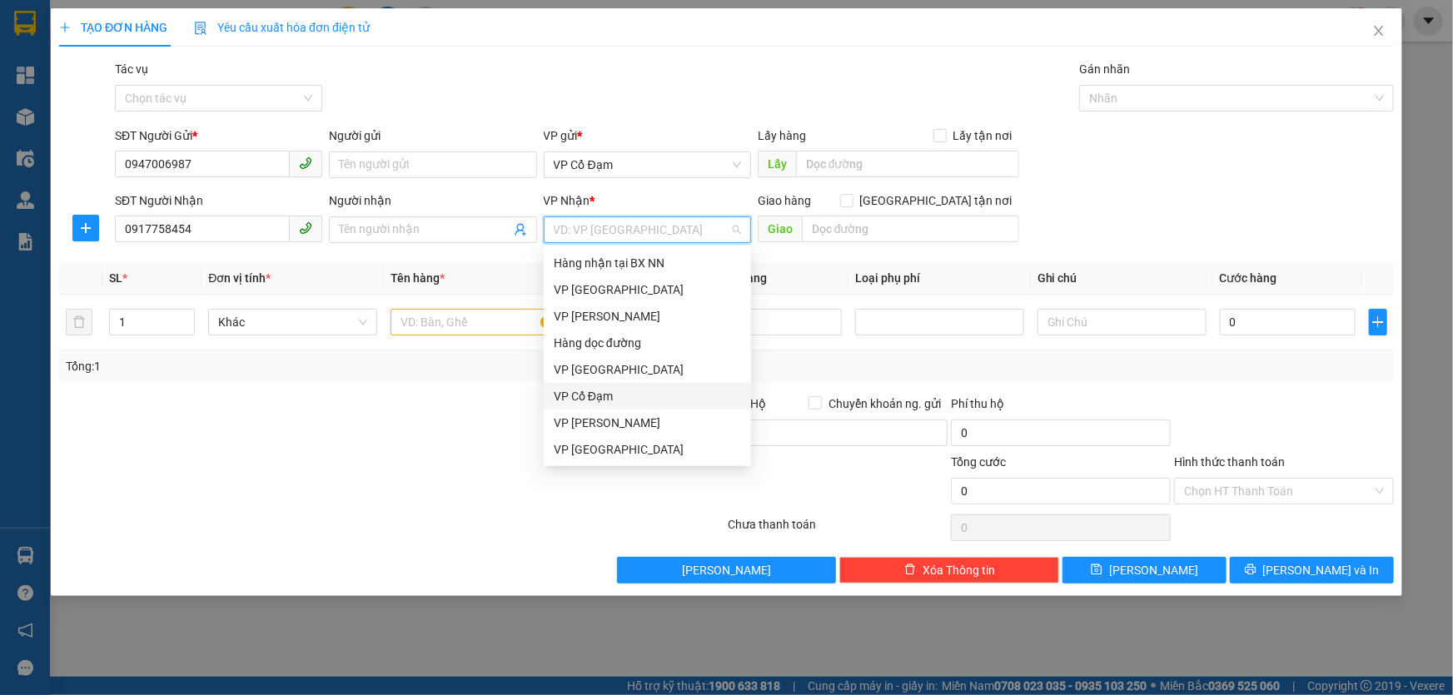
click at [608, 393] on div "VP Cổ Đạm" at bounding box center [647, 396] width 187 height 18
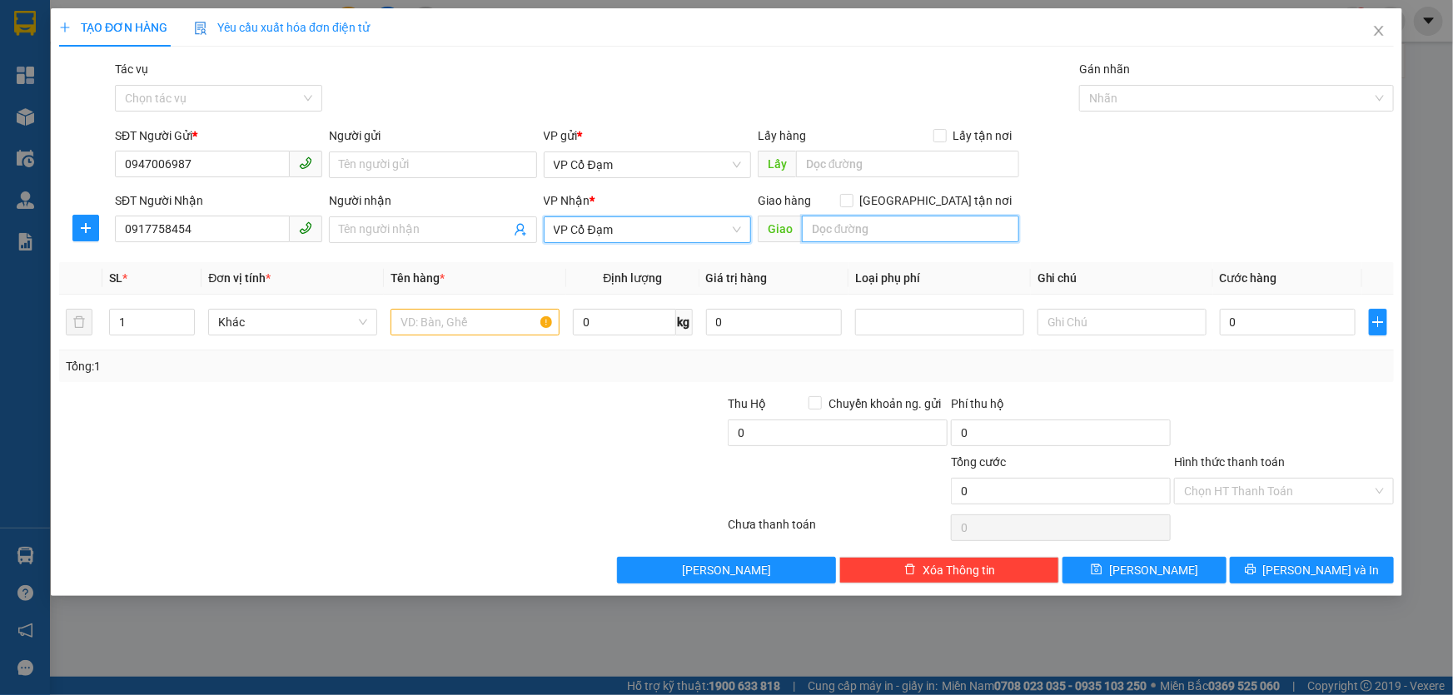
click at [830, 230] on input "text" at bounding box center [910, 229] width 217 height 27
type input "X THÀNH"
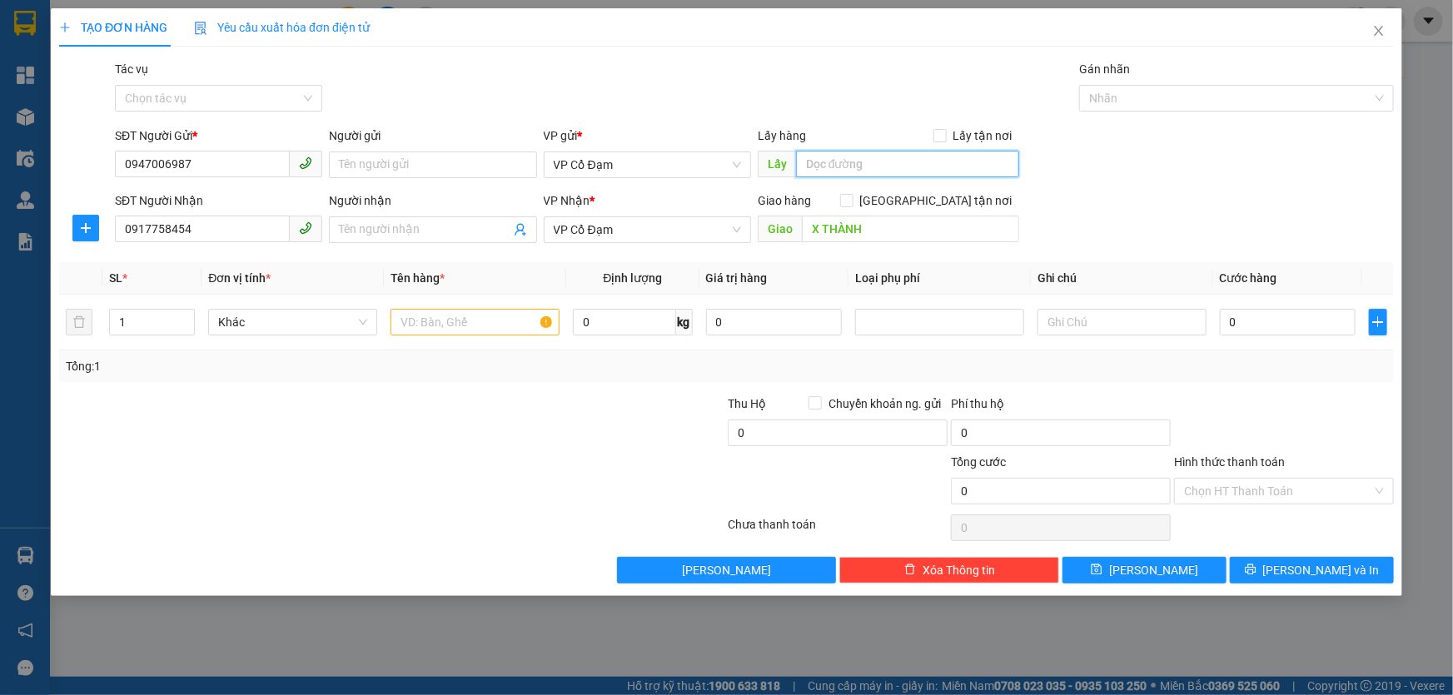
click at [858, 164] on input "text" at bounding box center [907, 164] width 223 height 27
click at [444, 320] on input "text" at bounding box center [474, 322] width 169 height 27
type input "1 TẢI GHẾ"
click at [186, 98] on input "Tác vụ" at bounding box center [213, 98] width 176 height 25
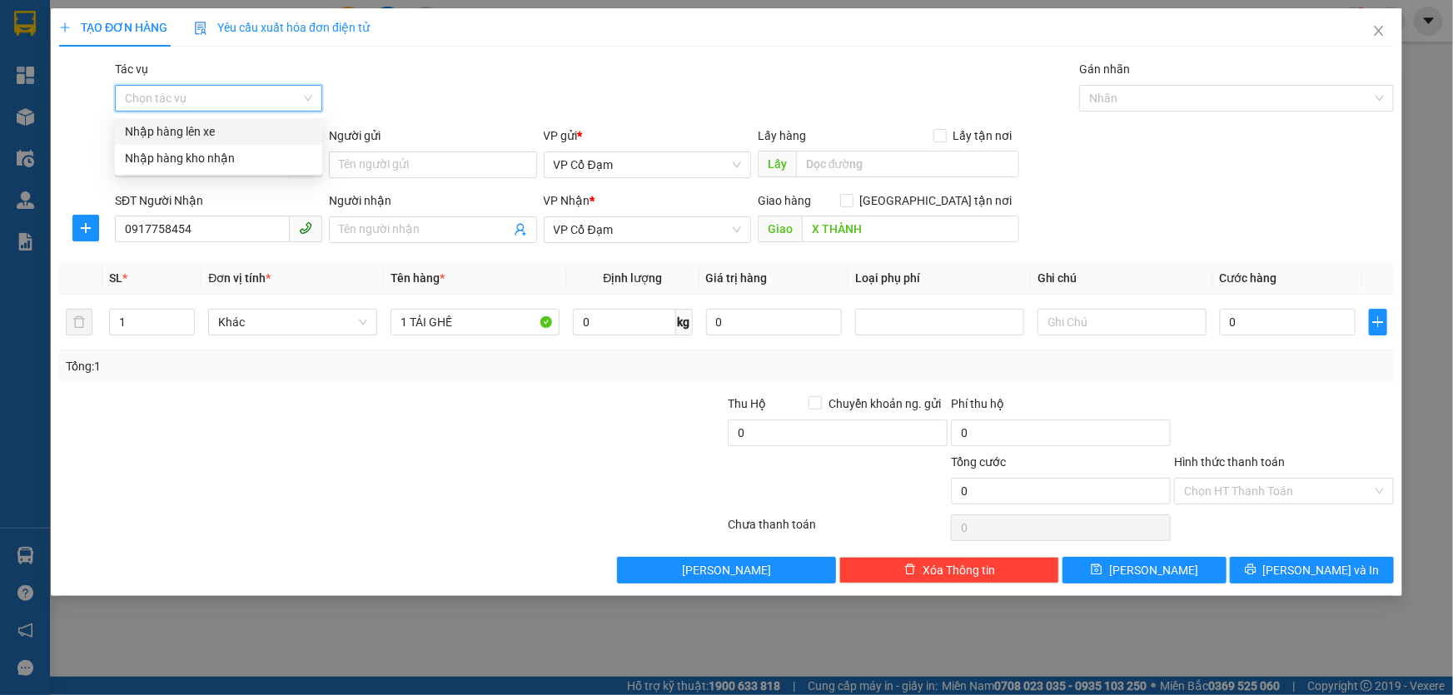
click at [186, 137] on div "Nhập hàng lên xe" at bounding box center [218, 131] width 187 height 18
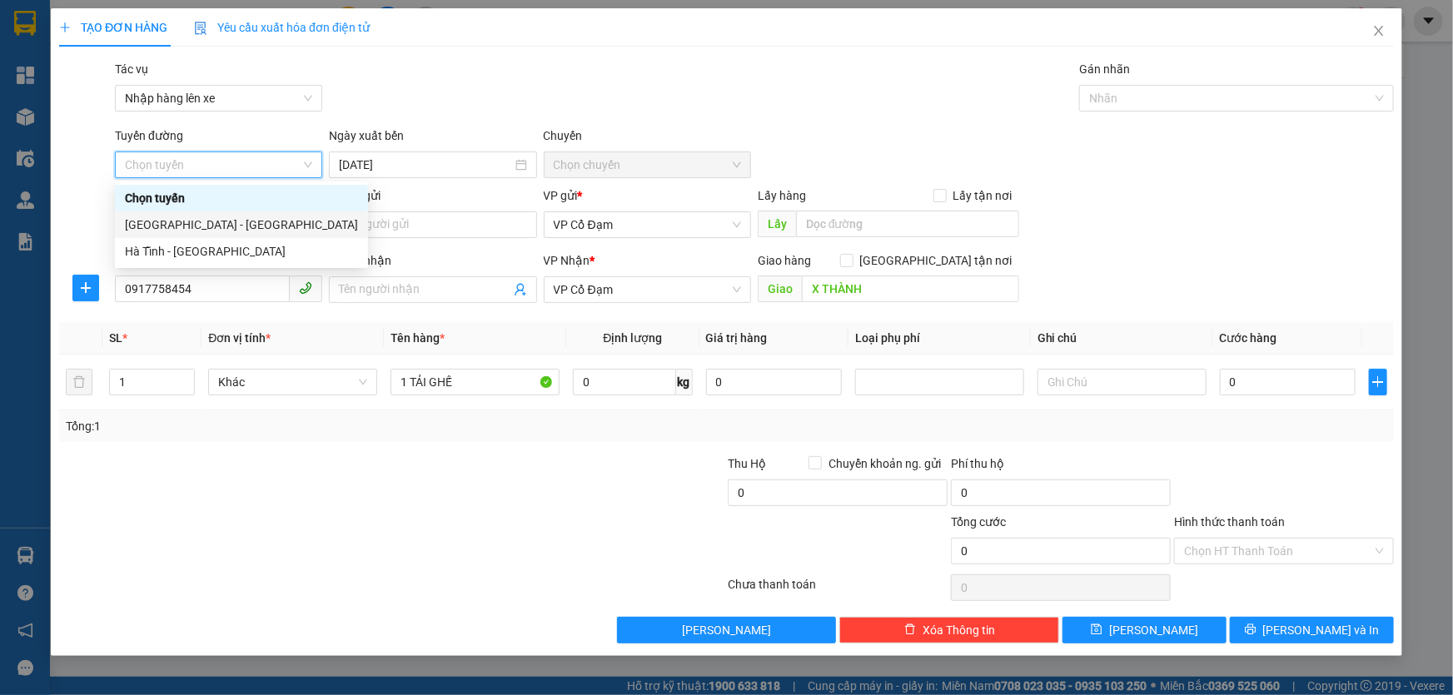
click at [181, 228] on div "Hà Nội - Hà Tĩnh" at bounding box center [241, 225] width 233 height 18
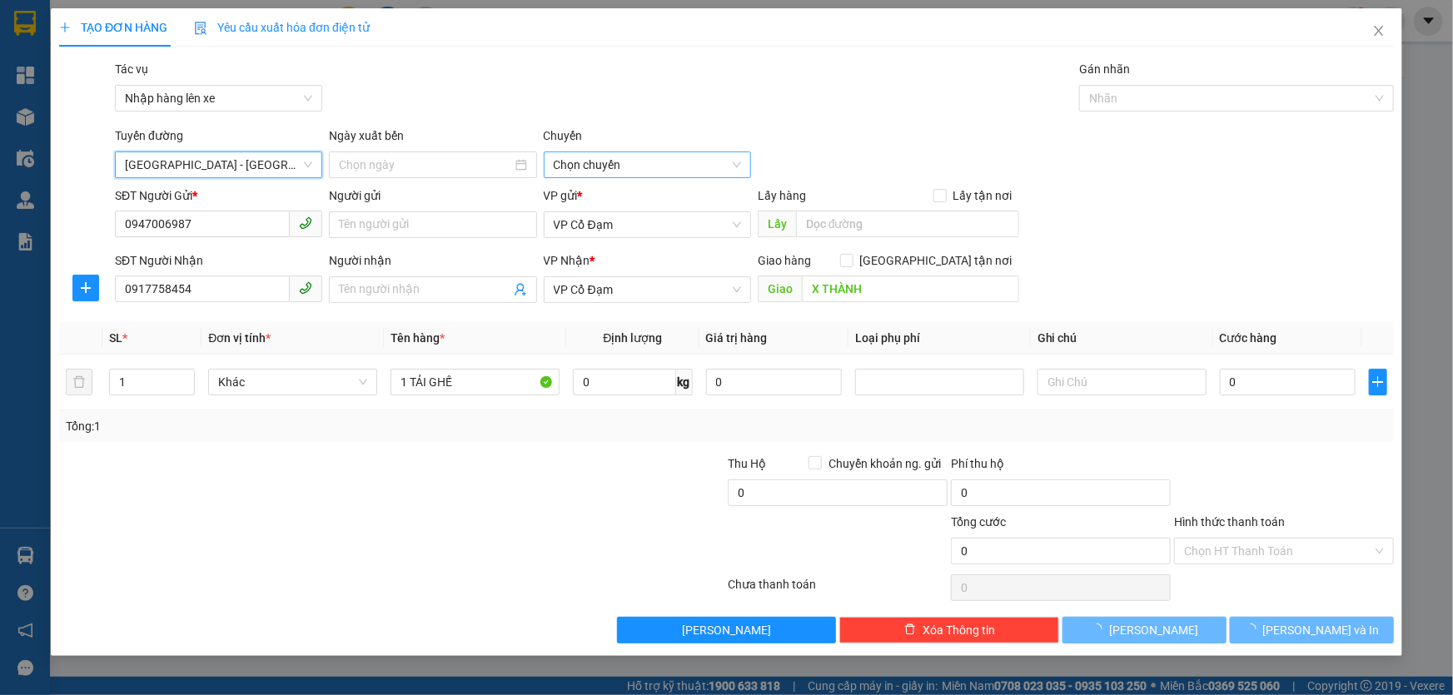
type input "14/08/2025"
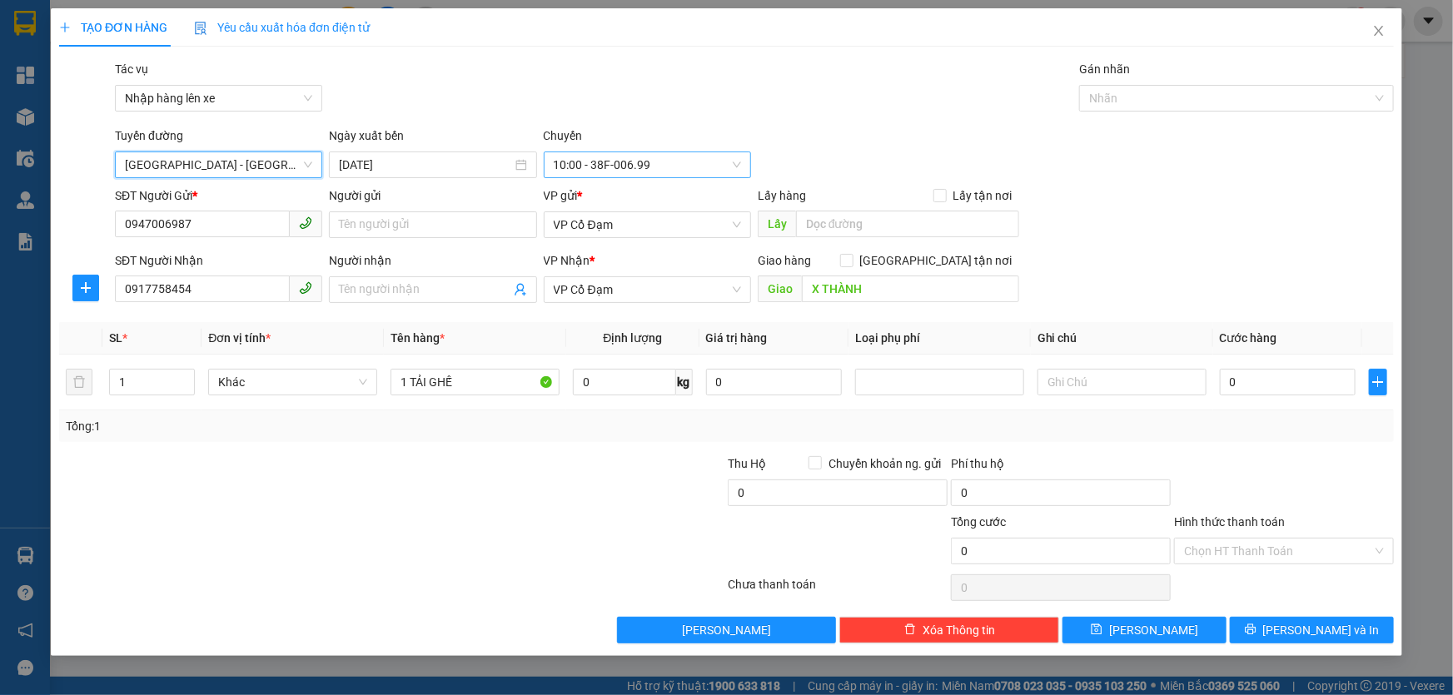
click at [615, 168] on span "10:00 - 38F-006.99" at bounding box center [647, 164] width 187 height 25
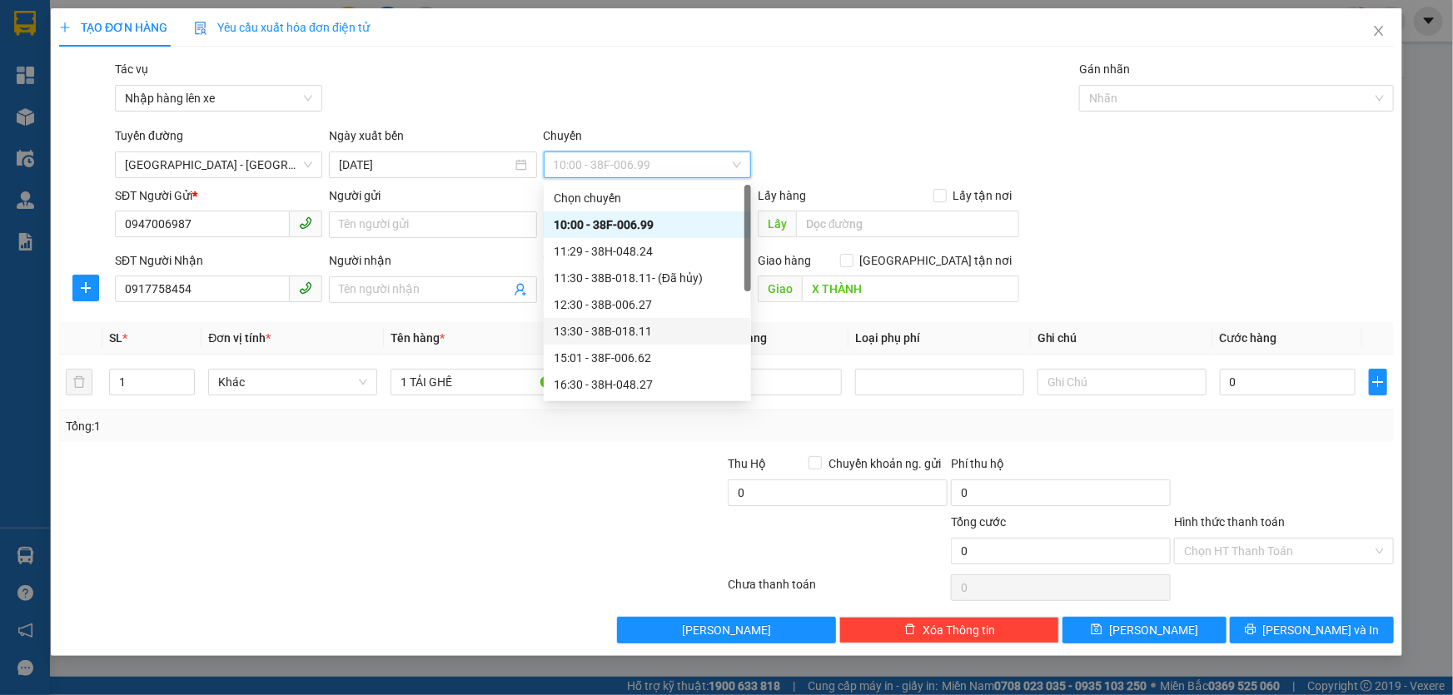
click at [638, 327] on div "13:30 - 38B-018.11" at bounding box center [647, 331] width 187 height 18
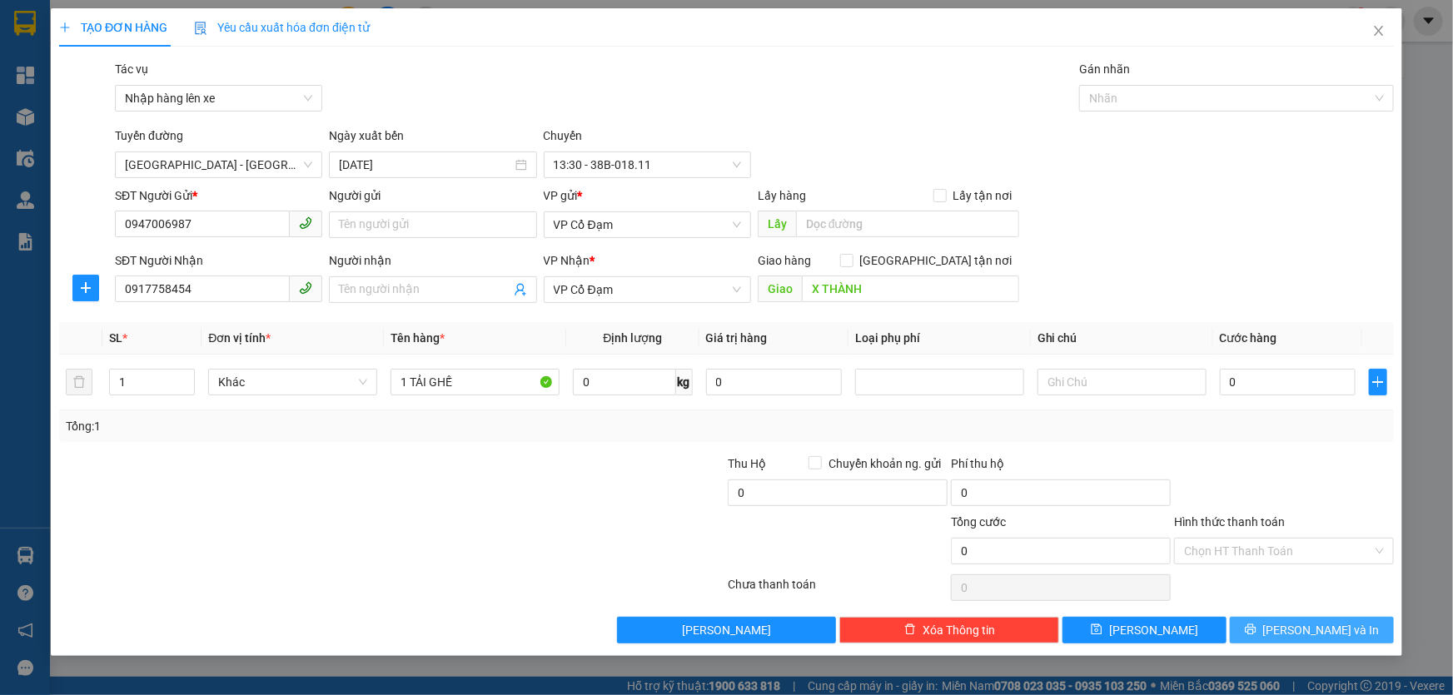
click at [1330, 624] on span "Lưu và In" at bounding box center [1321, 630] width 117 height 18
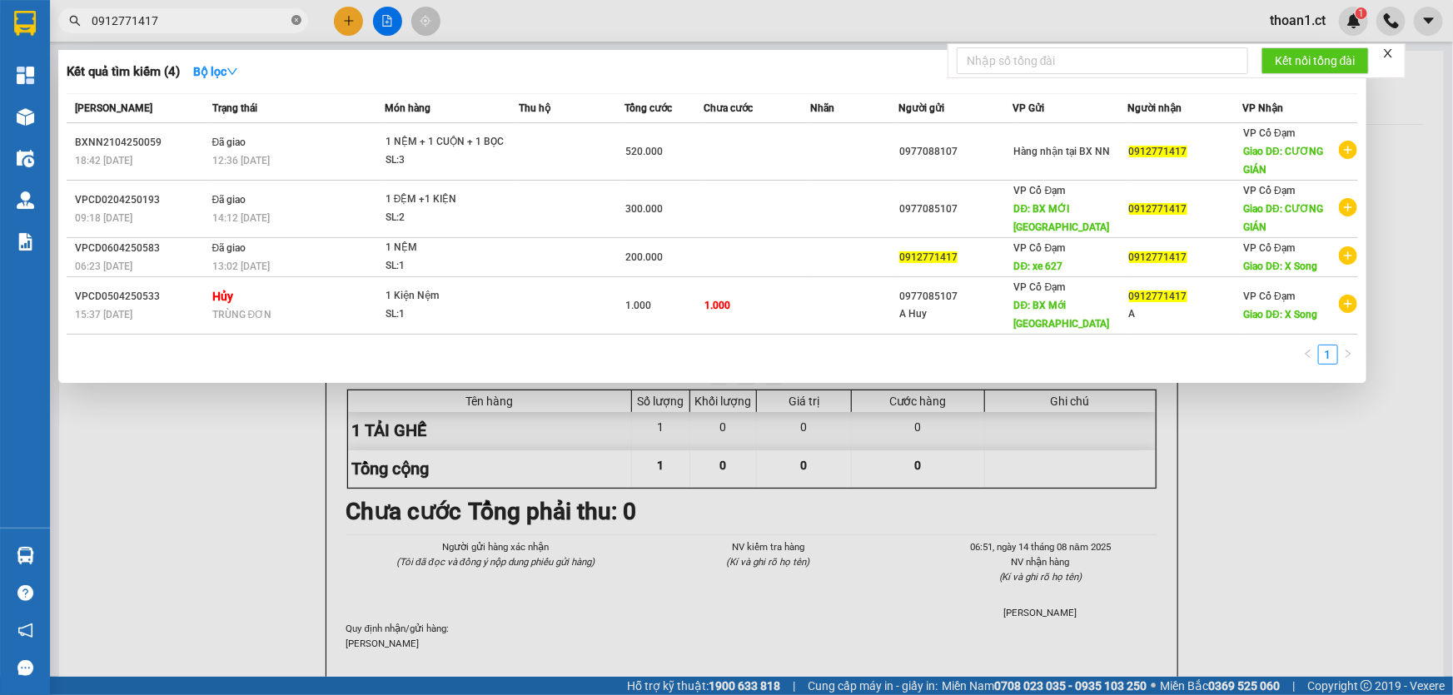
click at [296, 18] on icon "close-circle" at bounding box center [296, 20] width 10 height 10
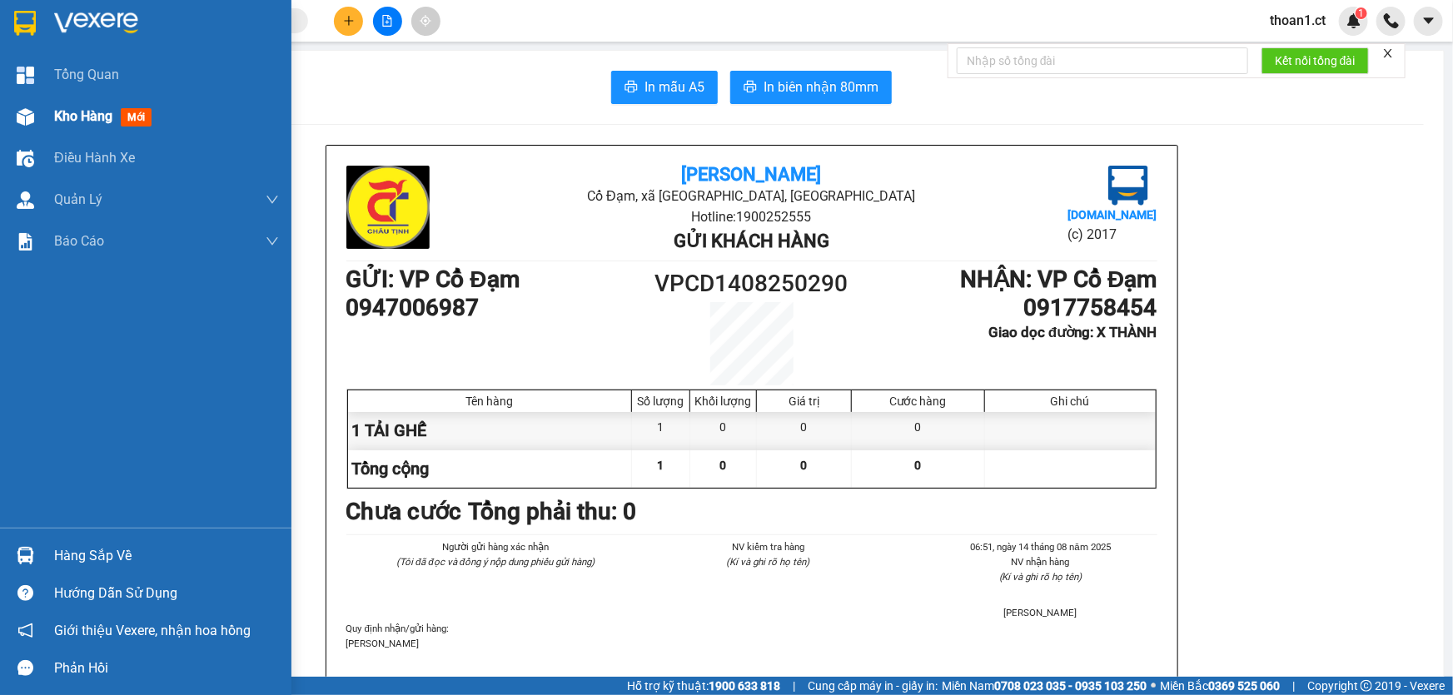
click at [133, 114] on span "mới" at bounding box center [136, 117] width 31 height 18
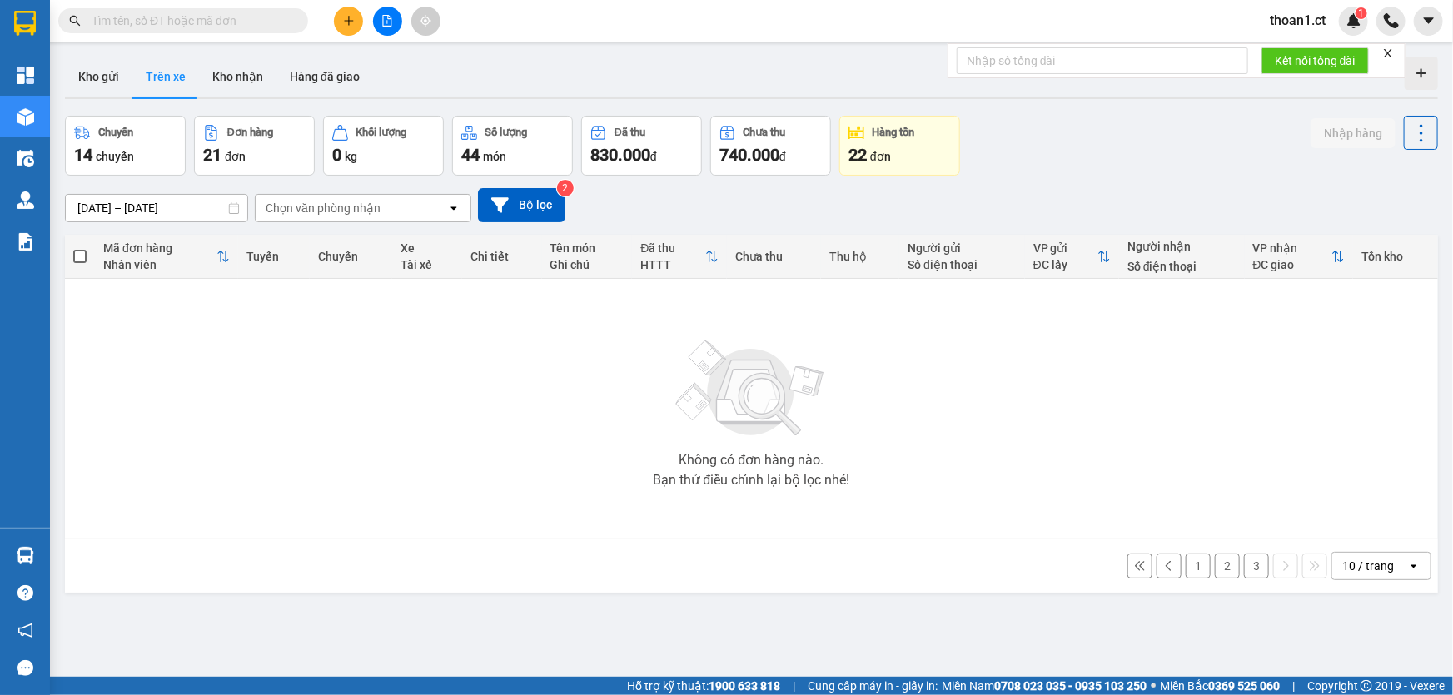
click at [258, 21] on input "text" at bounding box center [190, 21] width 196 height 18
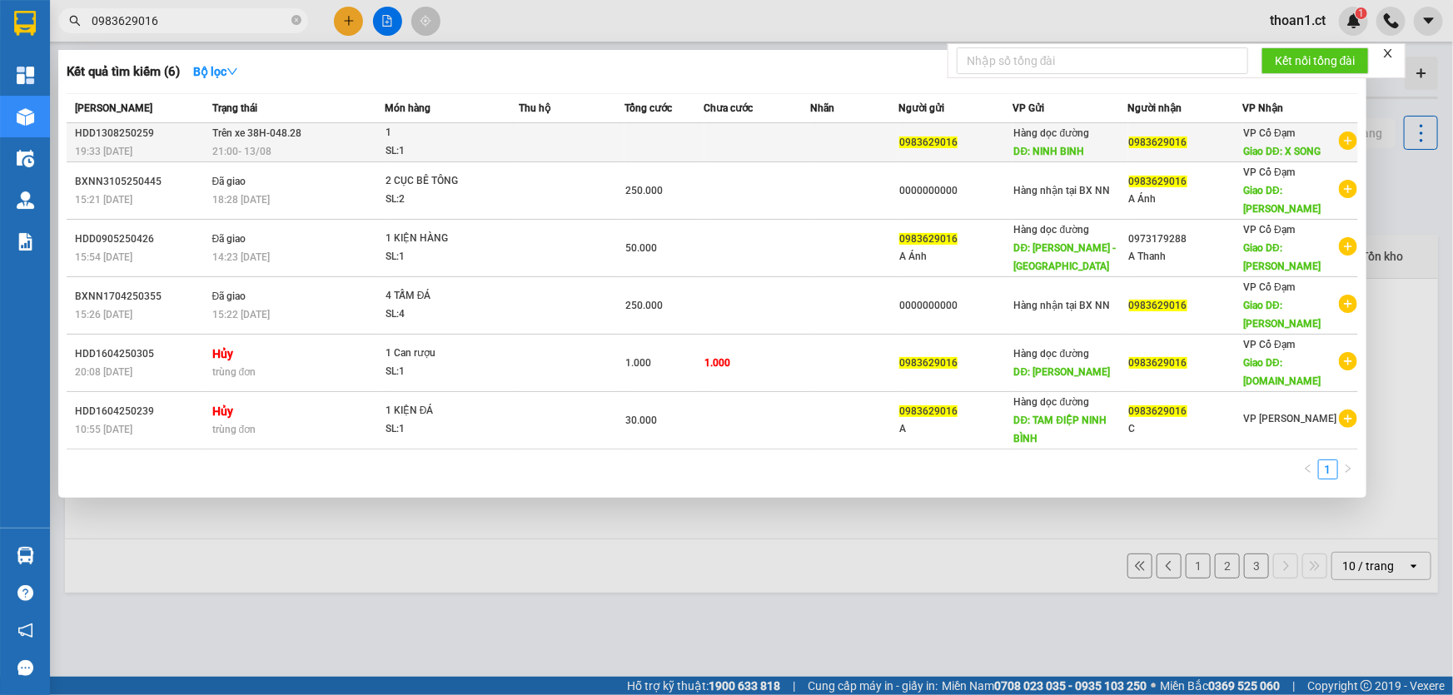
type input "0983629016"
click at [390, 144] on div "SL: 1" at bounding box center [447, 151] width 125 height 18
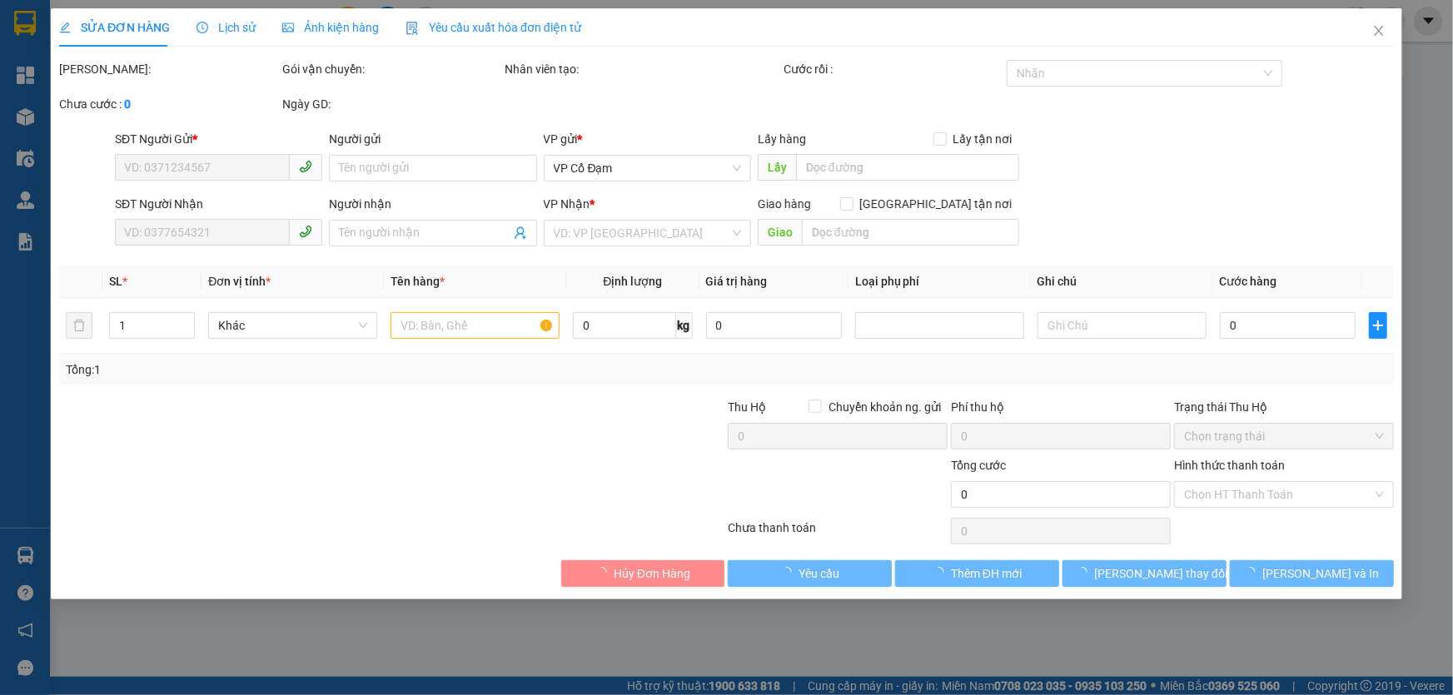
type input "0983629016"
type input "NINH BINH"
type input "0983629016"
type input "X SONG"
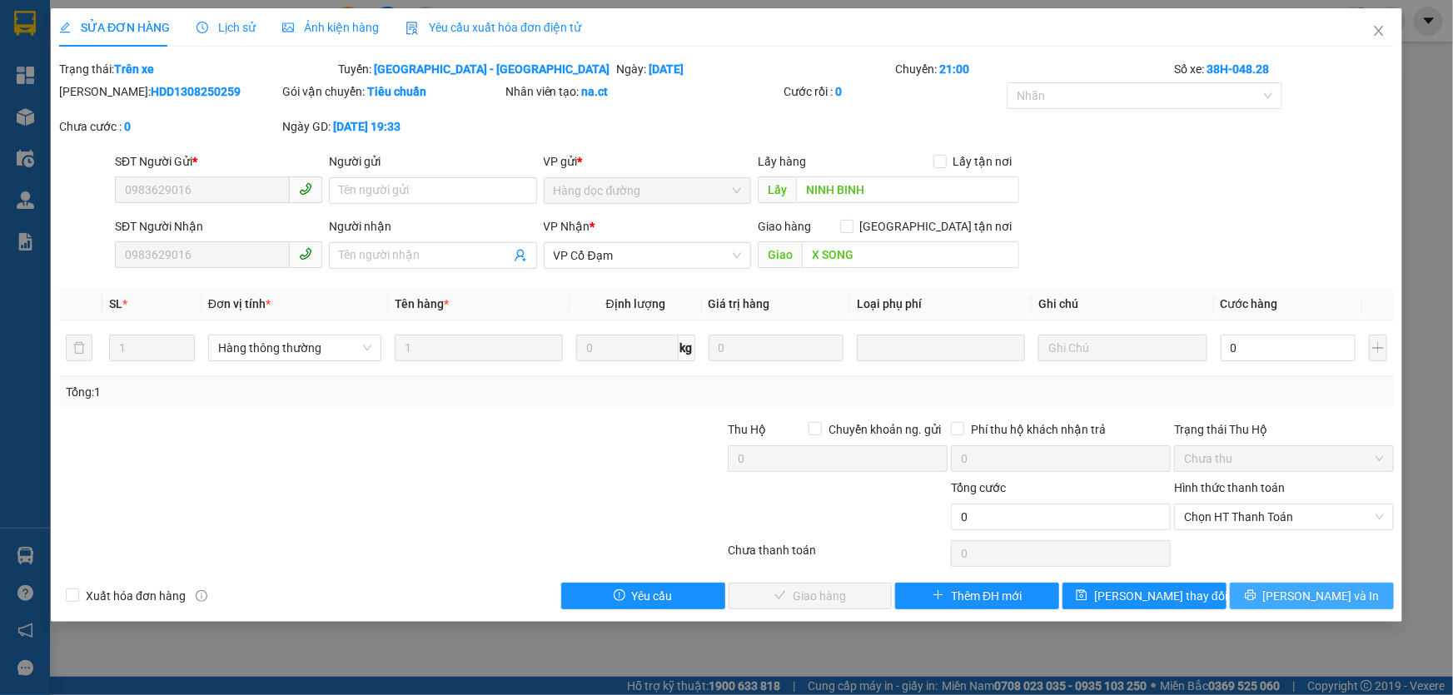
click at [1256, 591] on icon "printer" at bounding box center [1251, 595] width 12 height 12
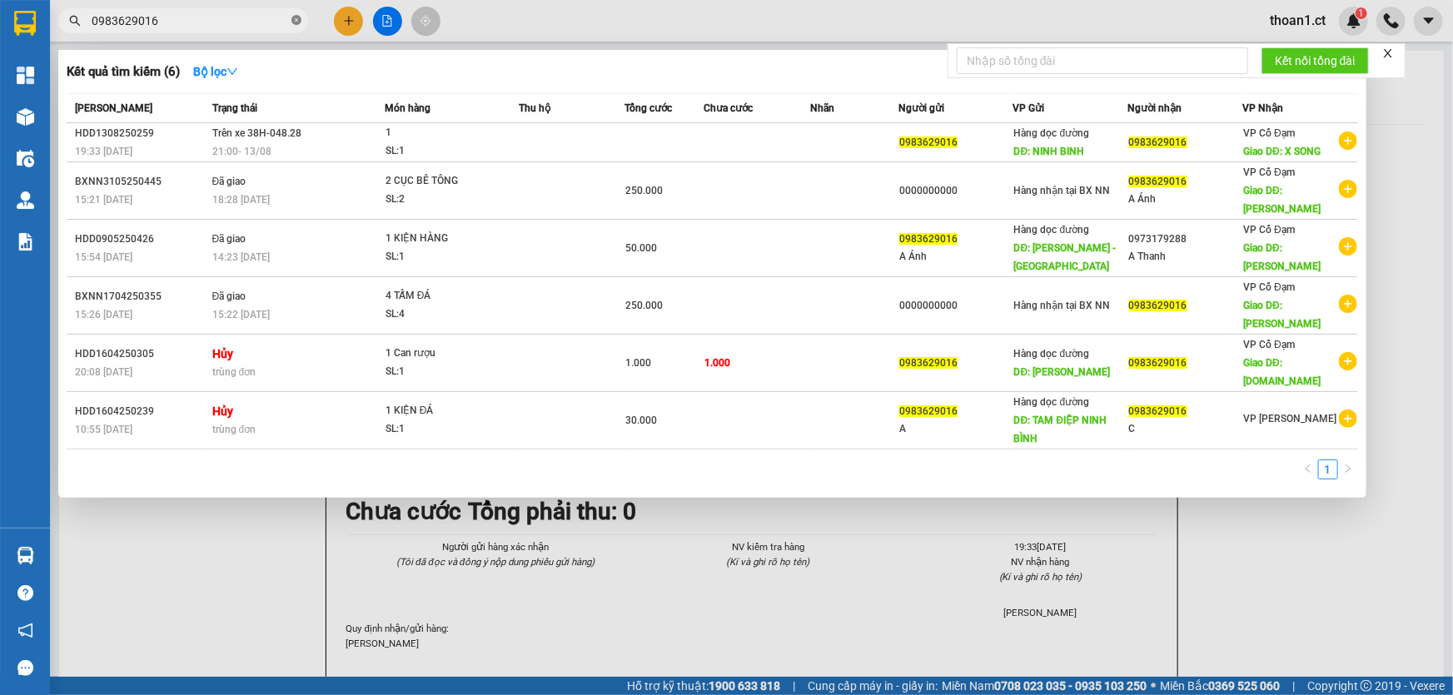
click at [300, 20] on icon "close-circle" at bounding box center [296, 20] width 10 height 10
